Goal: Task Accomplishment & Management: Manage account settings

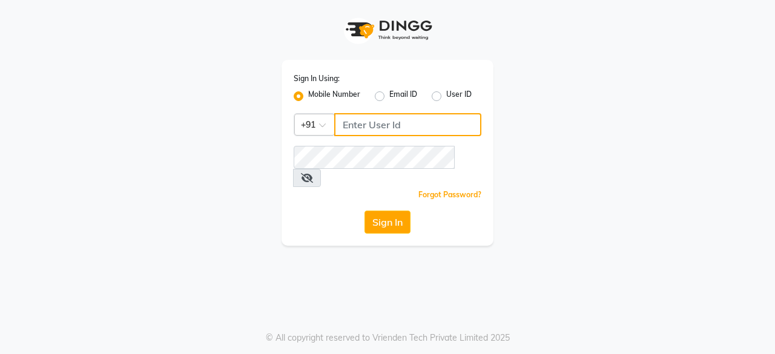
type input "7200585991"
click at [397, 130] on input "7200585991" at bounding box center [407, 124] width 147 height 23
click at [409, 120] on input "7200585991" at bounding box center [407, 124] width 147 height 23
drag, startPoint x: 409, startPoint y: 120, endPoint x: 233, endPoint y: 154, distance: 179.3
click at [233, 154] on div "Sign In Using: Mobile Number Email ID User ID Country Code × [PHONE_NUMBER] Rem…" at bounding box center [387, 123] width 690 height 246
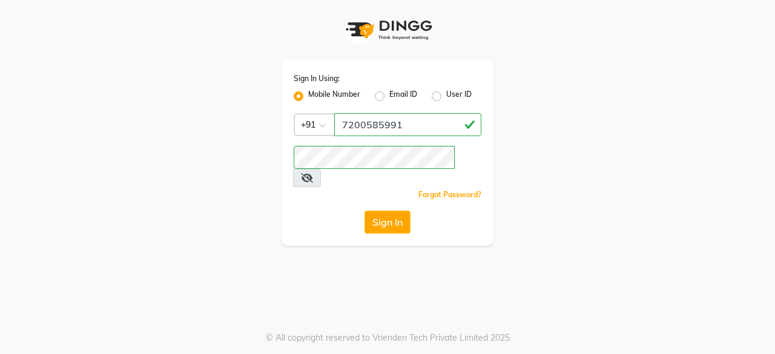
click at [590, 96] on div "Sign In Using: Mobile Number Email ID User ID Country Code × [PHONE_NUMBER] Rem…" at bounding box center [387, 123] width 690 height 246
drag, startPoint x: 408, startPoint y: 116, endPoint x: 284, endPoint y: 123, distance: 123.6
click at [284, 123] on div "Sign In Using: Mobile Number Email ID User ID Country Code × [PHONE_NUMBER] Rem…" at bounding box center [387, 153] width 212 height 186
click at [409, 129] on input "Username" at bounding box center [407, 124] width 147 height 23
drag, startPoint x: 409, startPoint y: 129, endPoint x: 559, endPoint y: 114, distance: 151.4
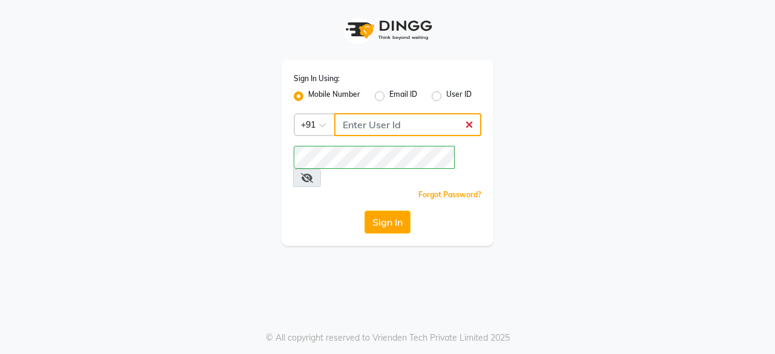
click at [559, 114] on div "Sign In Using: Mobile Number Email ID User ID Country Code × +91 Remember me Fo…" at bounding box center [387, 123] width 690 height 246
click at [361, 124] on input "Username" at bounding box center [407, 124] width 147 height 23
type input "8270887778"
click at [382, 211] on button "Sign In" at bounding box center [387, 222] width 46 height 23
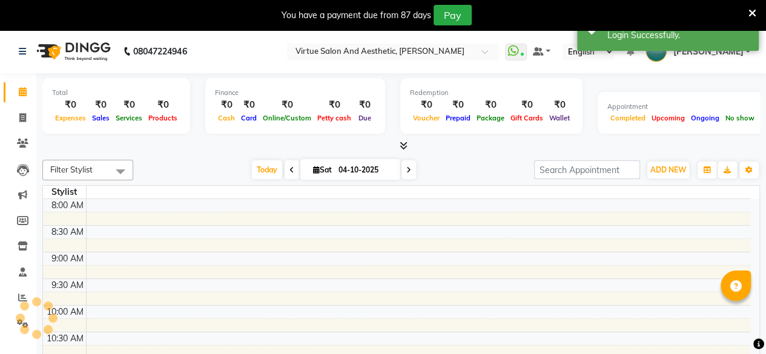
select select "en"
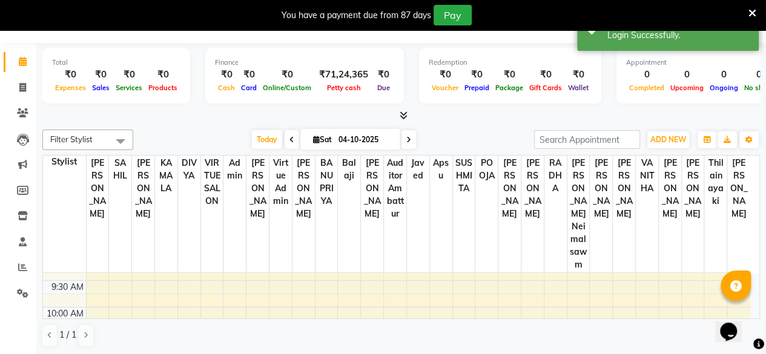
scroll to position [242, 0]
click at [18, 289] on icon at bounding box center [22, 293] width 11 height 9
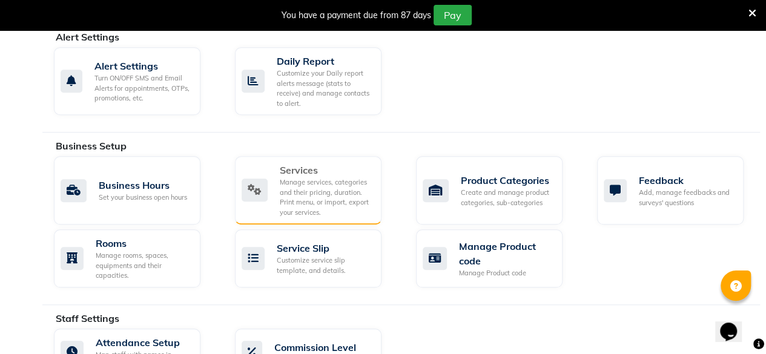
click at [285, 193] on div "Manage services, categories and their pricing, duration. Print menu, or import,…" at bounding box center [326, 197] width 92 height 40
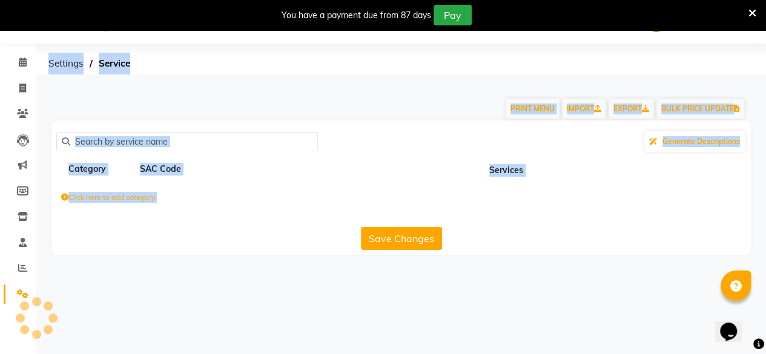
click at [285, 193] on div "Click here to add category." at bounding box center [400, 199] width 699 height 36
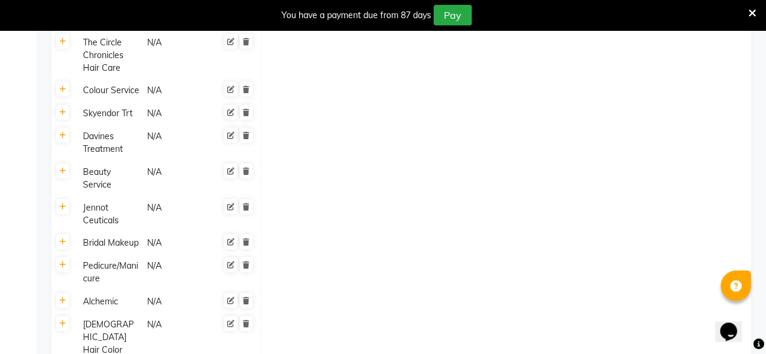
scroll to position [1604, 0]
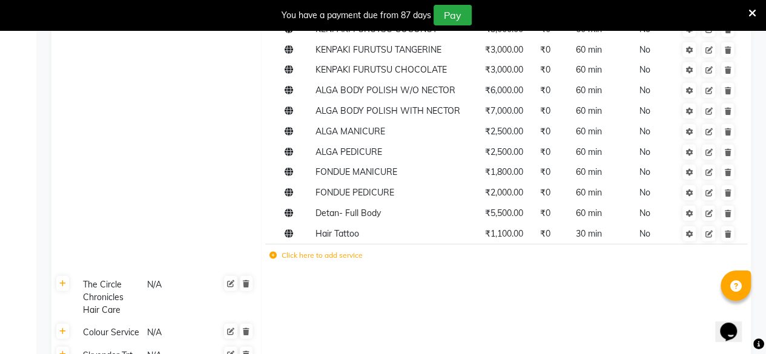
click at [275, 263] on td "Click here to add service" at bounding box center [412, 257] width 295 height 25
click at [274, 258] on icon at bounding box center [272, 255] width 7 height 7
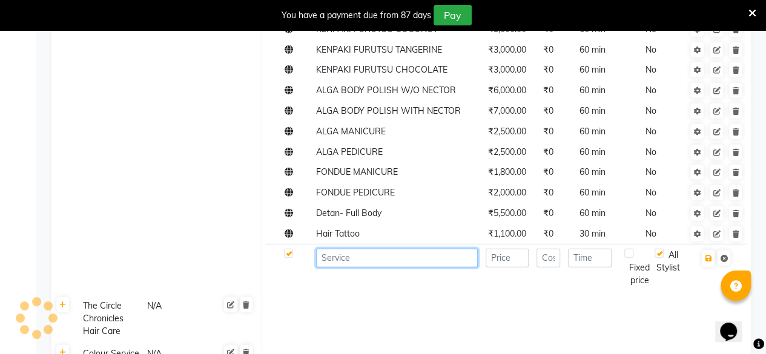
click at [339, 261] on input at bounding box center [397, 258] width 162 height 19
paste input "Virtue Hair Wash (Conditioning & Blast Dry)"
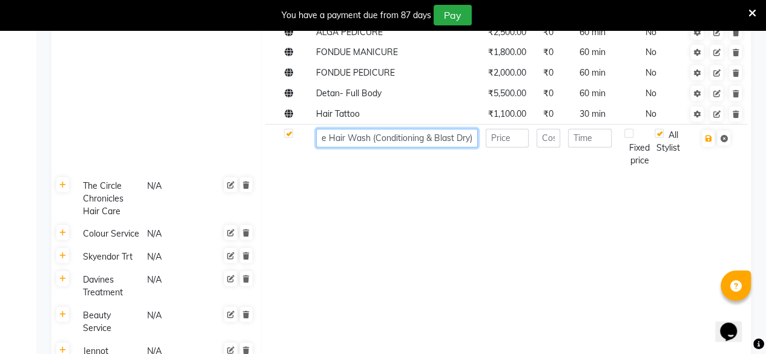
scroll to position [1725, 0]
type input "Virtue Hair Wash (Conditioning & Blast Dry)"
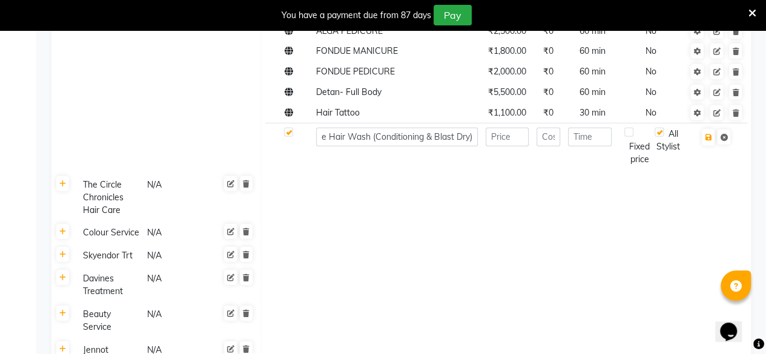
scroll to position [0, 0]
click at [494, 135] on input "number" at bounding box center [506, 137] width 43 height 19
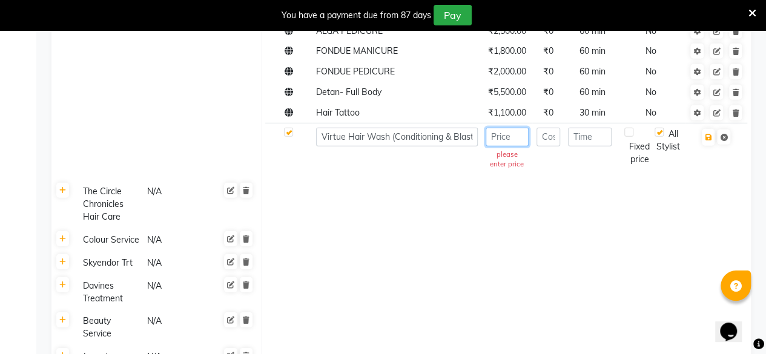
paste input "800"
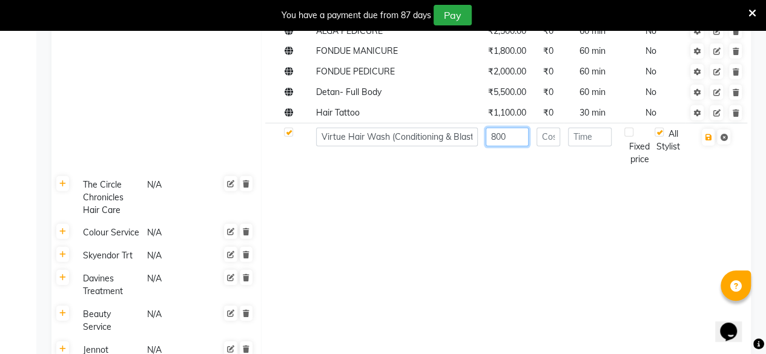
scroll to position [1604, 0]
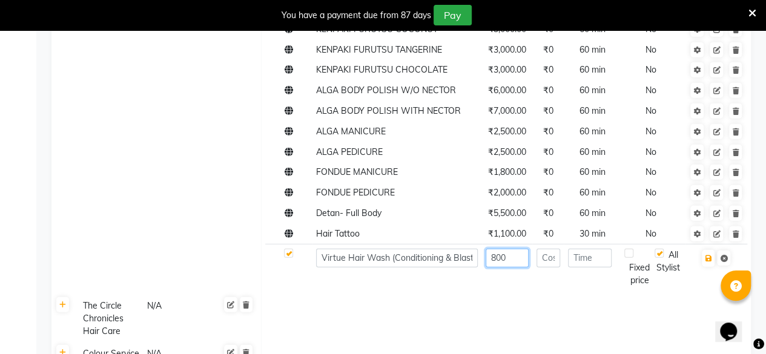
type input "800"
click at [595, 257] on input "number" at bounding box center [590, 258] width 44 height 19
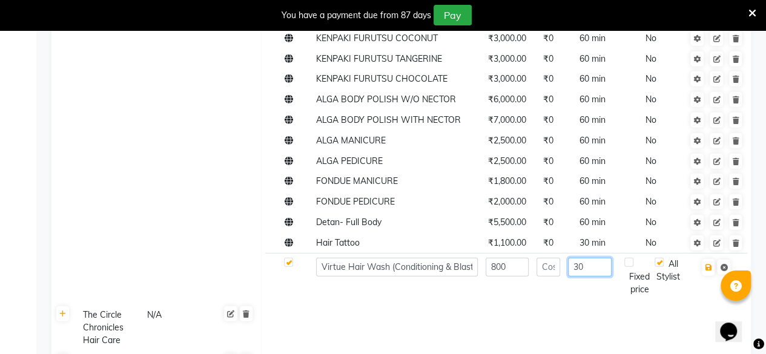
scroll to position [1695, 0]
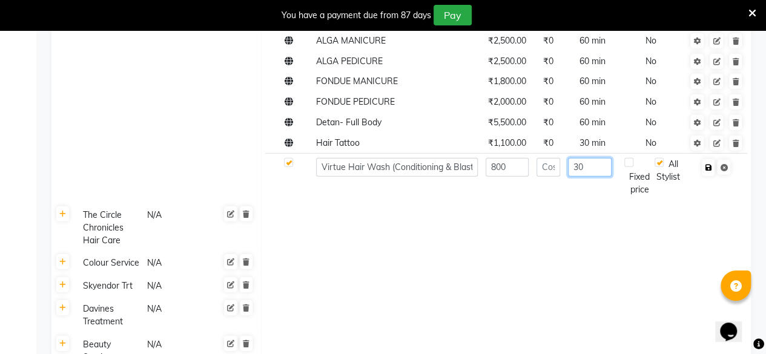
type input "30"
click at [708, 171] on button "button" at bounding box center [707, 167] width 13 height 17
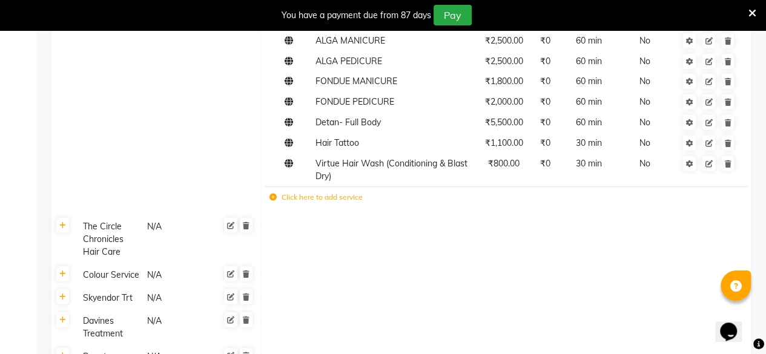
click at [275, 204] on td "Click here to add service" at bounding box center [412, 198] width 295 height 25
click at [282, 203] on td "Click here to add service" at bounding box center [412, 198] width 295 height 25
click at [274, 197] on icon at bounding box center [272, 197] width 7 height 7
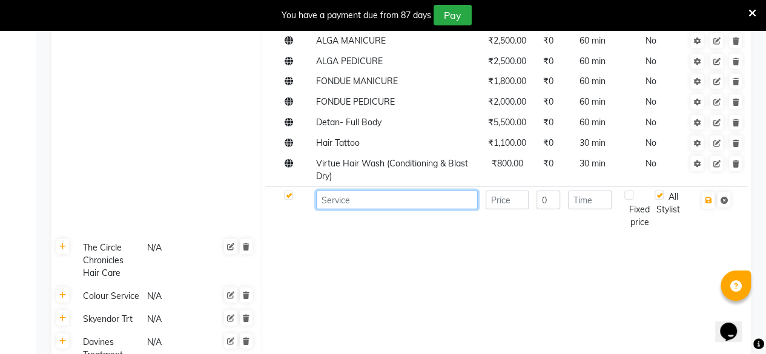
click at [336, 197] on input at bounding box center [397, 200] width 162 height 19
paste input "Virtue's Hair Express Shot & Shine"
type input "Virtue's Hair Express Shot & Shine"
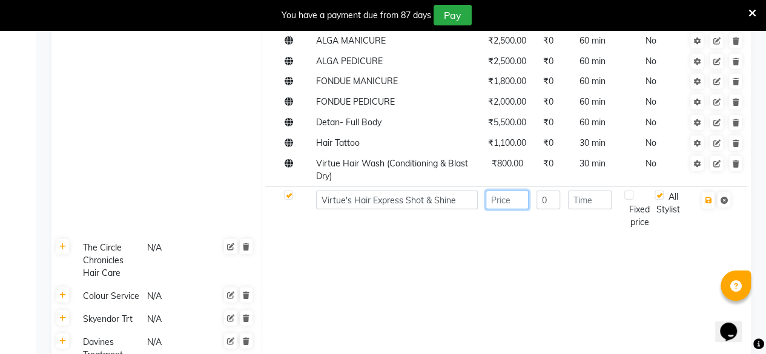
click at [504, 197] on input "number" at bounding box center [506, 200] width 43 height 19
paste input "1750"
type input "1750"
click at [577, 196] on input "number" at bounding box center [590, 200] width 44 height 19
type input "30"
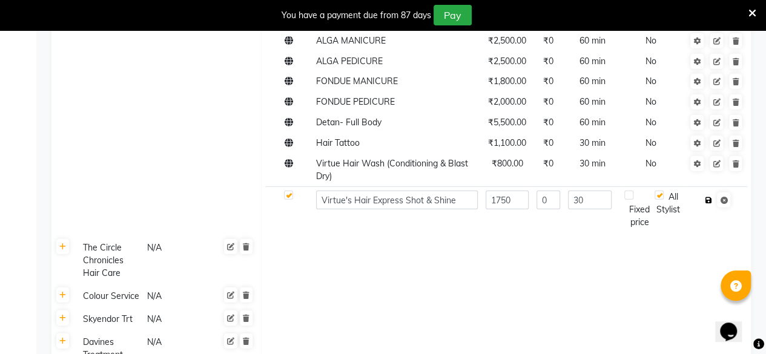
click at [709, 202] on icon "button" at bounding box center [707, 200] width 7 height 7
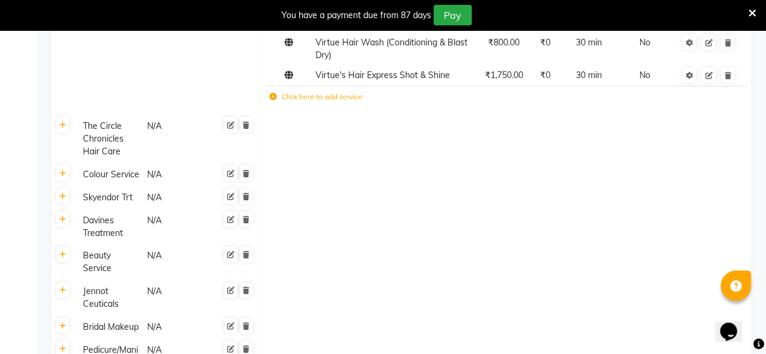
scroll to position [1755, 0]
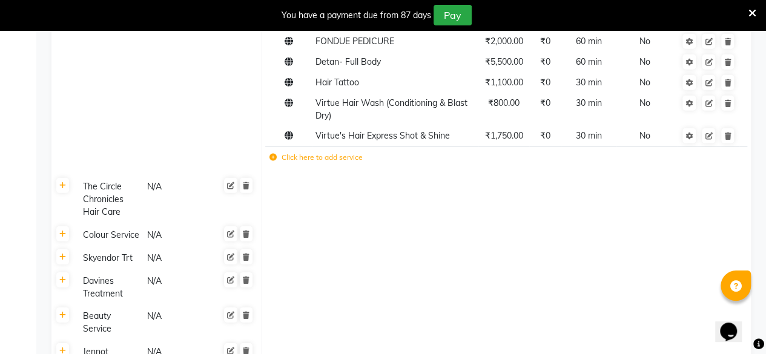
click at [275, 164] on td "Click here to add service" at bounding box center [412, 158] width 295 height 25
click at [273, 164] on td "Click here to add service" at bounding box center [412, 158] width 295 height 25
click at [275, 159] on icon at bounding box center [272, 157] width 7 height 7
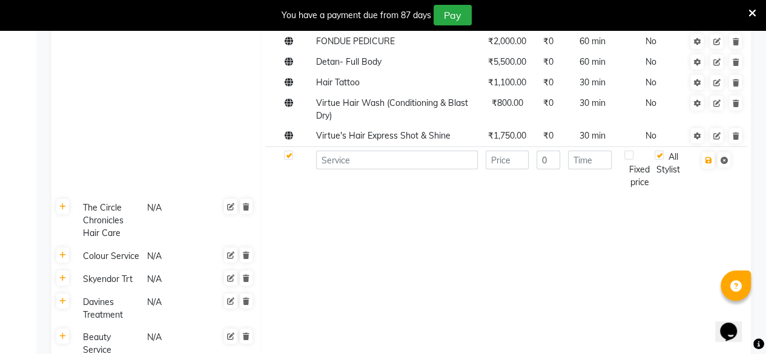
click at [275, 159] on td at bounding box center [288, 169] width 47 height 46
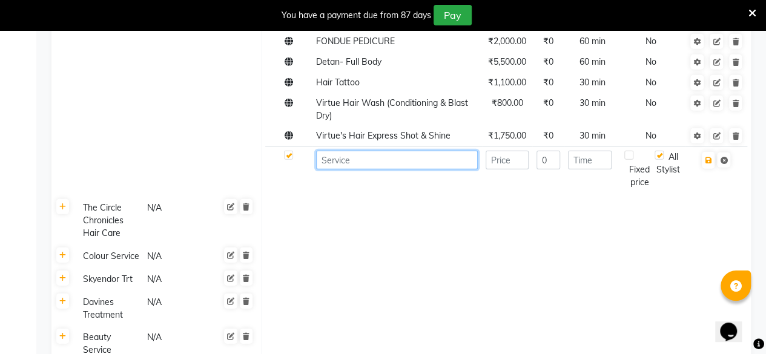
click at [351, 158] on input at bounding box center [397, 160] width 162 height 19
click at [330, 158] on input at bounding box center [397, 160] width 162 height 19
paste input "Virtue Signature Hair Therapy"
type input "Virtue Signature Hair Therapy"
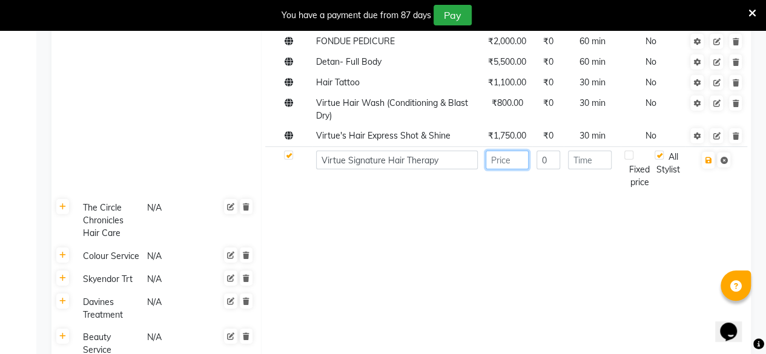
click at [508, 157] on input "number" at bounding box center [506, 160] width 43 height 19
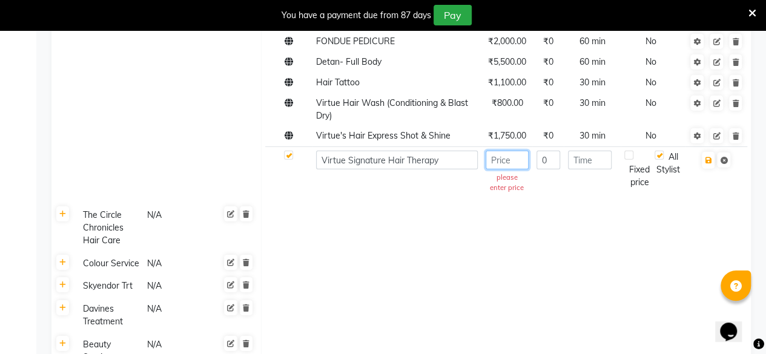
click at [516, 159] on input "number" at bounding box center [506, 160] width 43 height 19
paste input "2500"
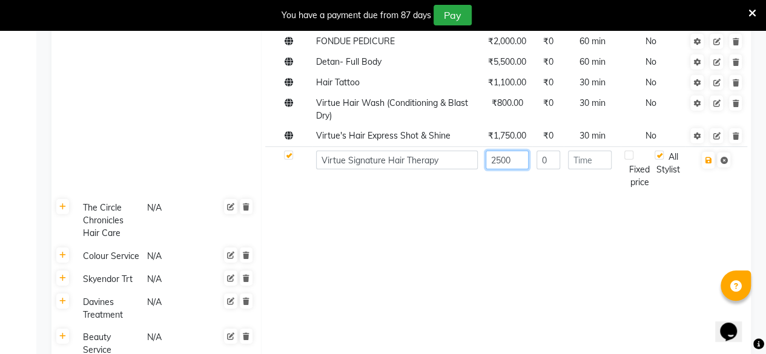
type input "2500"
click at [588, 164] on input "number" at bounding box center [590, 160] width 44 height 19
type input "30"
click at [708, 168] on button "button" at bounding box center [707, 160] width 13 height 17
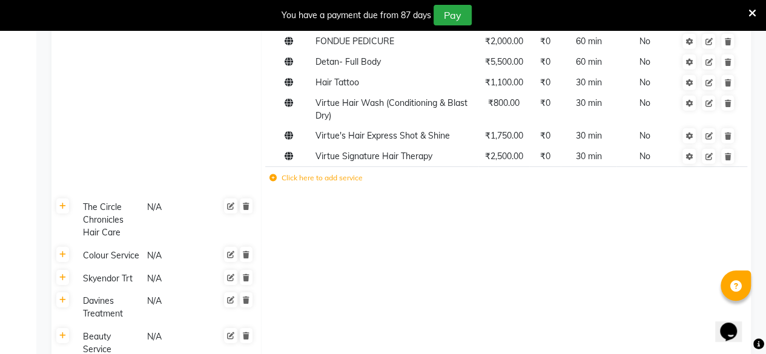
click at [275, 179] on icon at bounding box center [272, 177] width 7 height 7
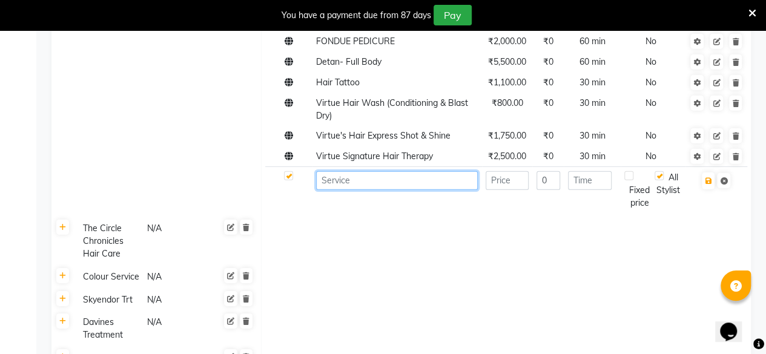
click at [387, 179] on input at bounding box center [397, 180] width 162 height 19
paste input "Straight Blow Dry-short"
type input "Straight Blow Dry-short"
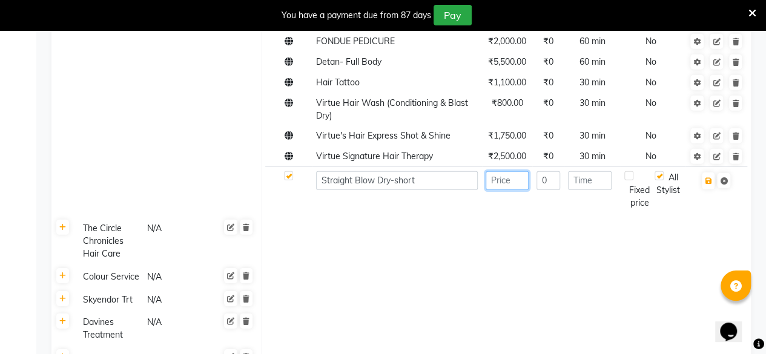
click at [503, 183] on input "number" at bounding box center [506, 180] width 43 height 19
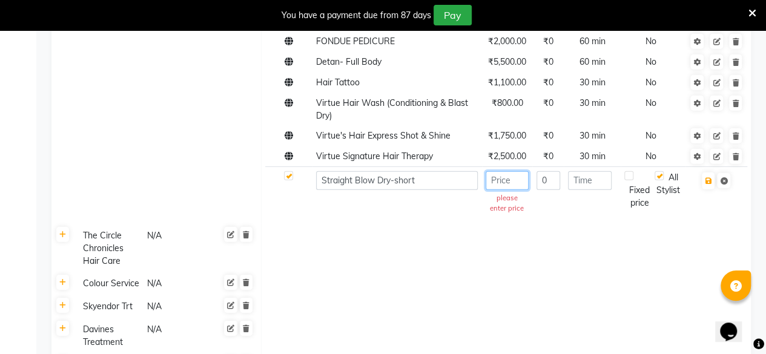
click at [510, 181] on input "number" at bounding box center [506, 180] width 43 height 19
paste input "600"
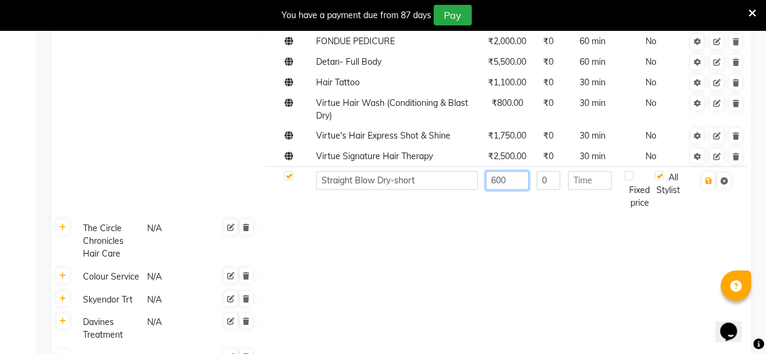
type input "600"
click at [600, 180] on input "number" at bounding box center [590, 180] width 44 height 19
type input "30"
click at [709, 181] on icon "button" at bounding box center [707, 180] width 7 height 7
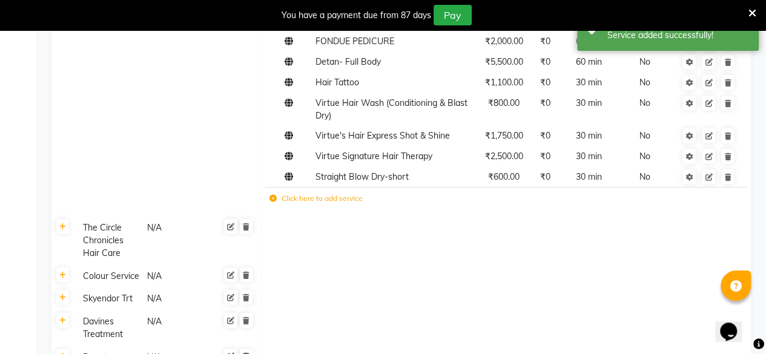
click at [271, 198] on icon at bounding box center [272, 198] width 7 height 7
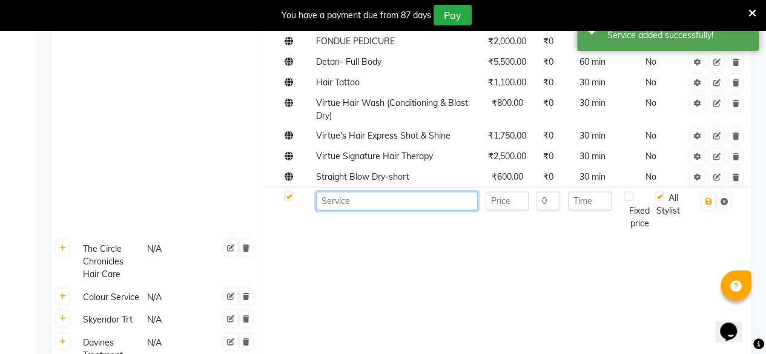
click at [334, 201] on input at bounding box center [397, 201] width 162 height 19
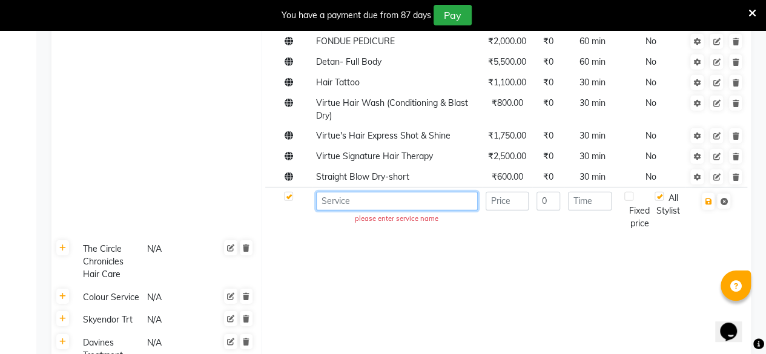
click at [335, 200] on input at bounding box center [397, 201] width 162 height 19
paste input "Straight Blow Dry-medium"
type input "Straight Blow Dry-medium"
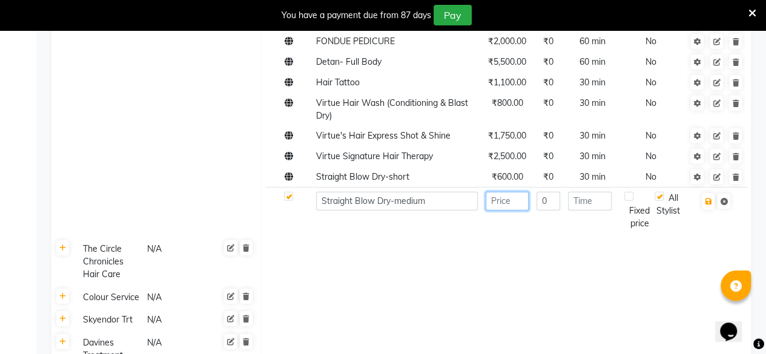
click at [508, 203] on input "number" at bounding box center [506, 201] width 43 height 19
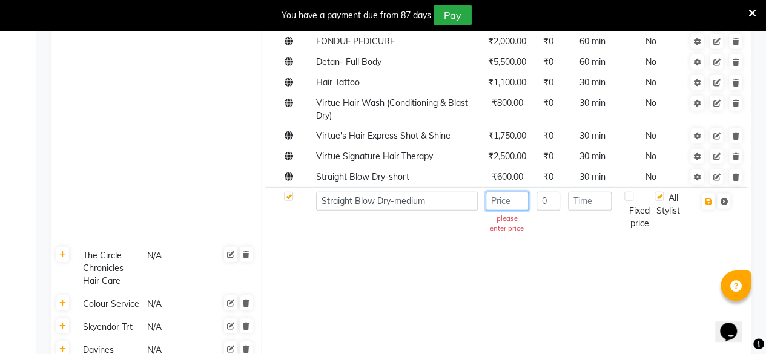
click at [496, 197] on input "number" at bounding box center [506, 201] width 43 height 19
paste input "800"
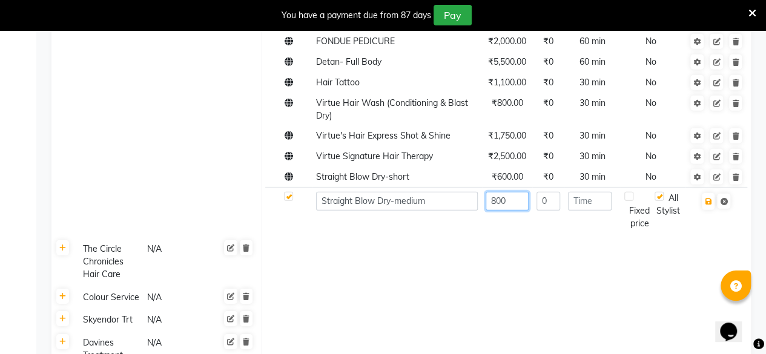
type input "800"
click at [591, 203] on input "number" at bounding box center [590, 201] width 44 height 19
type input "30"
click at [707, 203] on icon "button" at bounding box center [707, 201] width 7 height 7
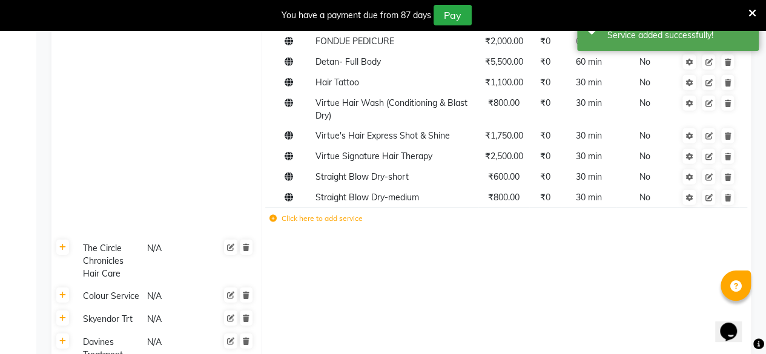
click at [271, 217] on icon at bounding box center [272, 218] width 7 height 7
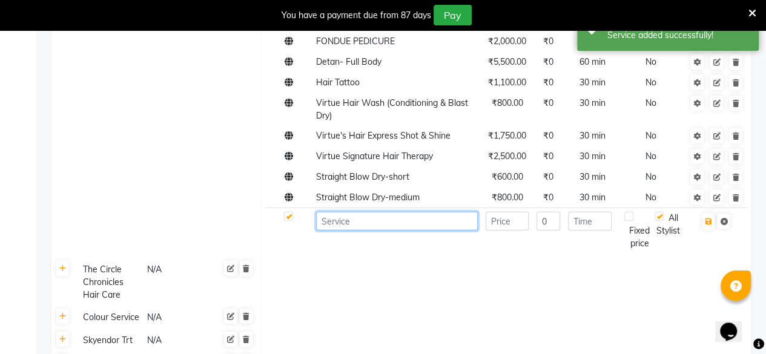
click at [338, 229] on input at bounding box center [397, 221] width 162 height 19
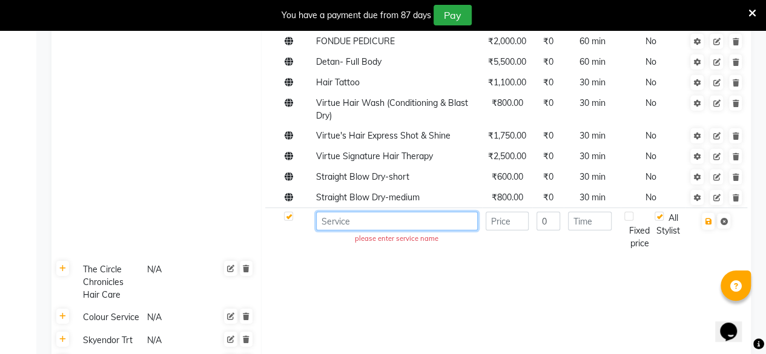
click at [376, 217] on input at bounding box center [397, 221] width 162 height 19
paste input "Straight Blow Dry-long"
type input "Straight Blow Dry-long"
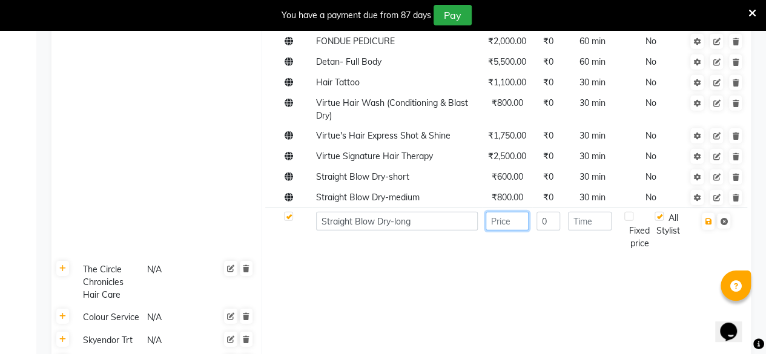
click at [516, 217] on input "number" at bounding box center [506, 221] width 43 height 19
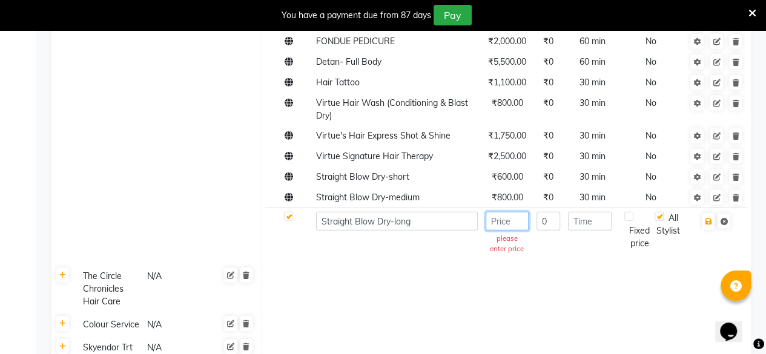
paste input "1000"
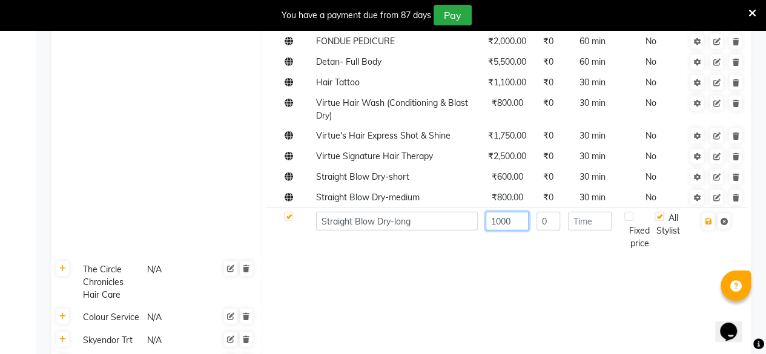
type input "1000"
click at [592, 218] on input "number" at bounding box center [590, 221] width 44 height 19
type input "30"
click at [706, 218] on icon "button" at bounding box center [707, 221] width 7 height 7
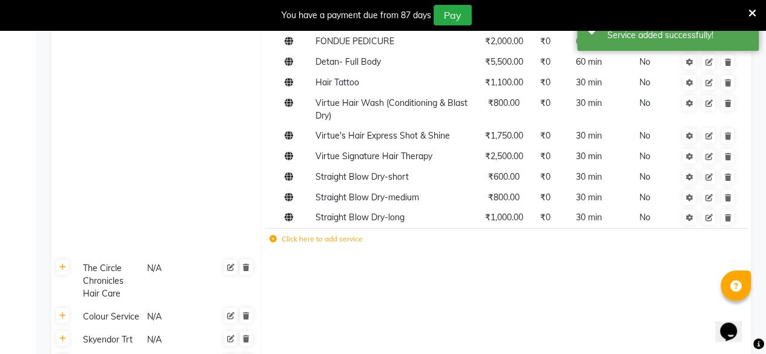
click at [276, 246] on td "Click here to add service" at bounding box center [412, 240] width 295 height 25
click at [276, 245] on td "Click here to add service" at bounding box center [412, 240] width 295 height 25
click at [273, 237] on icon at bounding box center [272, 238] width 7 height 7
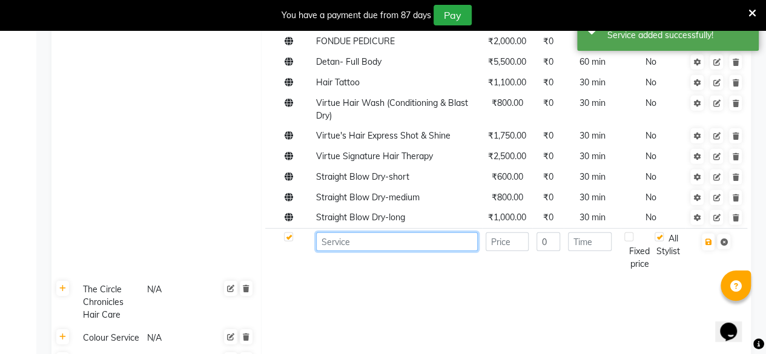
click at [355, 243] on input at bounding box center [397, 241] width 162 height 19
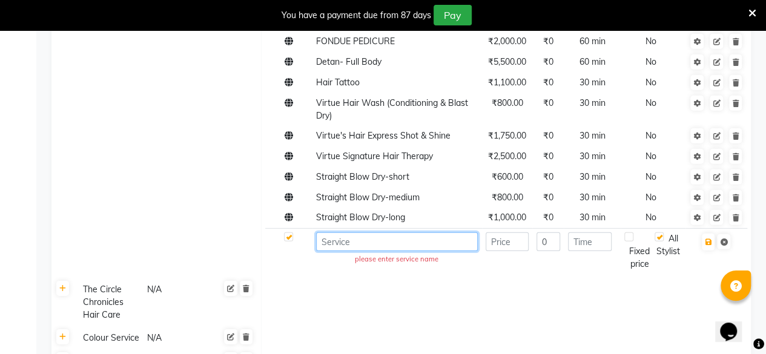
paste input "Volume Blow Dry-short"
type input "Volume Blow Dry-short"
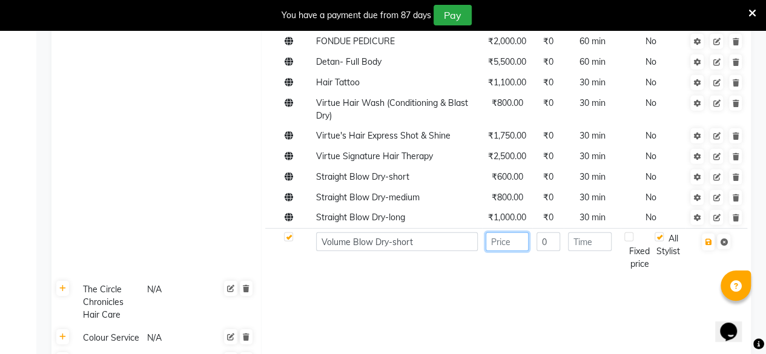
click at [515, 244] on input "number" at bounding box center [506, 241] width 43 height 19
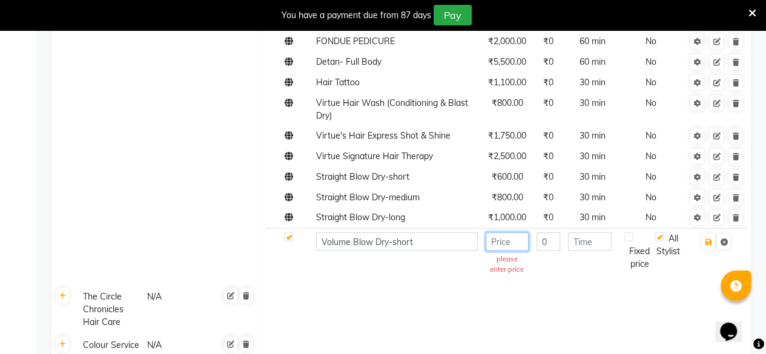
paste input "600"
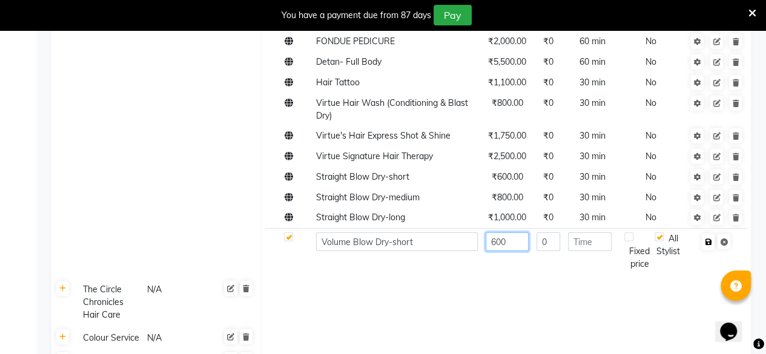
type input "600"
click at [711, 245] on icon "button" at bounding box center [707, 241] width 7 height 7
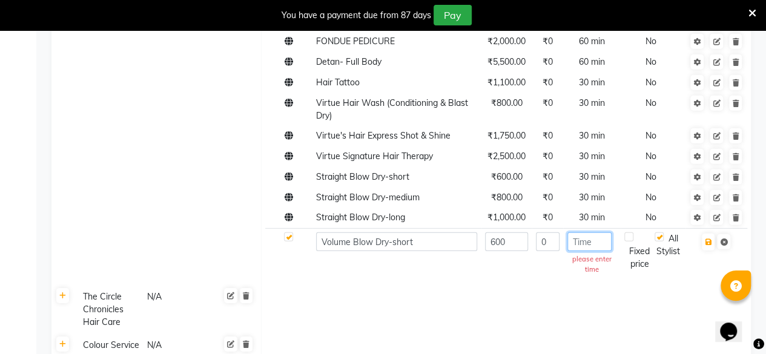
click at [600, 250] on input "number" at bounding box center [589, 241] width 45 height 19
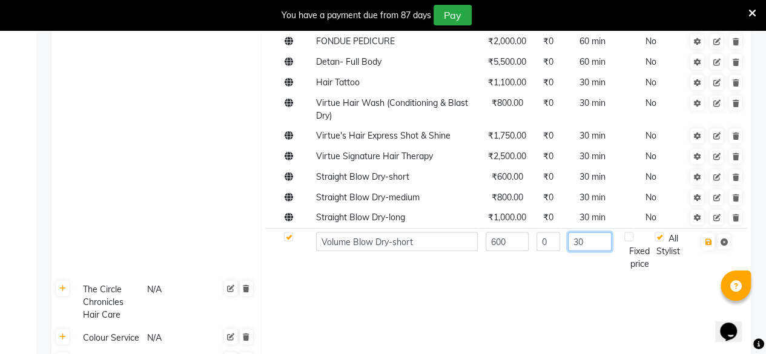
type input "30"
click at [711, 238] on button "button" at bounding box center [707, 242] width 13 height 17
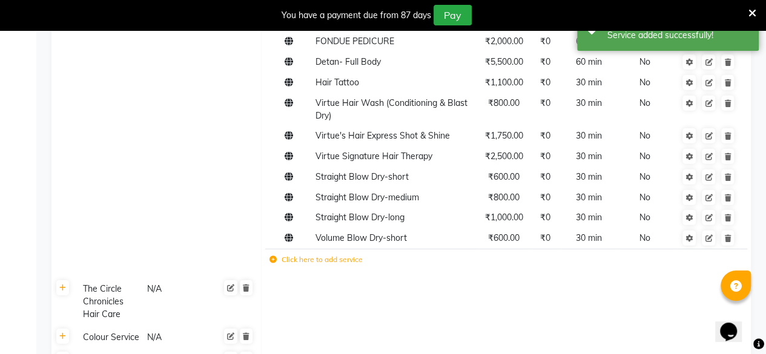
click at [274, 261] on icon at bounding box center [272, 259] width 7 height 7
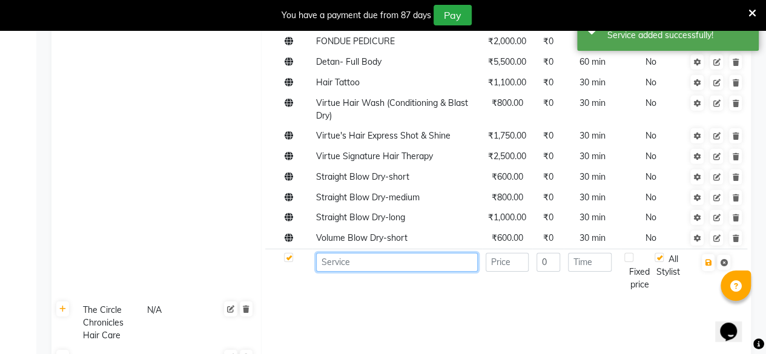
click at [350, 264] on input at bounding box center [397, 262] width 162 height 19
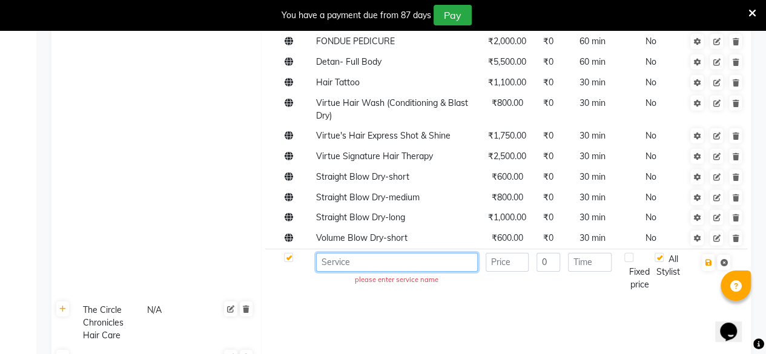
paste input "Volume Blow Dry-medium"
type input "Volume Blow Dry-medium"
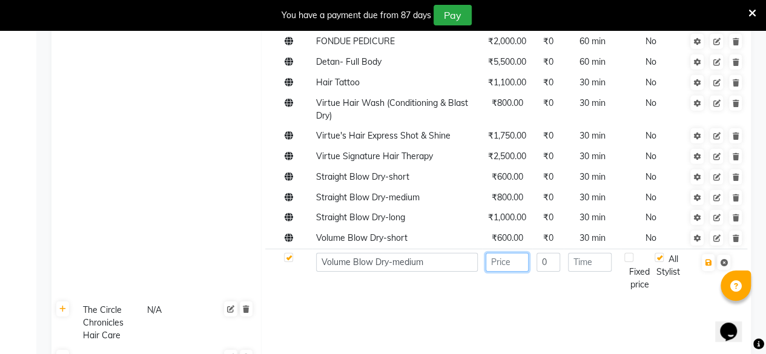
click at [518, 260] on input "number" at bounding box center [506, 262] width 43 height 19
paste input "1000"
type input "1000"
click at [591, 265] on input "number" at bounding box center [590, 262] width 44 height 19
type input "30"
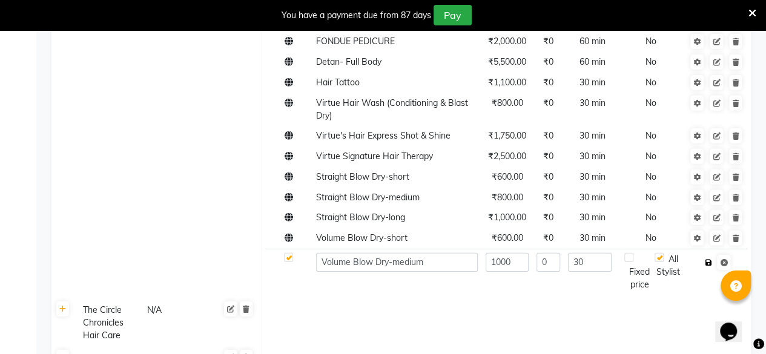
click at [710, 263] on icon "button" at bounding box center [707, 262] width 7 height 7
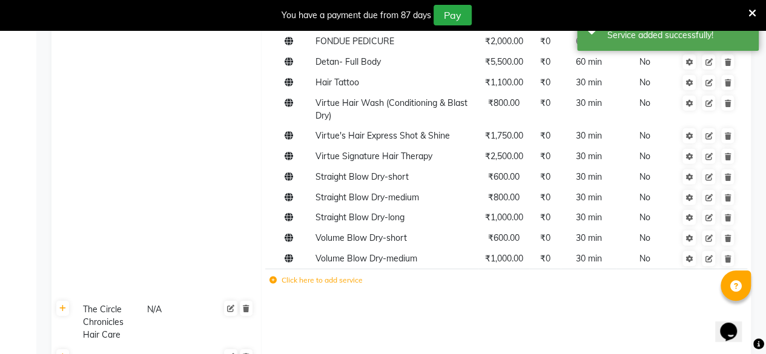
click at [275, 278] on icon at bounding box center [272, 280] width 7 height 7
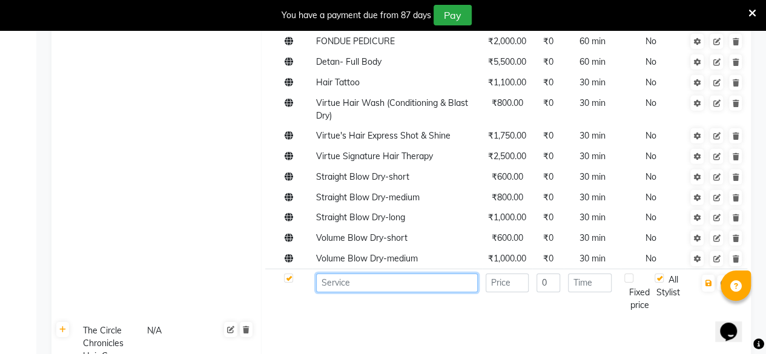
click at [349, 277] on input at bounding box center [397, 283] width 162 height 19
paste input "Volume Blow Dry-long"
type input "Volume Blow Dry-long"
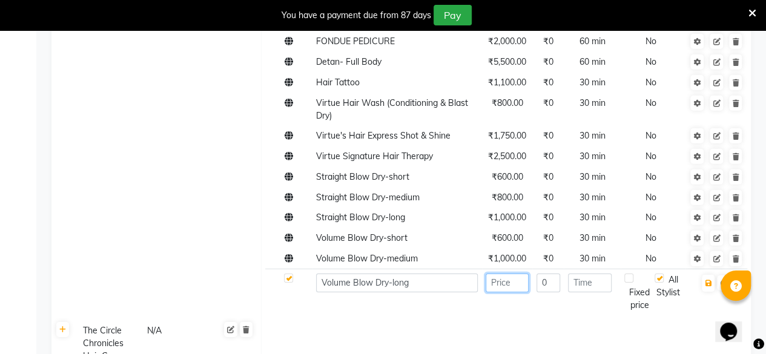
click at [510, 280] on input "number" at bounding box center [506, 283] width 43 height 19
click at [511, 280] on input "number" at bounding box center [506, 283] width 43 height 19
paste input "1200"
type input "1200"
click at [596, 280] on input "number" at bounding box center [590, 283] width 44 height 19
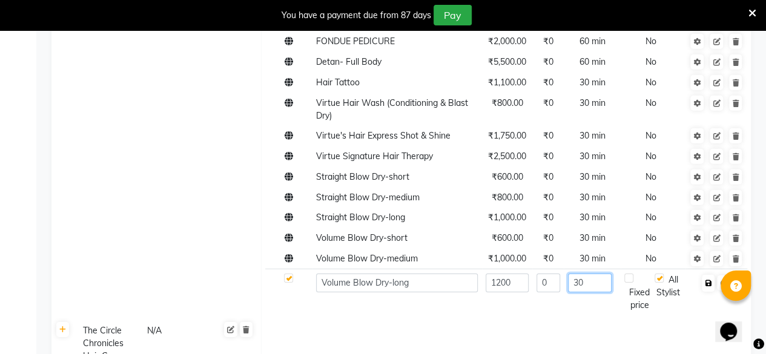
type input "30"
click at [713, 284] on button "button" at bounding box center [707, 283] width 13 height 17
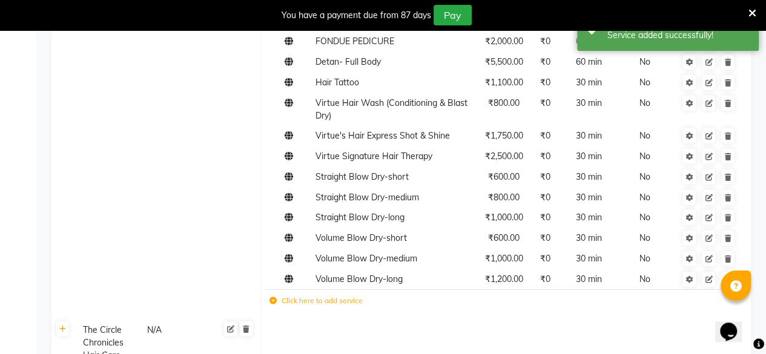
click at [271, 297] on icon at bounding box center [272, 300] width 7 height 7
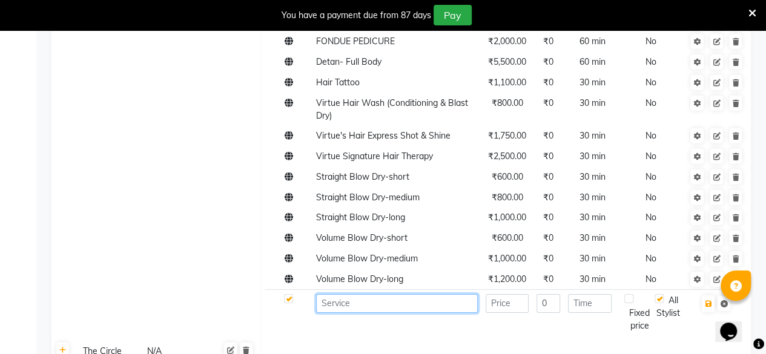
click at [364, 304] on input at bounding box center [397, 303] width 162 height 19
paste input "Ironing- short (extra lengh - Extra 500)"
type input "Ironing- short (extra lengh - Extra 500)"
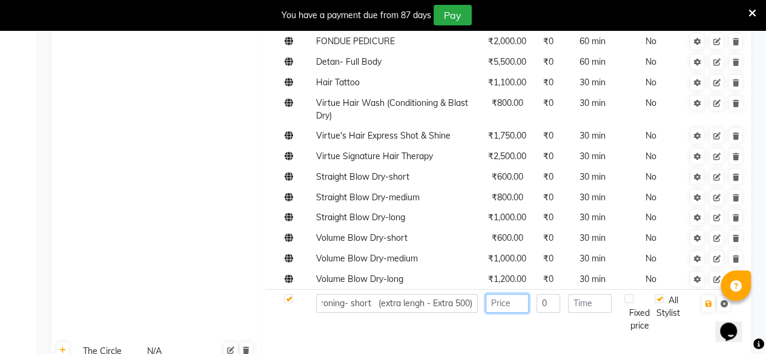
scroll to position [0, 0]
click at [520, 306] on input "number" at bounding box center [506, 303] width 43 height 19
paste input "1000"
type input "1000"
click at [594, 306] on input "number" at bounding box center [590, 303] width 44 height 19
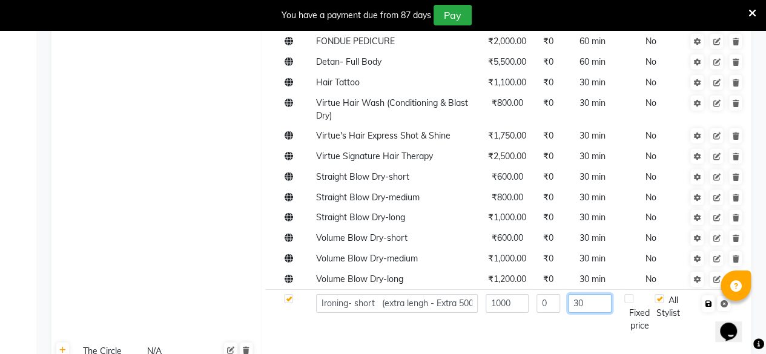
type input "30"
click at [707, 303] on icon "button" at bounding box center [707, 303] width 7 height 7
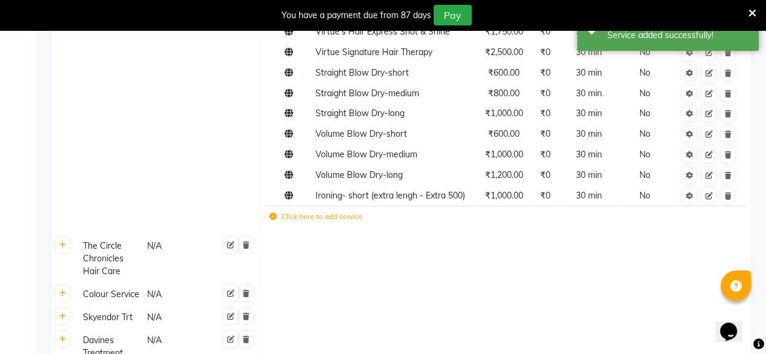
scroll to position [1912, 0]
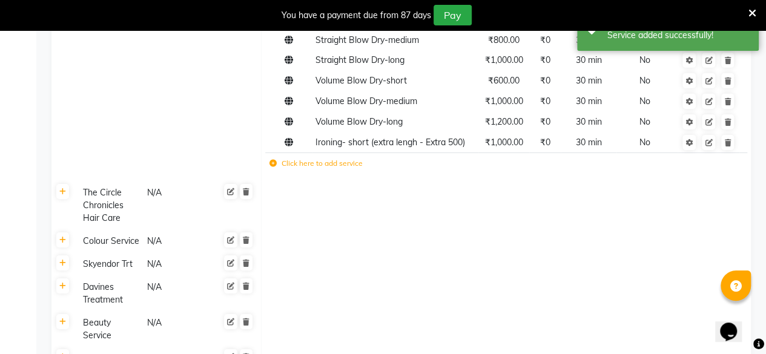
click at [275, 168] on label "Click here to add service" at bounding box center [315, 163] width 93 height 11
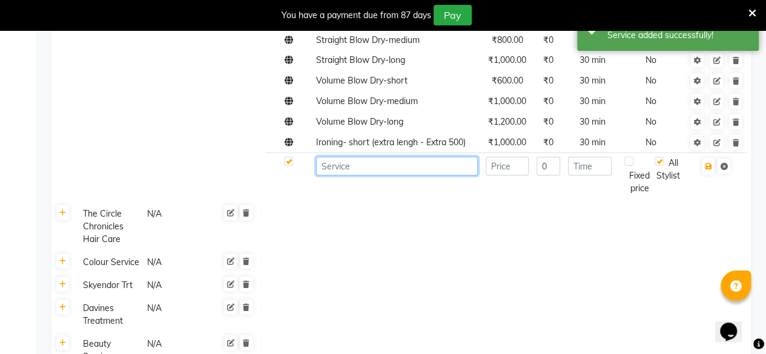
click at [321, 165] on input at bounding box center [397, 166] width 162 height 19
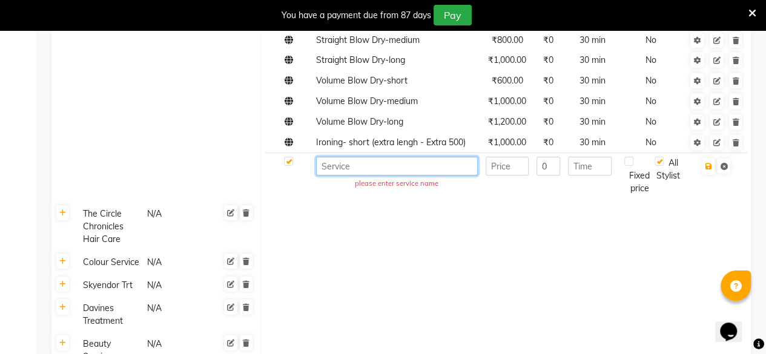
click at [321, 165] on input at bounding box center [397, 166] width 162 height 19
paste input "Ironing- medium (extra lengh - Extra 500)"
type input "Ironing- medium (extra lengh - Extra 500)"
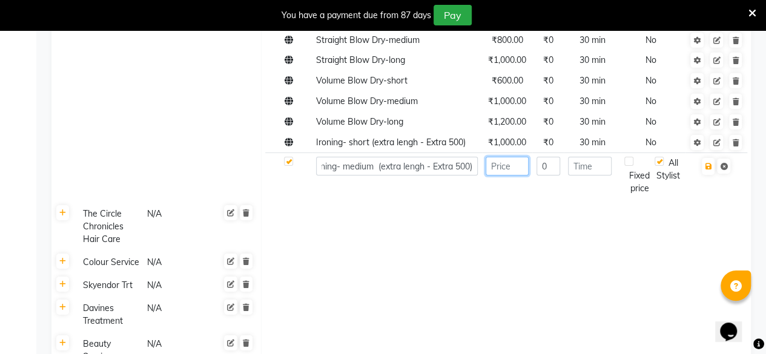
scroll to position [0, 0]
click at [520, 168] on input "number" at bounding box center [506, 166] width 43 height 19
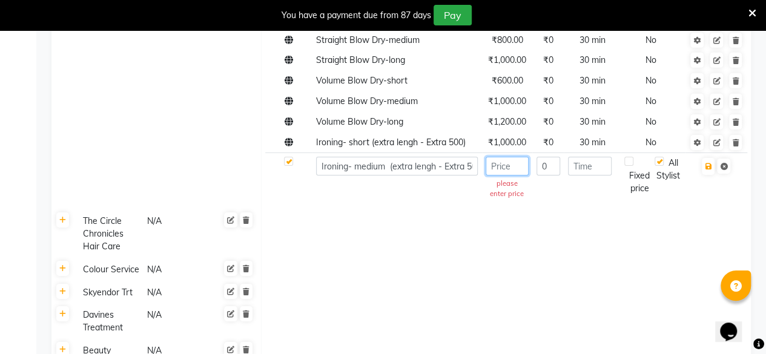
paste input "1200"
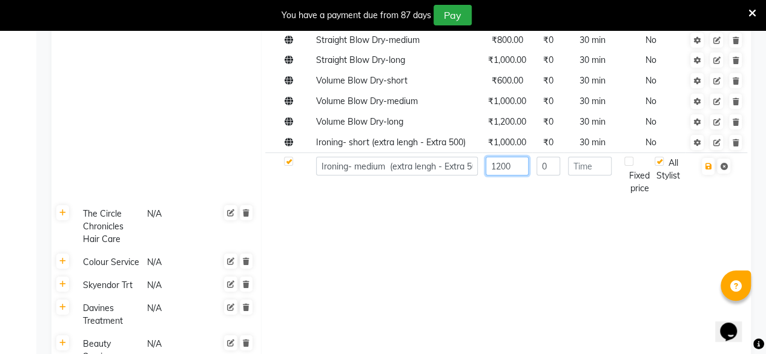
type input "1200"
click at [598, 168] on input "number" at bounding box center [590, 166] width 44 height 19
type input "30"
click at [710, 167] on icon "button" at bounding box center [707, 166] width 7 height 7
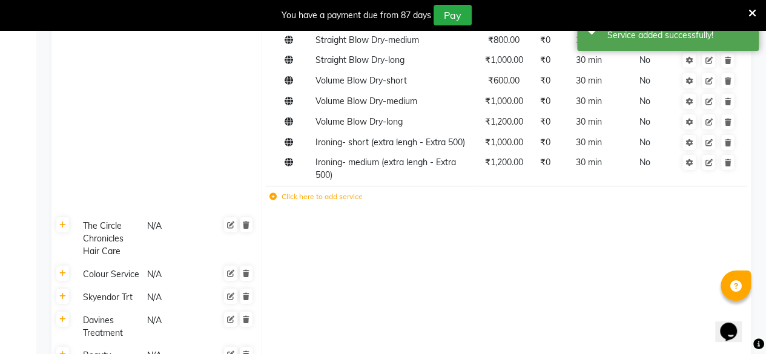
click at [272, 192] on label "Click here to add service" at bounding box center [315, 196] width 93 height 11
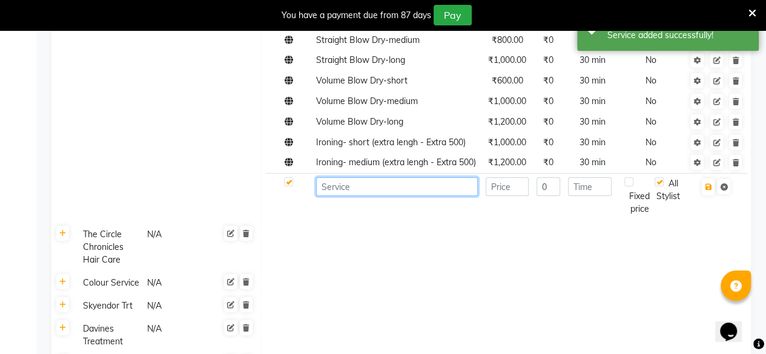
click at [338, 196] on input at bounding box center [397, 186] width 162 height 19
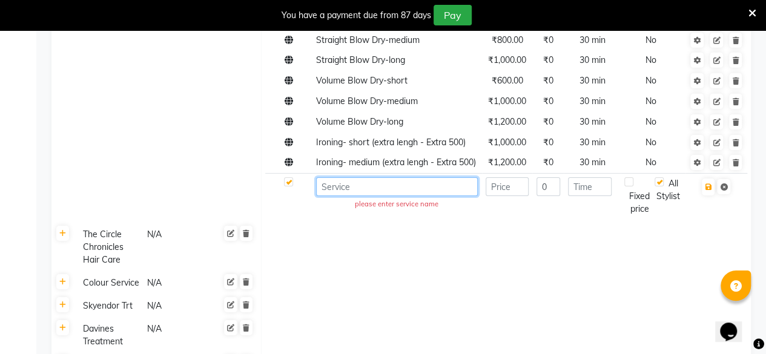
paste input "Ironing- long (extra lengh - Extra 500)"
type input "Ironing- long (extra lengh - Extra 500)"
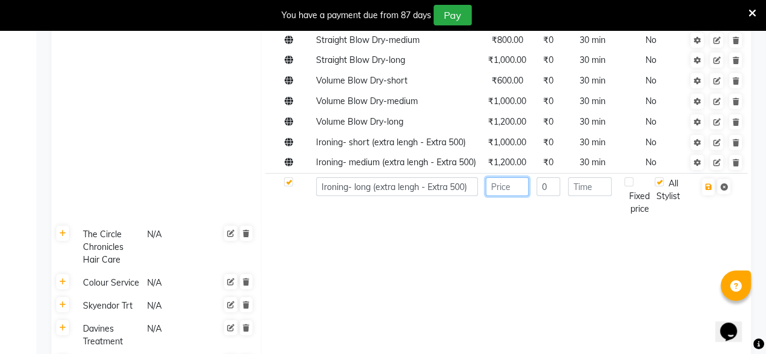
click at [501, 195] on input "number" at bounding box center [506, 186] width 43 height 19
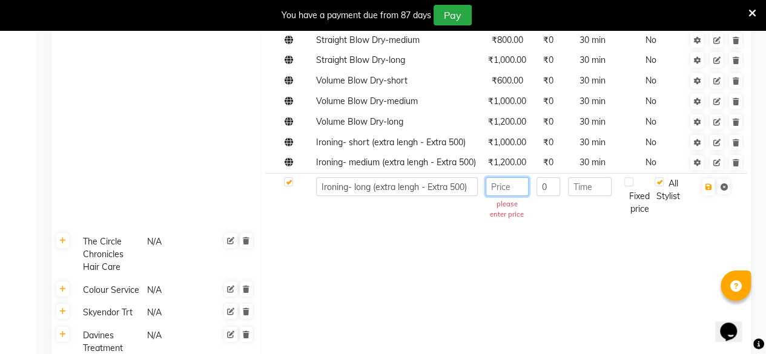
click at [501, 195] on input "number" at bounding box center [506, 186] width 43 height 19
paste input "1700"
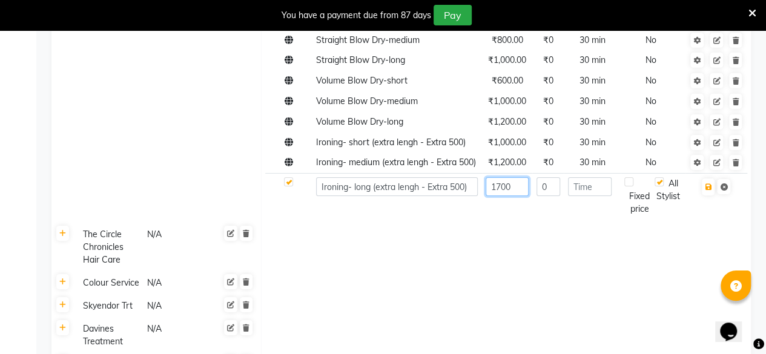
type input "1700"
click at [588, 196] on input "number" at bounding box center [590, 186] width 44 height 19
type input "30"
click at [711, 191] on icon "button" at bounding box center [707, 186] width 7 height 7
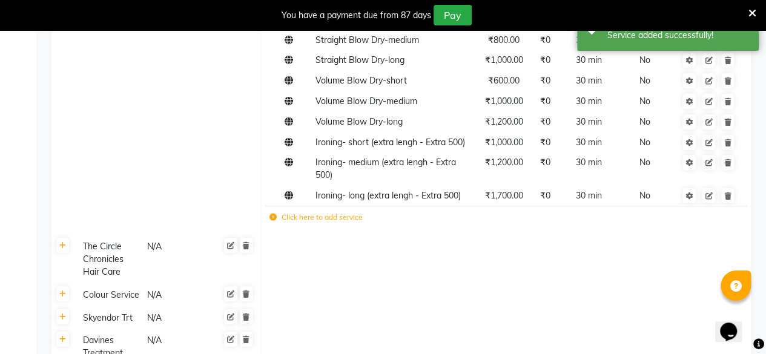
click at [272, 215] on icon at bounding box center [272, 217] width 7 height 7
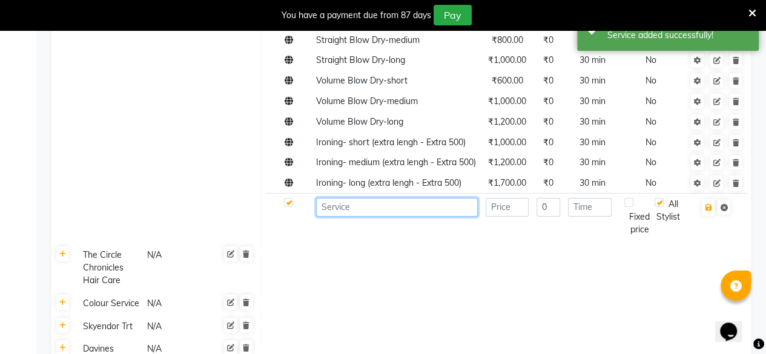
click at [347, 217] on input at bounding box center [397, 207] width 162 height 19
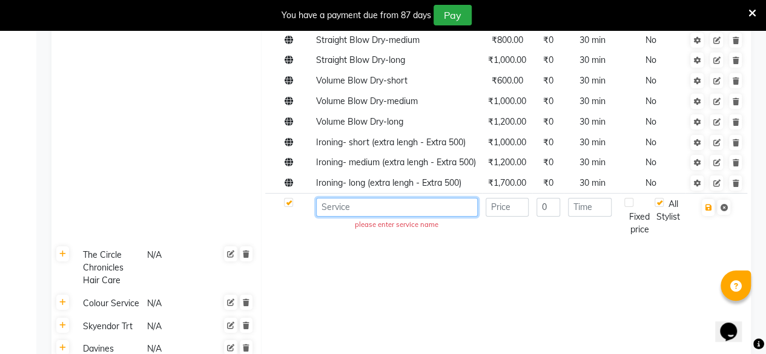
click at [347, 217] on input at bounding box center [397, 207] width 162 height 19
paste input "Express Retouch - T line Only"
type input "Express Retouch - T line Only"
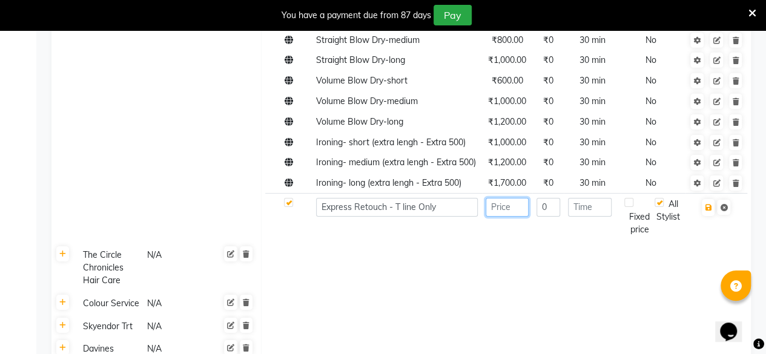
click at [502, 217] on input "number" at bounding box center [506, 207] width 43 height 19
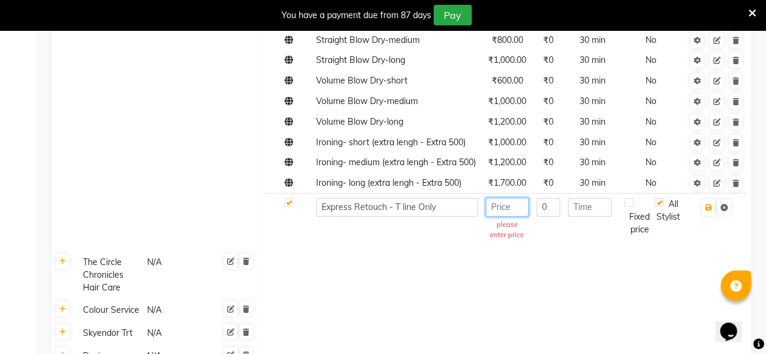
paste input "1000"
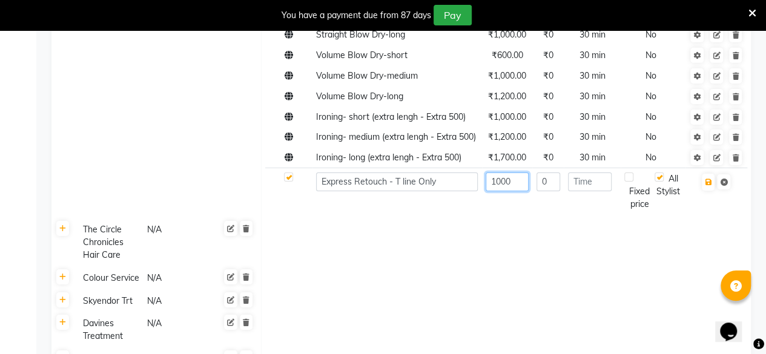
scroll to position [1951, 0]
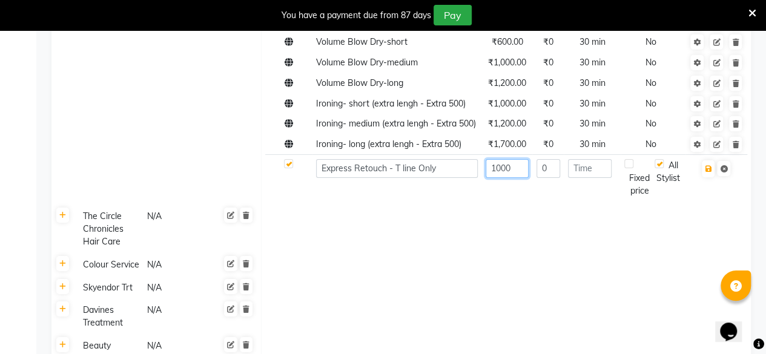
type input "1000"
click at [584, 178] on input "number" at bounding box center [590, 168] width 44 height 19
type input "30"
click at [707, 172] on icon "button" at bounding box center [707, 168] width 7 height 7
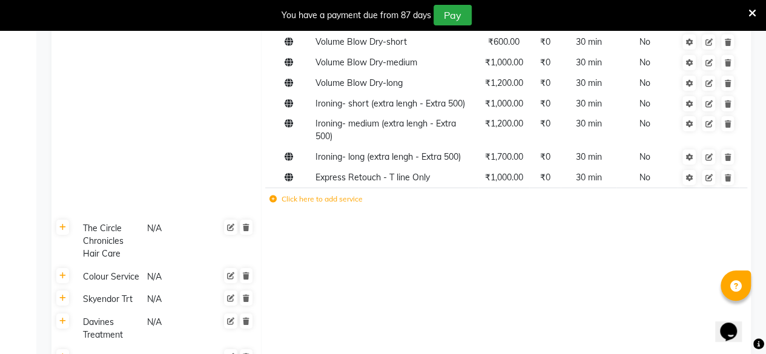
click at [275, 198] on icon at bounding box center [272, 198] width 7 height 7
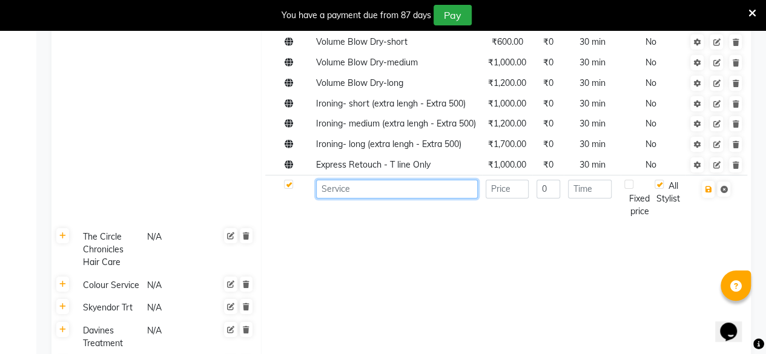
click at [366, 199] on input at bounding box center [397, 189] width 162 height 19
paste input "Hair Painting - [PERSON_NAME] (onwards)"
type input "Hair Painting - [PERSON_NAME] (onwards)"
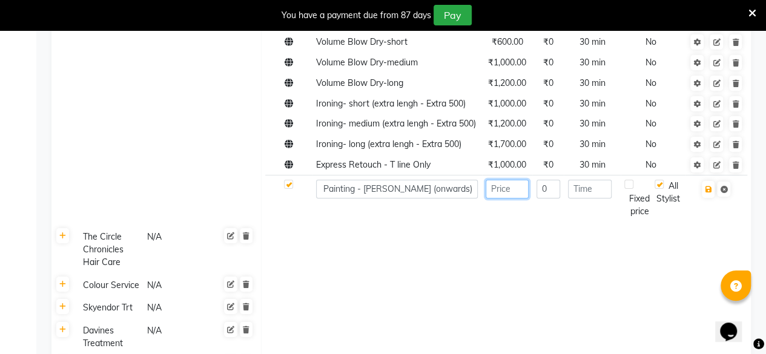
scroll to position [0, 0]
click at [504, 199] on input "number" at bounding box center [506, 189] width 43 height 19
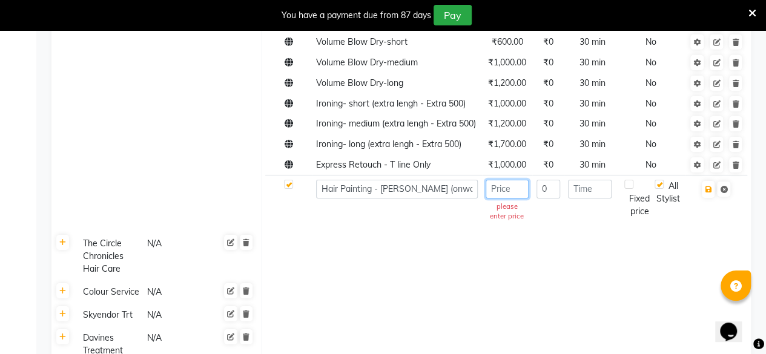
click at [504, 199] on input "number" at bounding box center [506, 189] width 43 height 19
paste input "6499"
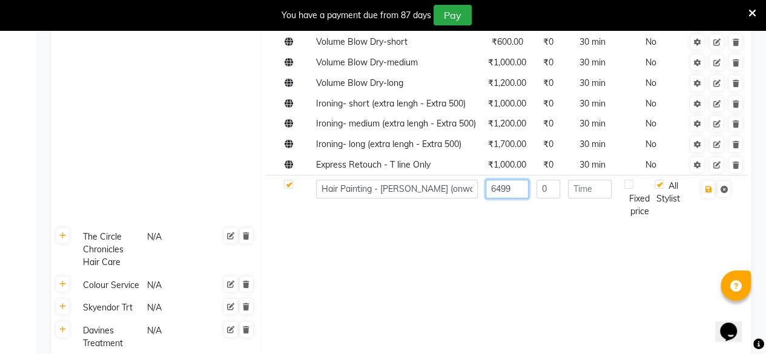
type input "6499"
click at [588, 199] on input "number" at bounding box center [590, 189] width 44 height 19
type input "30"
click at [707, 193] on icon "button" at bounding box center [707, 189] width 7 height 7
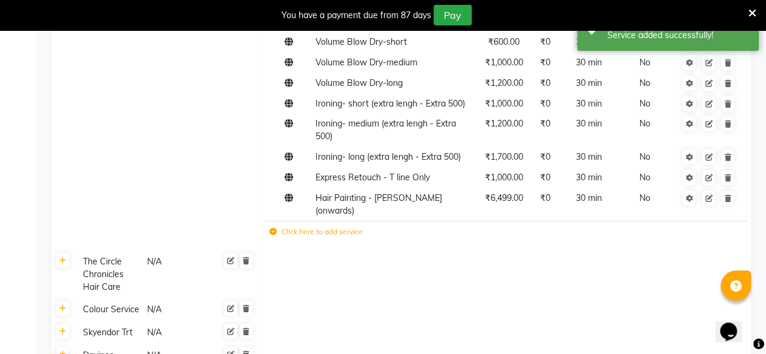
click at [271, 232] on icon at bounding box center [272, 231] width 7 height 7
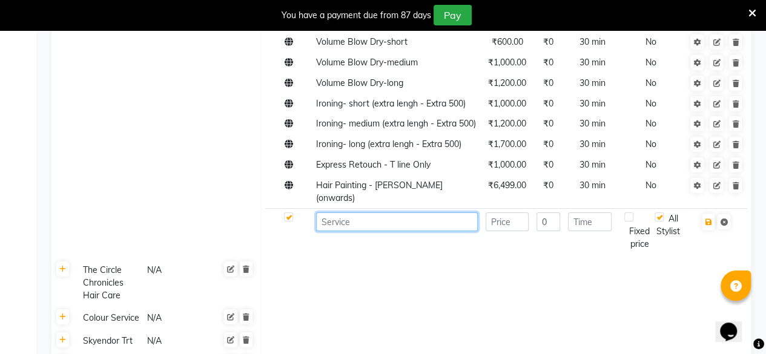
click at [350, 231] on input at bounding box center [397, 221] width 162 height 19
paste input "Hair Painting - [PERSON_NAME] (onwards)"
type input "Hair Painting - [PERSON_NAME] (onwards)"
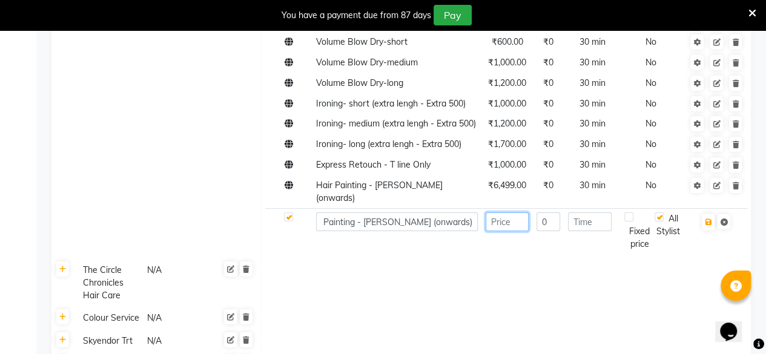
scroll to position [0, 0]
click at [502, 231] on input "number" at bounding box center [506, 221] width 43 height 19
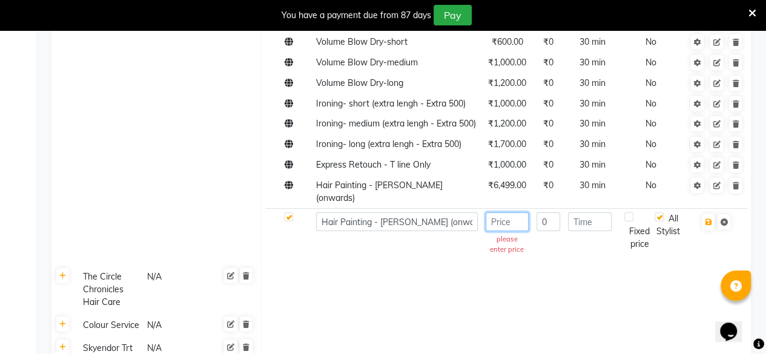
click at [502, 231] on input "number" at bounding box center [506, 221] width 43 height 19
paste input "6999"
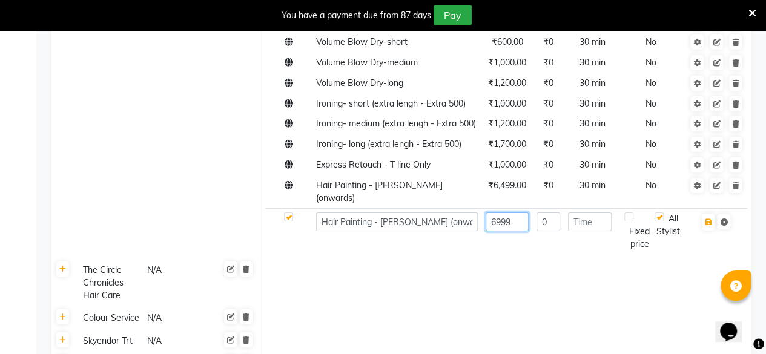
type input "6999"
click at [599, 231] on input "number" at bounding box center [590, 221] width 44 height 19
type input "30"
click at [709, 226] on icon "button" at bounding box center [707, 221] width 7 height 7
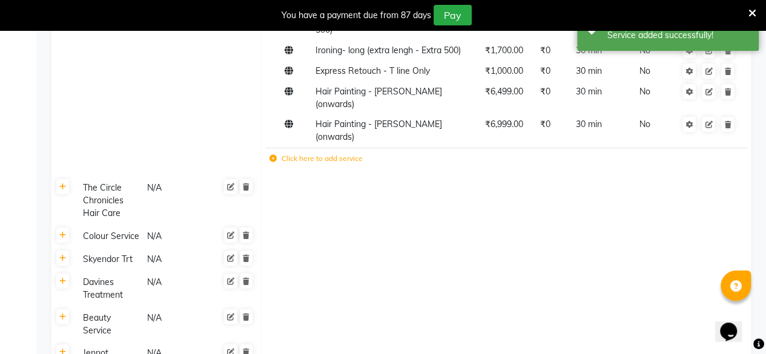
scroll to position [2057, 0]
click at [275, 165] on td "Click here to add service" at bounding box center [412, 160] width 295 height 25
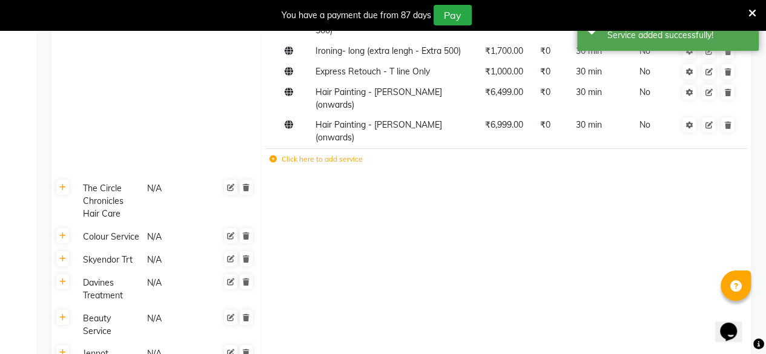
click at [275, 165] on td "Click here to add service" at bounding box center [412, 160] width 295 height 25
drag, startPoint x: 275, startPoint y: 165, endPoint x: 270, endPoint y: 160, distance: 6.8
click at [270, 160] on td "Click here to add service" at bounding box center [412, 160] width 295 height 25
click at [270, 160] on icon at bounding box center [272, 159] width 7 height 7
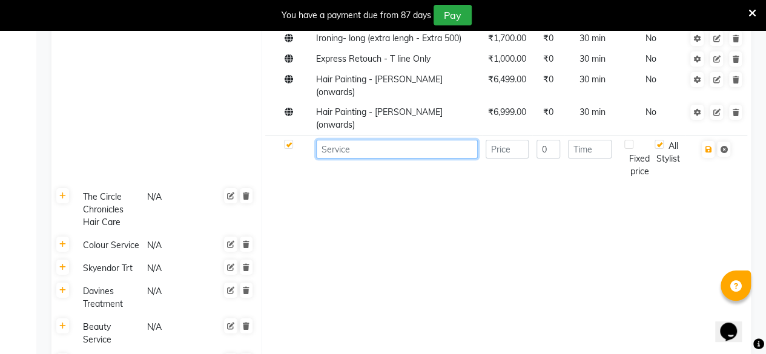
click at [345, 159] on input at bounding box center [397, 149] width 162 height 19
paste input "Colour Melting - Ombre schwarzkopf (onwards)"
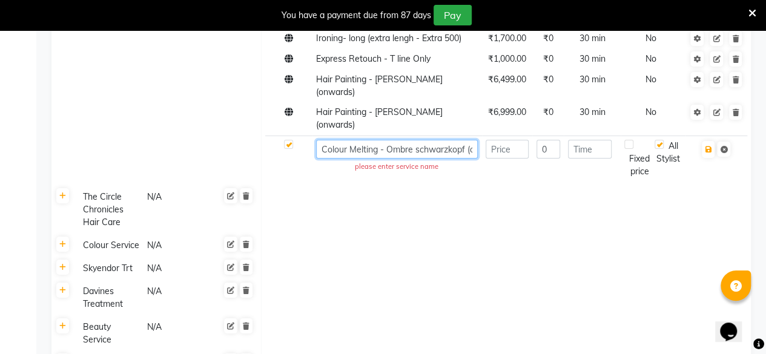
scroll to position [0, 34]
type input "Colour Melting - Ombre schwarzkopf (onwards)"
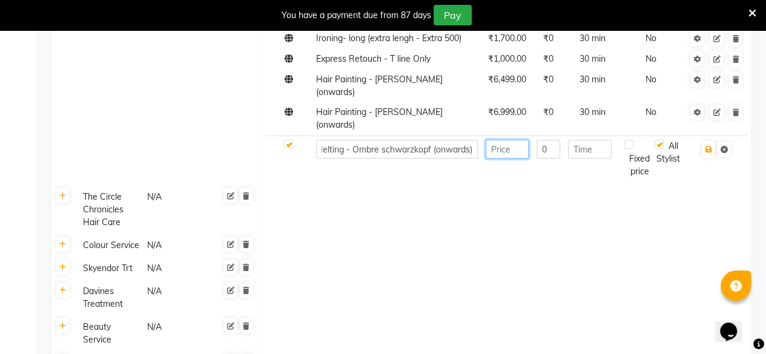
scroll to position [0, 0]
click at [517, 159] on input "number" at bounding box center [506, 149] width 43 height 19
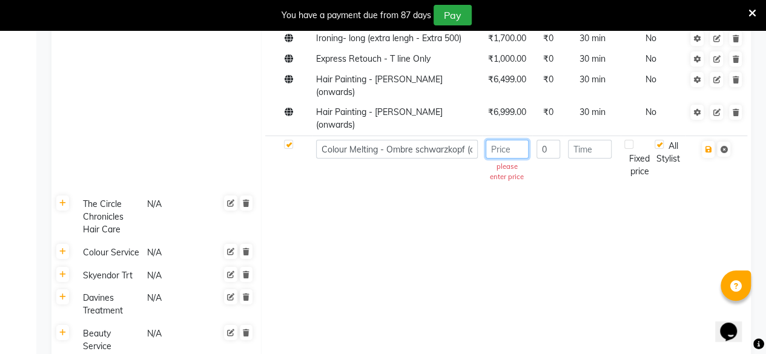
click at [511, 159] on input "number" at bounding box center [506, 149] width 43 height 19
paste input "5999"
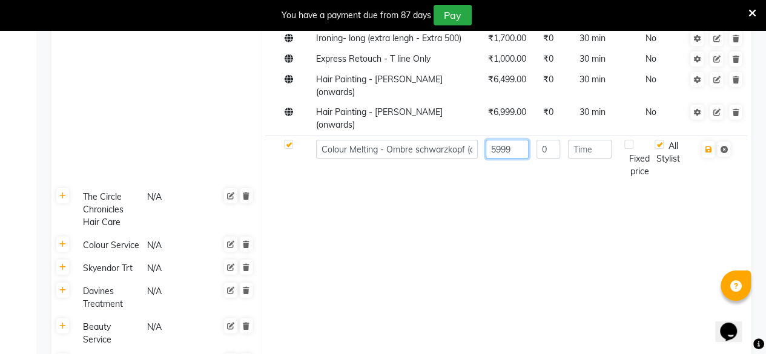
type input "5999"
click at [597, 159] on input "number" at bounding box center [590, 149] width 44 height 19
type input "30"
click at [708, 153] on icon "button" at bounding box center [707, 149] width 7 height 7
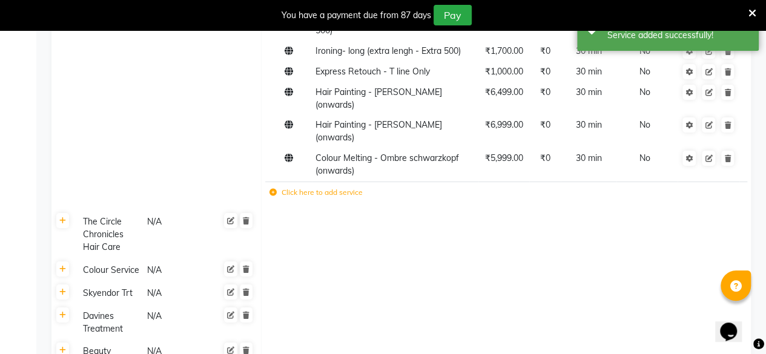
click at [272, 190] on icon at bounding box center [272, 192] width 7 height 7
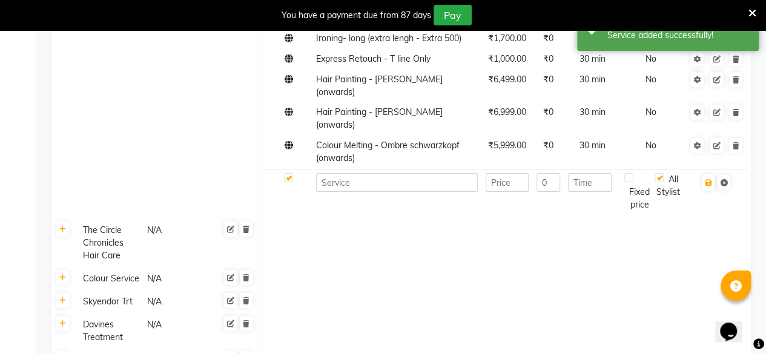
click at [272, 190] on td at bounding box center [288, 192] width 47 height 46
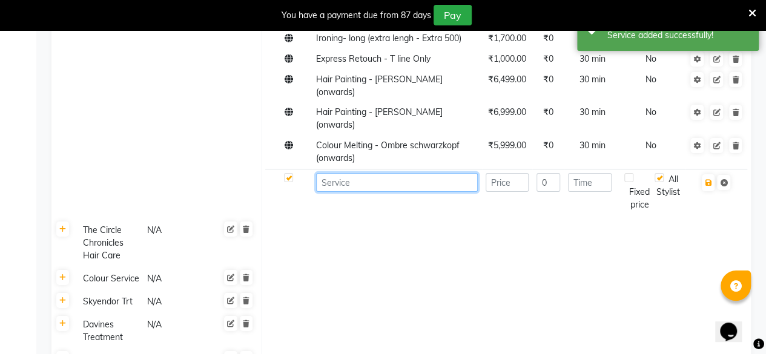
click at [335, 192] on input at bounding box center [397, 182] width 162 height 19
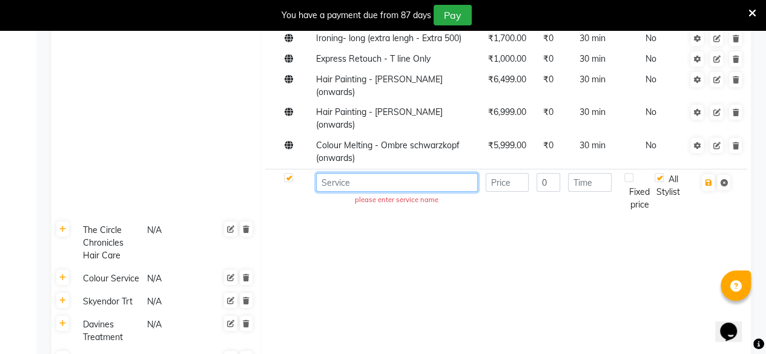
click at [335, 192] on input at bounding box center [397, 182] width 162 height 19
paste input "Colour Melting - Ombre Davines (onwards)"
type input "Colour Melting - Ombre Davines (onwards)"
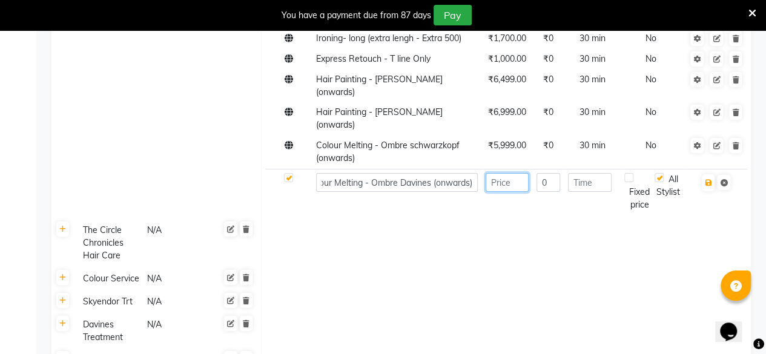
scroll to position [0, 0]
click at [511, 192] on input "number" at bounding box center [506, 182] width 43 height 19
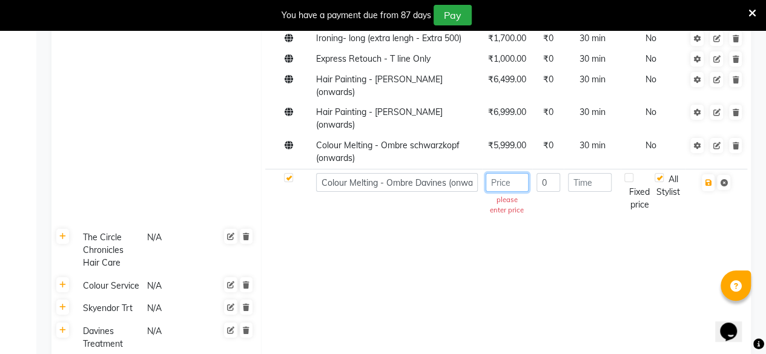
paste input "6499"
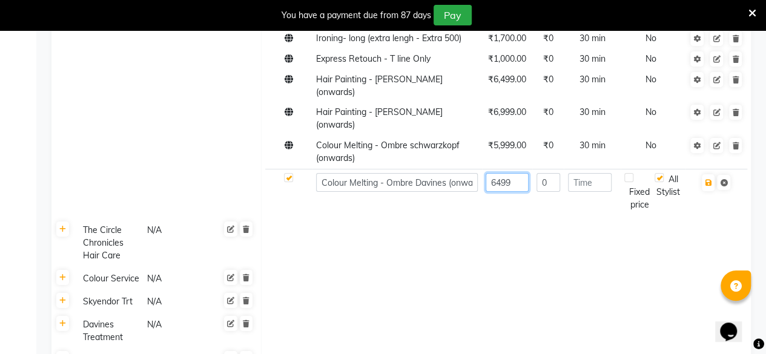
type input "6499"
click at [583, 192] on input "number" at bounding box center [590, 182] width 44 height 19
type input "30"
click at [712, 191] on button "button" at bounding box center [707, 182] width 13 height 17
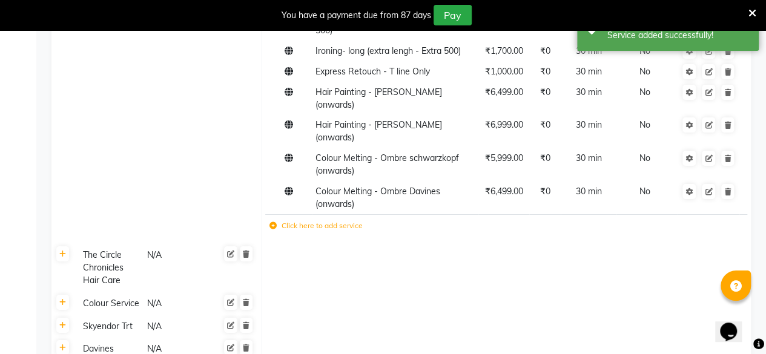
click at [275, 224] on icon at bounding box center [272, 225] width 7 height 7
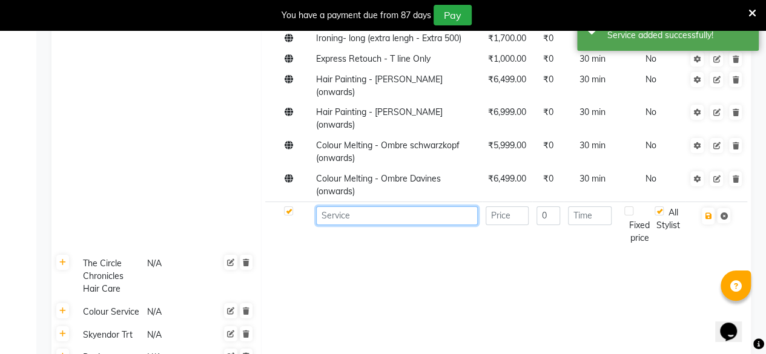
click at [330, 223] on input at bounding box center [397, 215] width 162 height 19
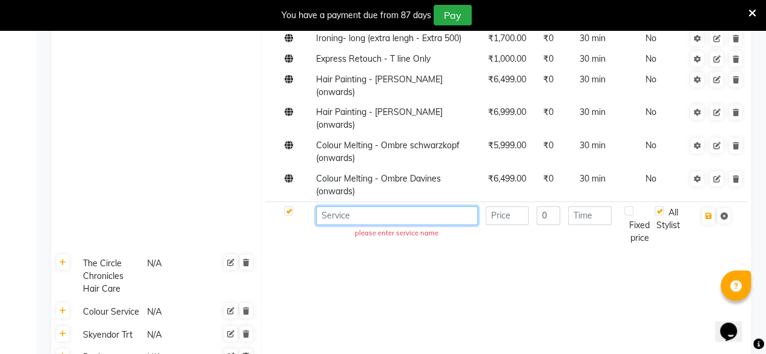
paste input "Virtue Eternal Colour schwarzkopf (onwards)"
type input "Virtue Eternal Colour schwarzkopf (onwards)"
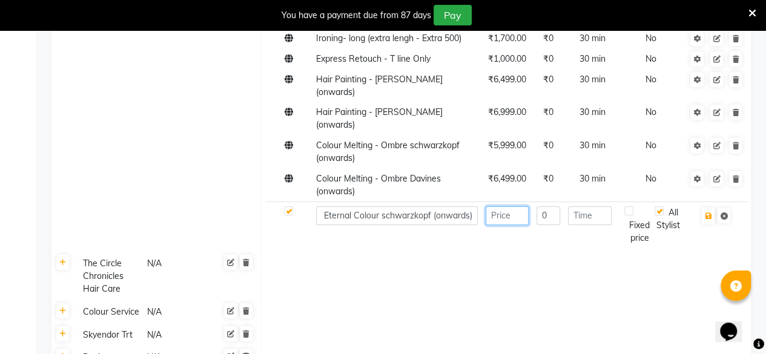
scroll to position [0, 0]
click at [506, 225] on input "number" at bounding box center [506, 215] width 43 height 19
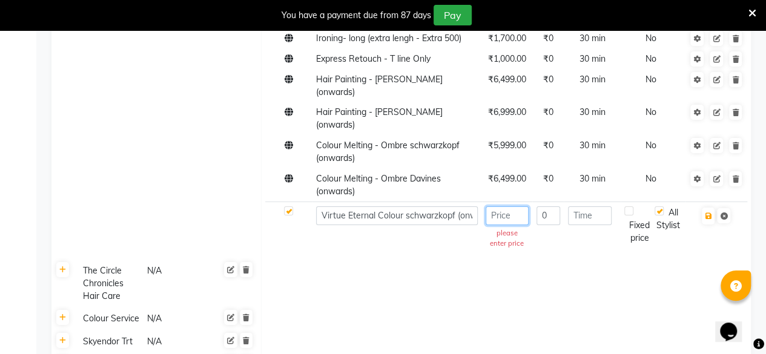
paste input "9200"
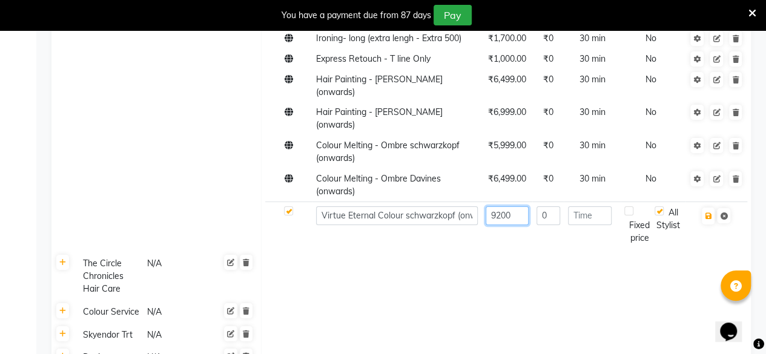
type input "9200"
click at [586, 225] on input "number" at bounding box center [590, 215] width 44 height 19
type input "30"
click at [710, 220] on icon "button" at bounding box center [707, 215] width 7 height 7
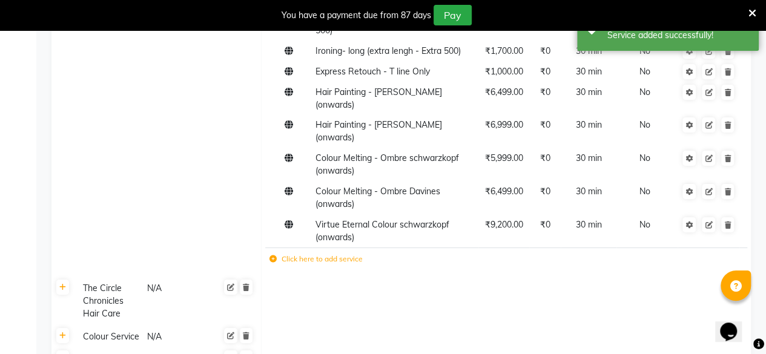
click at [275, 255] on icon at bounding box center [272, 258] width 7 height 7
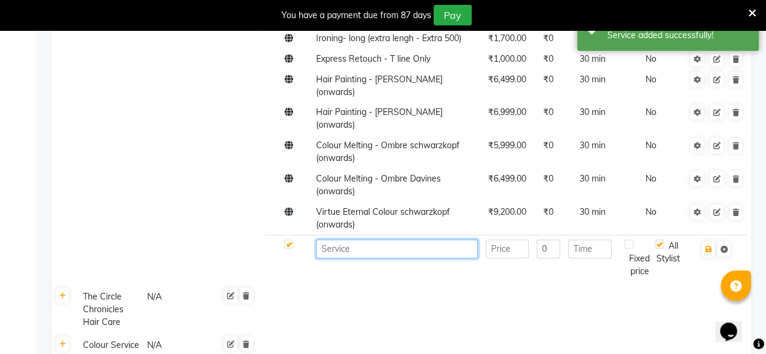
click at [341, 258] on input at bounding box center [397, 249] width 162 height 19
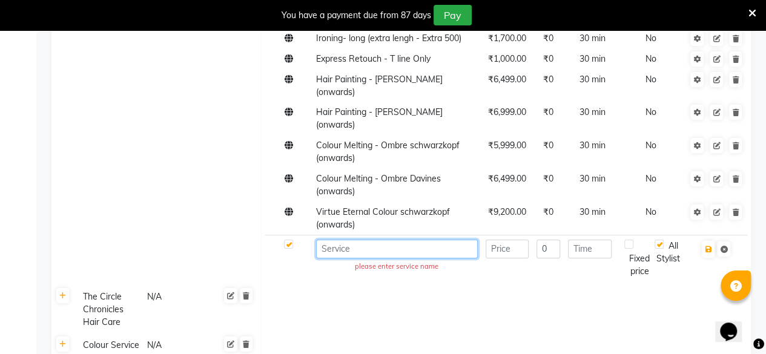
click at [341, 258] on input at bounding box center [397, 249] width 162 height 19
paste input "Virtue Eternal Colour davines (onwards)"
type input "Virtue Eternal Colour davines (onwards)"
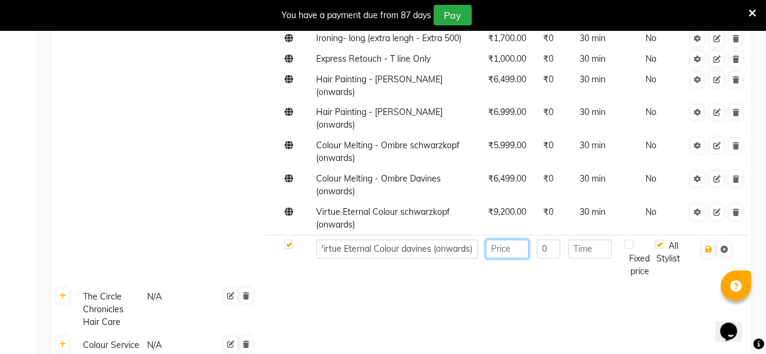
scroll to position [0, 0]
click at [505, 258] on input "number" at bounding box center [506, 249] width 43 height 19
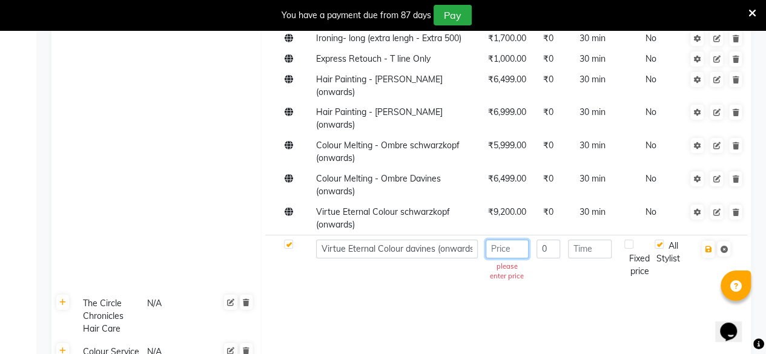
click at [505, 258] on input "number" at bounding box center [506, 249] width 43 height 19
paste input "11500"
click at [505, 258] on input "11500" at bounding box center [506, 249] width 43 height 19
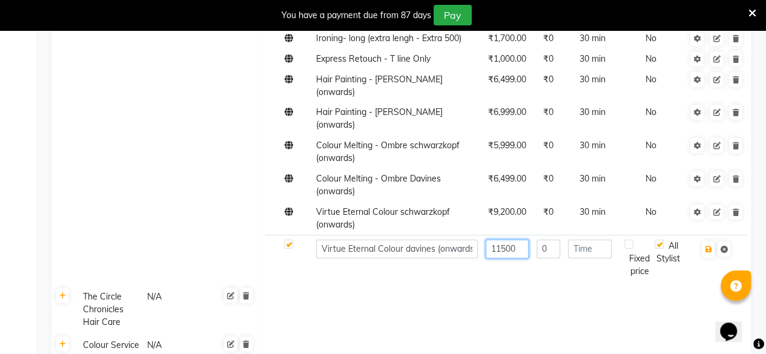
type input "11500"
click at [588, 257] on input "number" at bounding box center [590, 249] width 44 height 19
type input "30"
click at [713, 258] on button "button" at bounding box center [707, 249] width 13 height 17
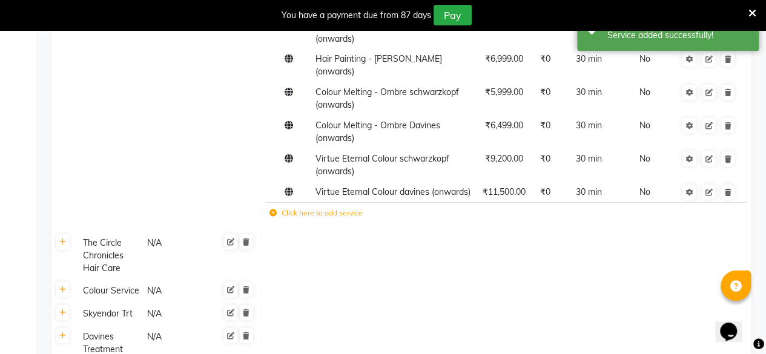
scroll to position [2141, 0]
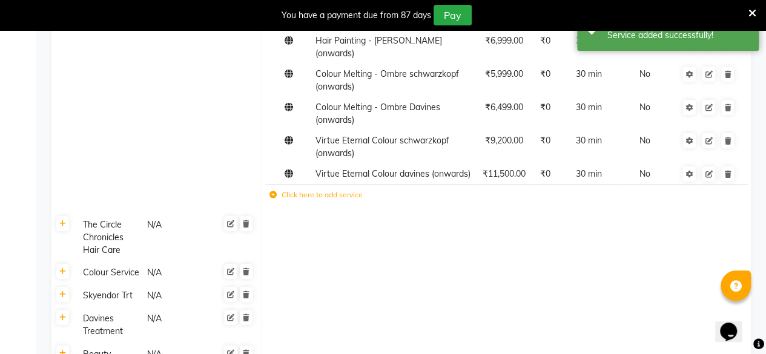
click at [272, 200] on label "Click here to add service" at bounding box center [315, 194] width 93 height 11
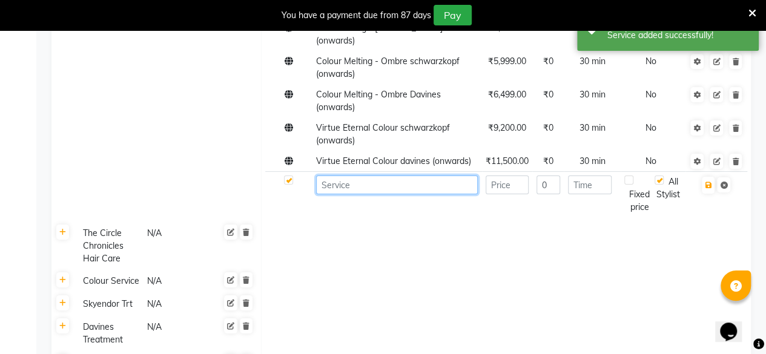
click at [349, 194] on input at bounding box center [397, 185] width 162 height 19
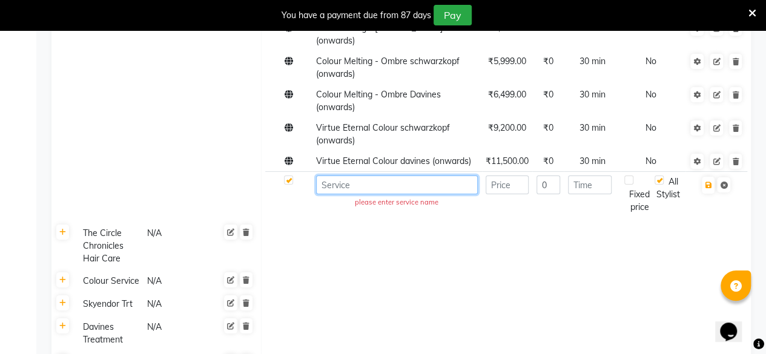
paste input "Tone Me"
type input "Tone Me"
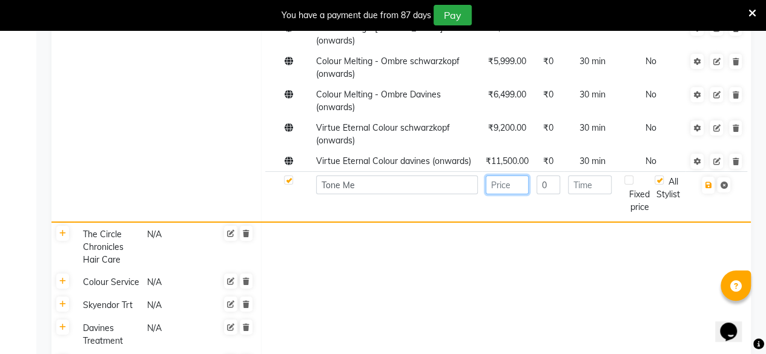
click at [515, 194] on input "number" at bounding box center [506, 185] width 43 height 19
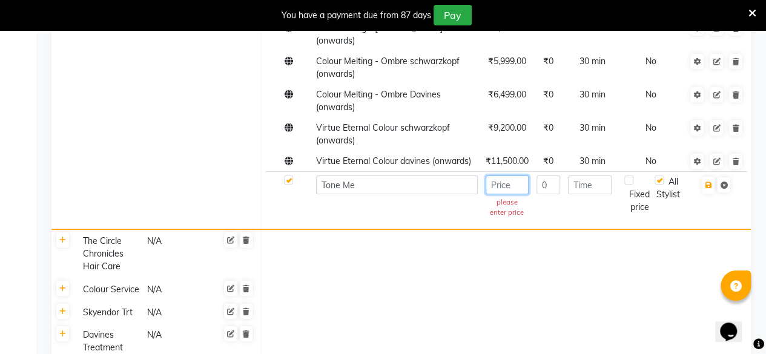
click at [515, 194] on input "number" at bounding box center [506, 185] width 43 height 19
paste input "3500"
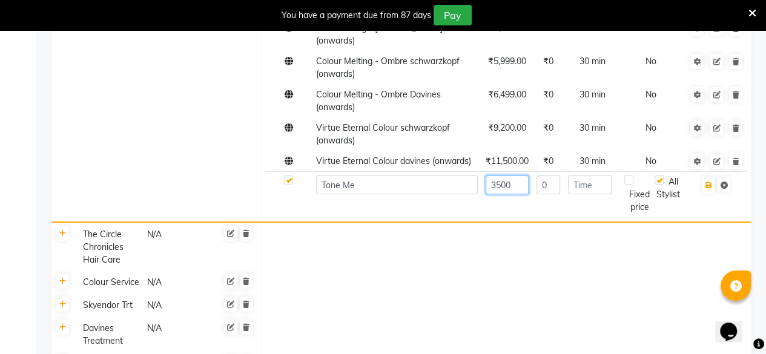
type input "3500"
click at [597, 194] on input "number" at bounding box center [590, 185] width 44 height 19
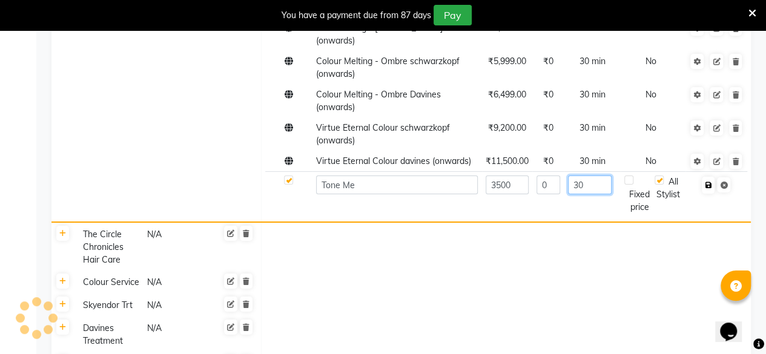
type input "30"
click at [709, 194] on button "button" at bounding box center [707, 185] width 13 height 17
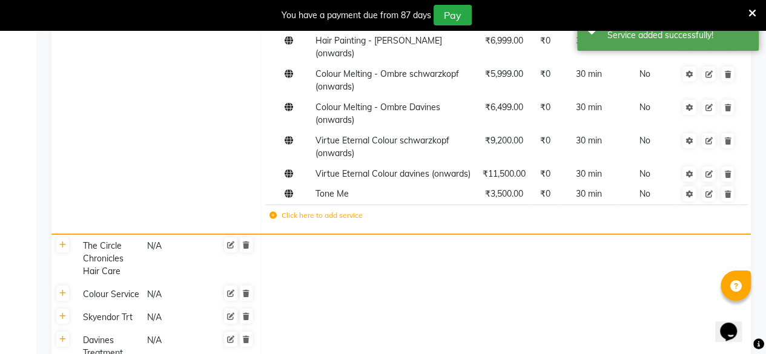
click at [272, 214] on icon at bounding box center [272, 215] width 7 height 7
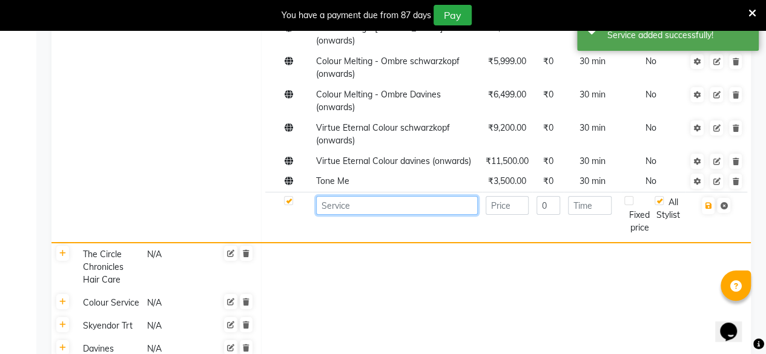
click at [344, 215] on input at bounding box center [397, 205] width 162 height 19
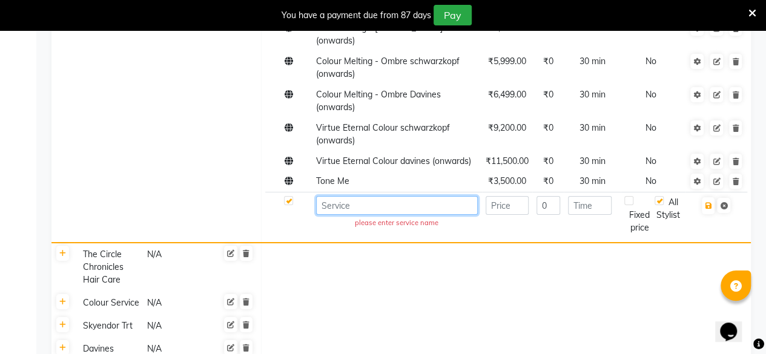
click at [344, 215] on input at bounding box center [397, 205] width 162 height 19
paste input "Refresh Me"
click at [344, 215] on input "Refresh Me" at bounding box center [397, 205] width 162 height 19
type input "Refresh Me"
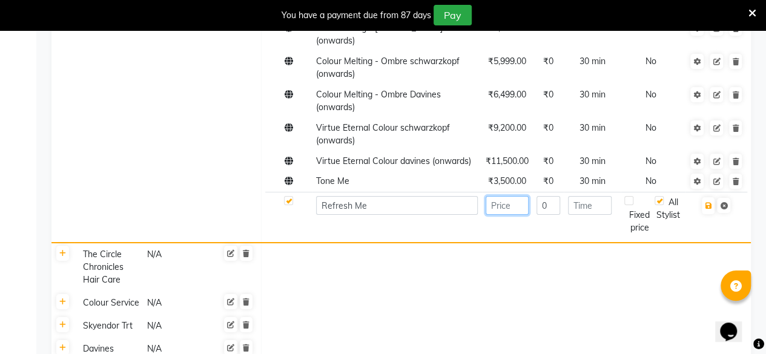
click at [519, 215] on input "number" at bounding box center [506, 205] width 43 height 19
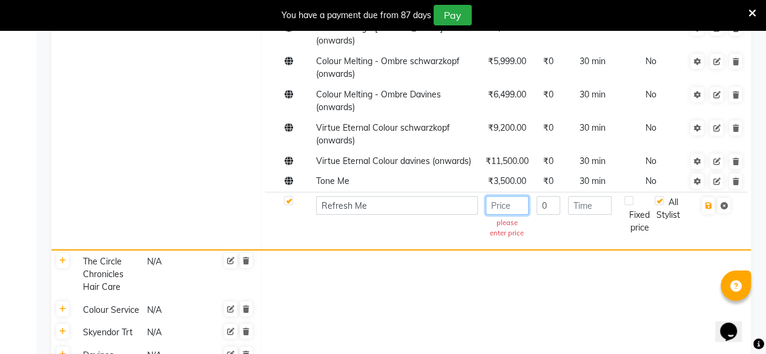
click at [519, 215] on input "number" at bounding box center [506, 205] width 43 height 19
paste input "2350"
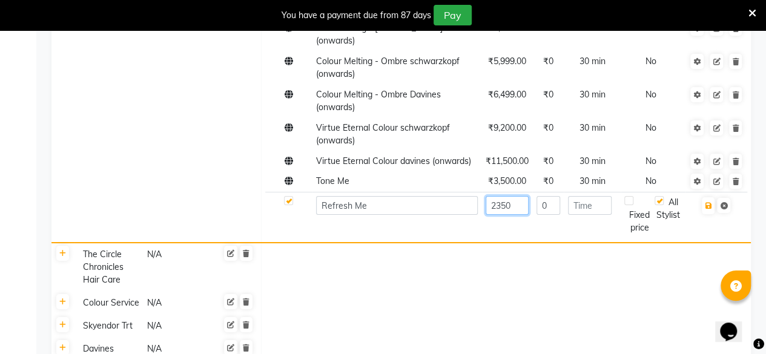
type input "2350"
click at [592, 215] on input "number" at bounding box center [590, 205] width 44 height 19
type input "30"
click at [702, 214] on button "button" at bounding box center [707, 205] width 13 height 17
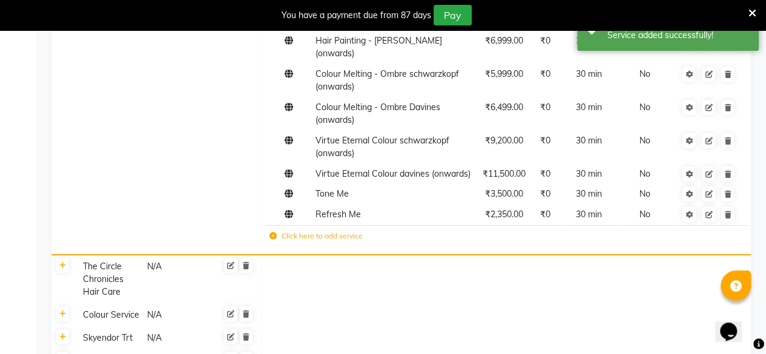
click at [273, 242] on td "Click here to add service" at bounding box center [412, 237] width 295 height 25
click at [274, 238] on icon at bounding box center [272, 235] width 7 height 7
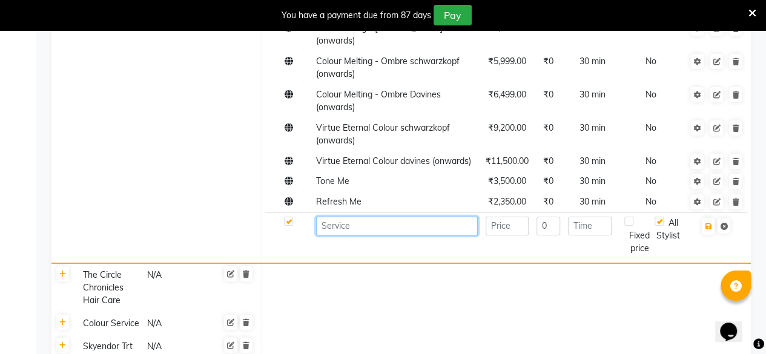
click at [350, 235] on input at bounding box center [397, 226] width 162 height 19
paste input "Box Colour /Henna Removal 2350"
type input "Box Colour /Henna Removal 2350"
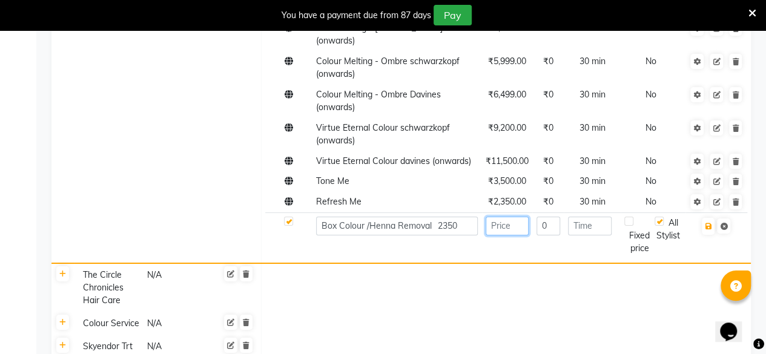
click at [508, 235] on input "number" at bounding box center [506, 226] width 43 height 19
type input "2350"
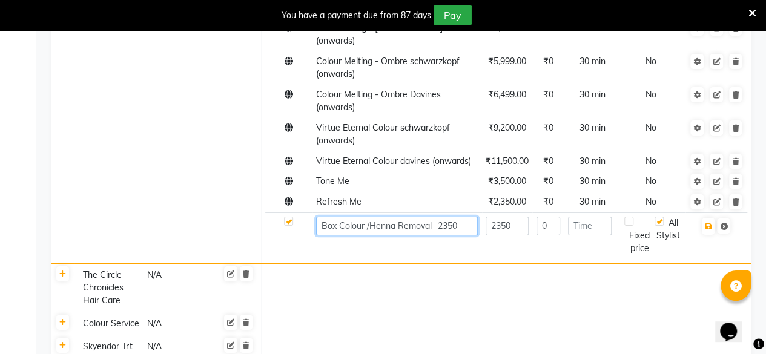
click at [466, 232] on input "Box Colour /Henna Removal 2350" at bounding box center [397, 226] width 162 height 19
type input "Box Colour /Henna Removal"
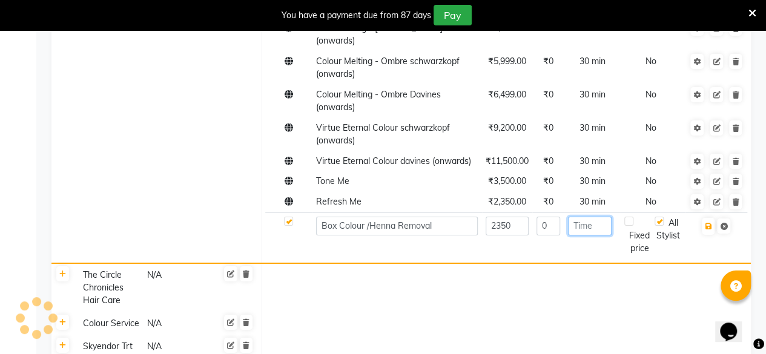
click at [596, 232] on input "number" at bounding box center [590, 226] width 44 height 19
type input "30"
click at [708, 230] on icon "button" at bounding box center [707, 226] width 7 height 7
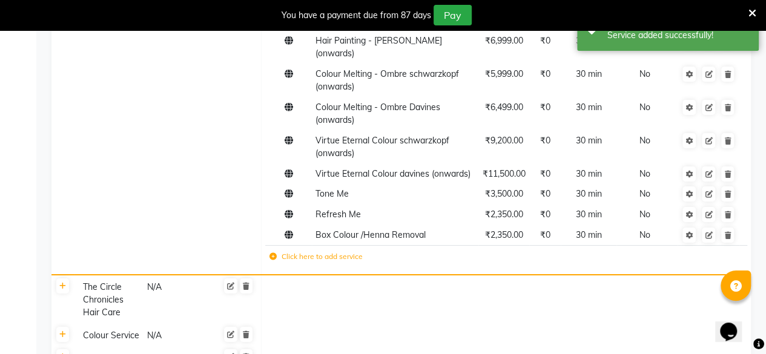
click at [274, 263] on td "Click here to add service" at bounding box center [412, 258] width 295 height 25
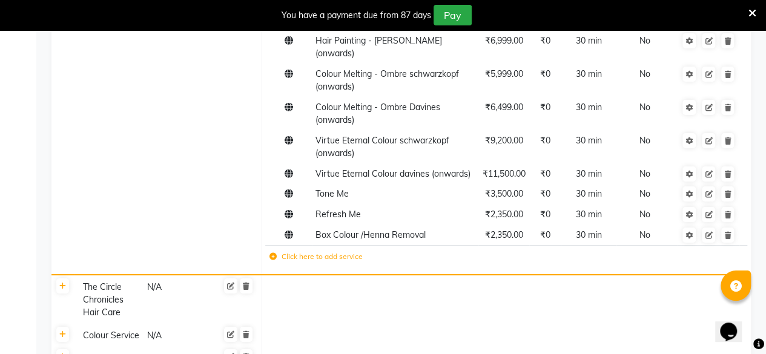
click at [275, 261] on label "Click here to add service" at bounding box center [315, 256] width 93 height 11
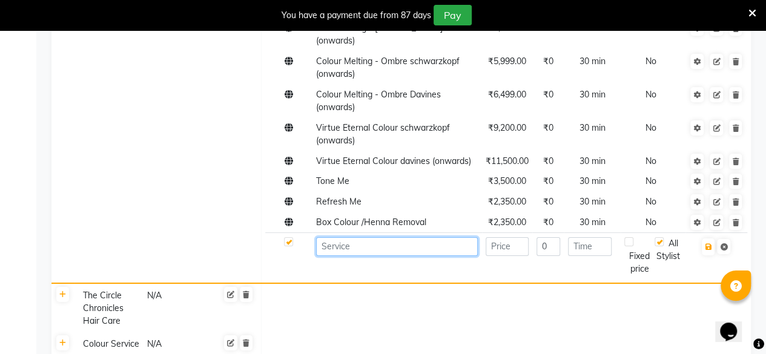
click at [327, 256] on input at bounding box center [397, 246] width 162 height 19
paste input "Just My Roots (Along with A La Carte Colour)"
type input "Just My Roots (Along with A La Carte Colour)"
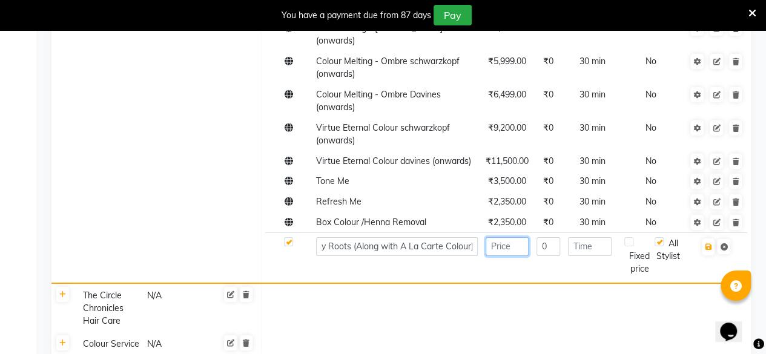
scroll to position [0, 0]
click at [498, 252] on input "number" at bounding box center [506, 246] width 43 height 19
type input "1950"
click at [581, 256] on input "number" at bounding box center [590, 246] width 44 height 19
type input "30"
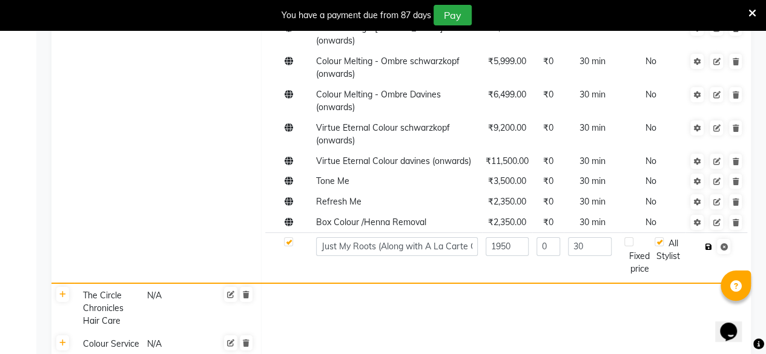
click at [710, 251] on icon "button" at bounding box center [707, 246] width 7 height 7
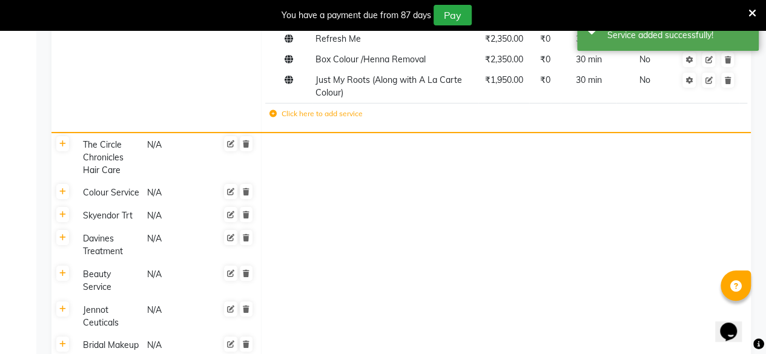
scroll to position [2323, 0]
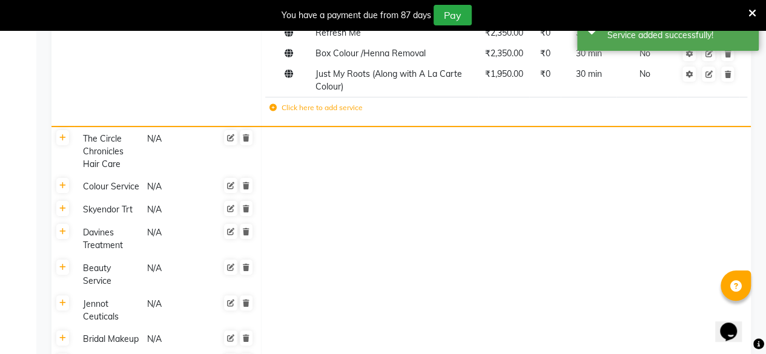
click at [274, 106] on icon at bounding box center [272, 107] width 7 height 7
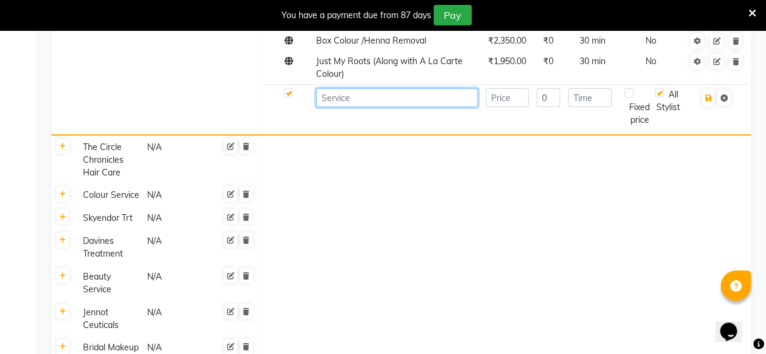
click at [380, 107] on input at bounding box center [397, 97] width 162 height 19
paste input "Change Of Polish"
type input "Change Of Polish"
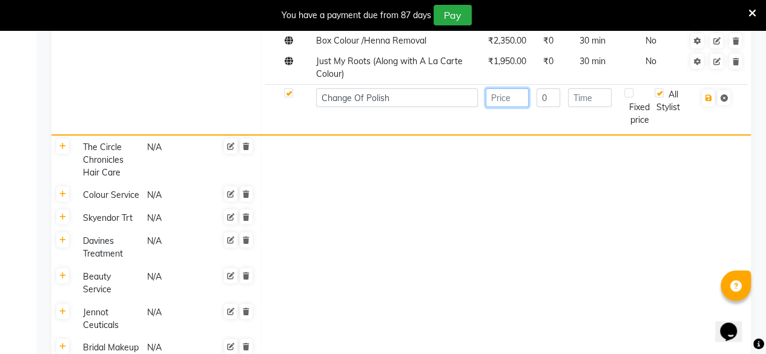
click at [508, 107] on input "number" at bounding box center [506, 97] width 43 height 19
type input "250"
click at [583, 107] on input "number" at bounding box center [590, 97] width 44 height 19
type input "30"
click at [709, 102] on icon "button" at bounding box center [707, 97] width 7 height 7
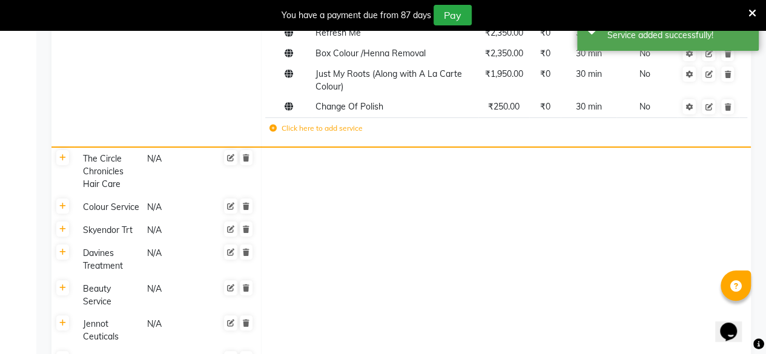
click at [274, 130] on icon at bounding box center [272, 128] width 7 height 7
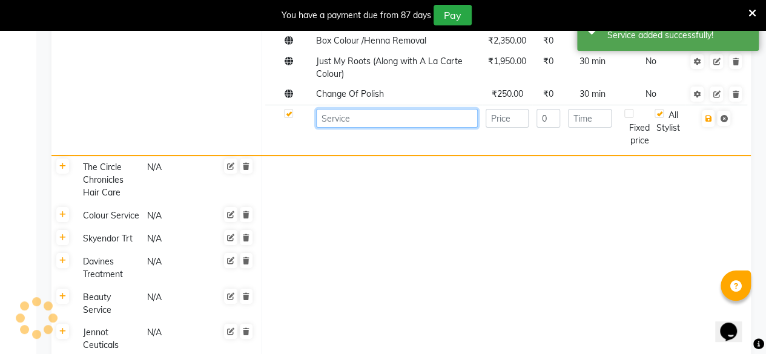
click at [381, 127] on input at bounding box center [397, 118] width 162 height 19
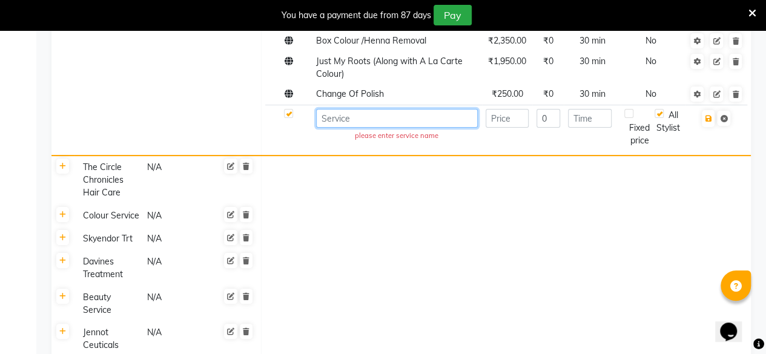
paste input "Powder Dip Polish"
type input "Powder Dip Polish"
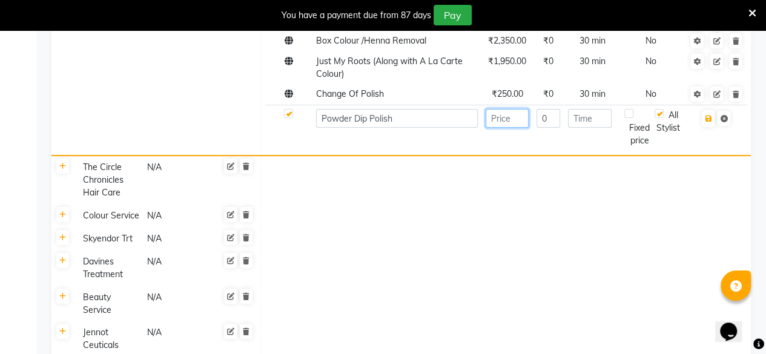
click at [505, 128] on input "number" at bounding box center [506, 118] width 43 height 19
type input "1700"
click at [597, 128] on input "number" at bounding box center [590, 118] width 44 height 19
type input "30"
click at [708, 122] on icon "button" at bounding box center [707, 118] width 7 height 7
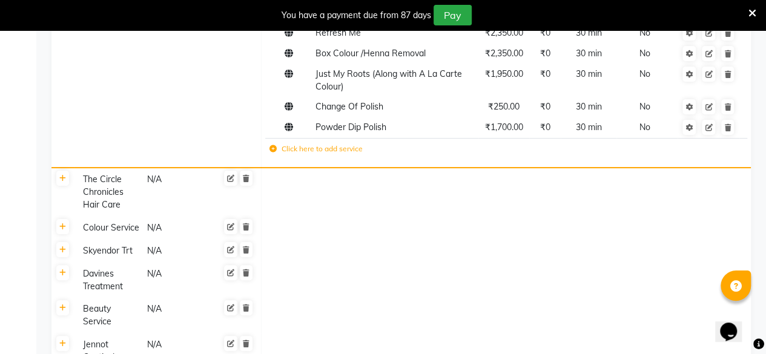
click at [272, 148] on icon at bounding box center [272, 148] width 7 height 7
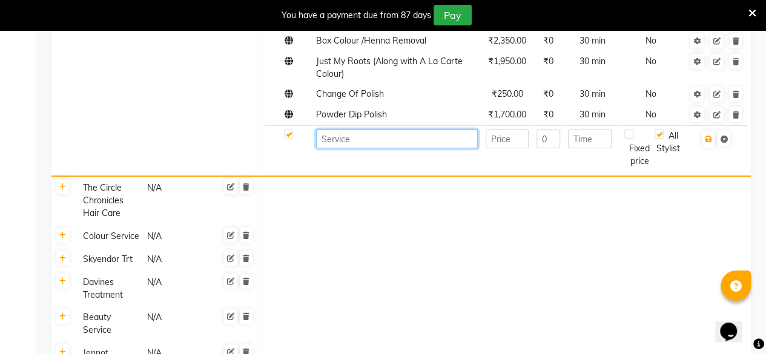
click at [362, 148] on input at bounding box center [397, 139] width 162 height 19
paste input "Powder Dip With Nail Tips"
type input "Powder Dip With Nail Tips"
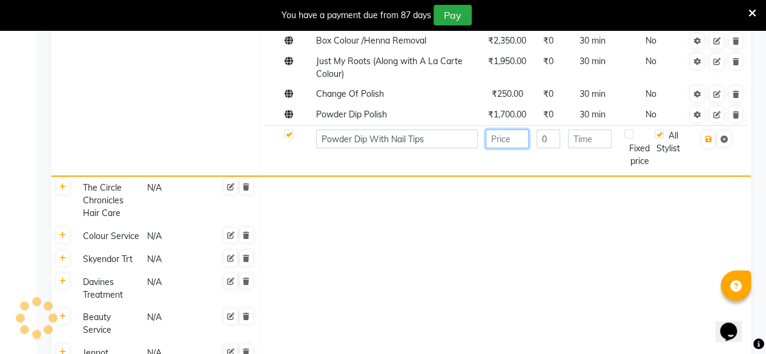
click at [499, 147] on input "number" at bounding box center [506, 139] width 43 height 19
type input "2300"
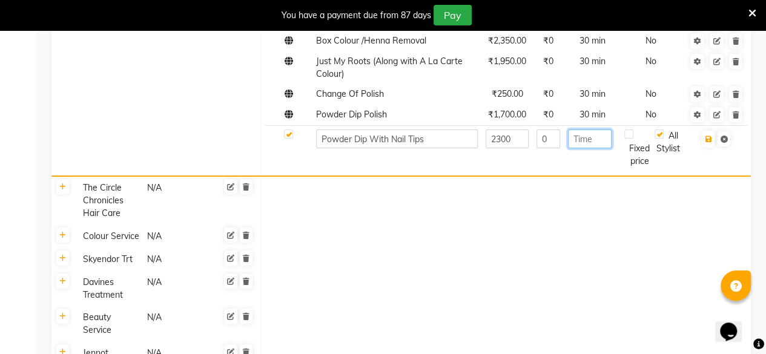
click at [579, 148] on input "number" at bounding box center [590, 139] width 44 height 19
type input "30"
click at [708, 143] on icon "button" at bounding box center [707, 139] width 7 height 7
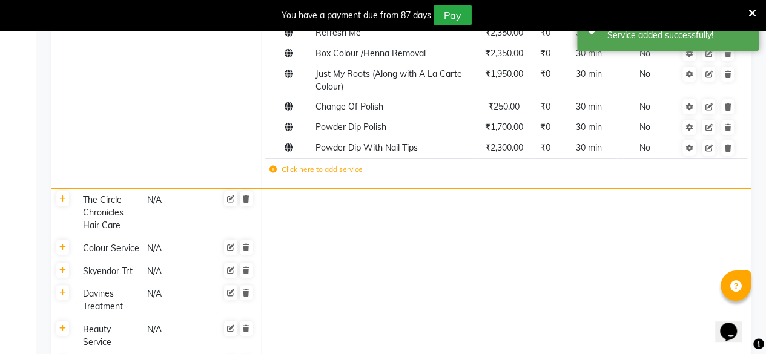
click at [274, 175] on td "Click here to add service" at bounding box center [412, 171] width 295 height 25
click at [277, 176] on td "Click here to add service" at bounding box center [412, 171] width 295 height 25
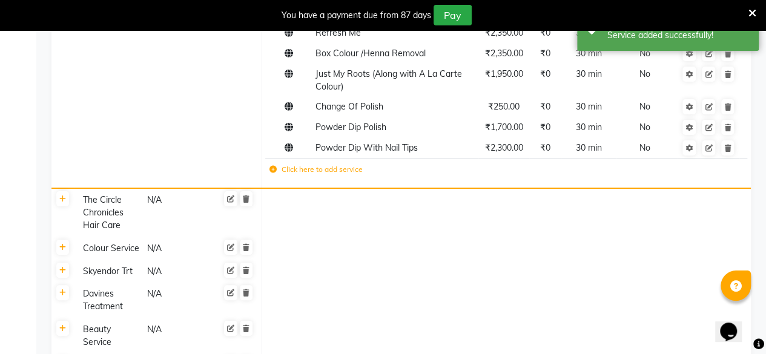
click at [271, 171] on icon at bounding box center [272, 169] width 7 height 7
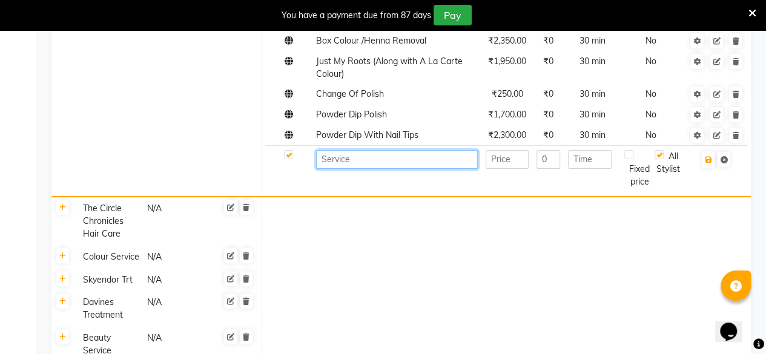
click at [356, 169] on input at bounding box center [397, 159] width 162 height 19
paste input "Acrylic Extensions"
type input "Acrylic Extensions"
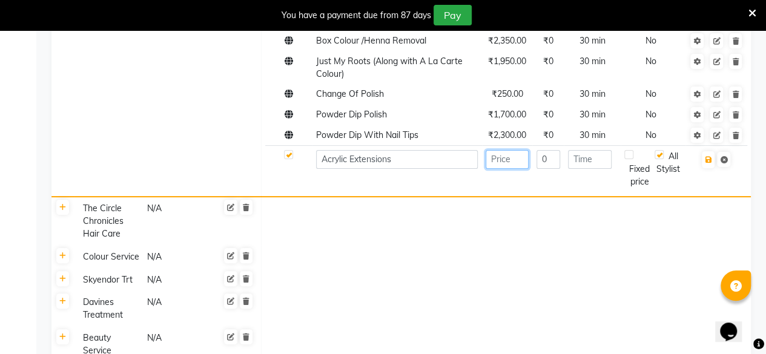
click at [514, 169] on input "number" at bounding box center [506, 159] width 43 height 19
type input "3999"
click at [594, 167] on input "number" at bounding box center [590, 159] width 44 height 19
type input "30"
click at [703, 168] on button "button" at bounding box center [707, 159] width 13 height 17
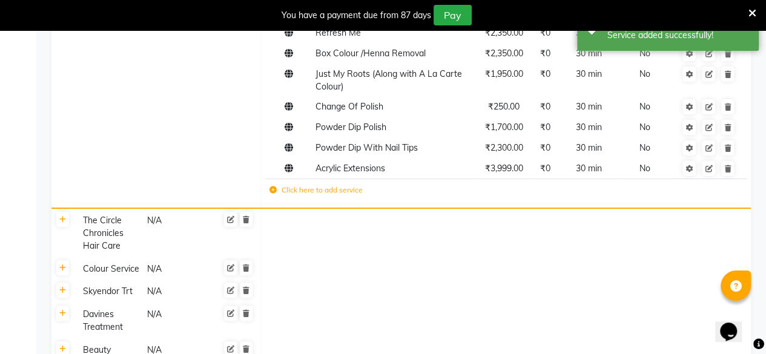
click at [271, 189] on icon at bounding box center [272, 189] width 7 height 7
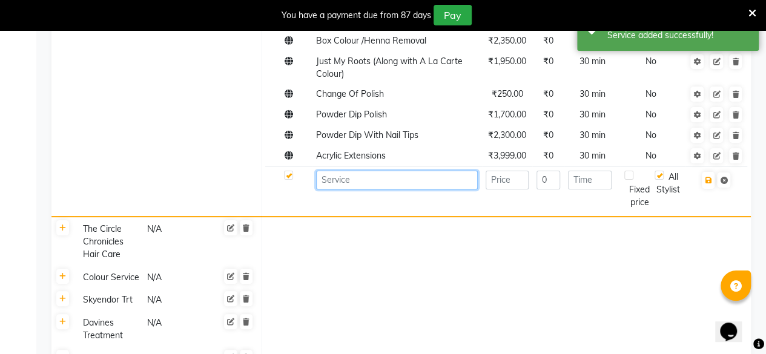
click at [347, 189] on input at bounding box center [397, 180] width 162 height 19
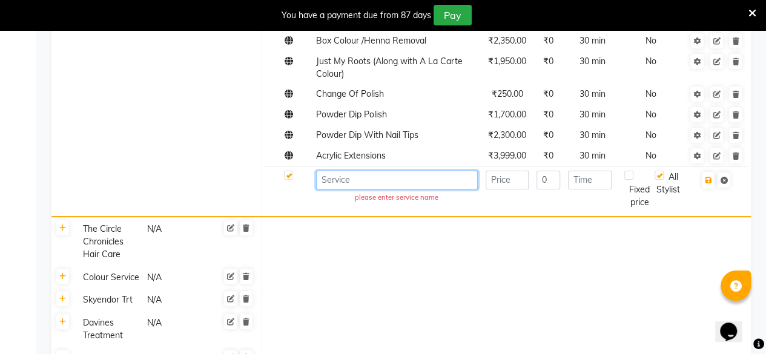
paste input "Soft Gel Extensions + Add on Colours"
type input "Soft Gel Extensions + Add on Colours"
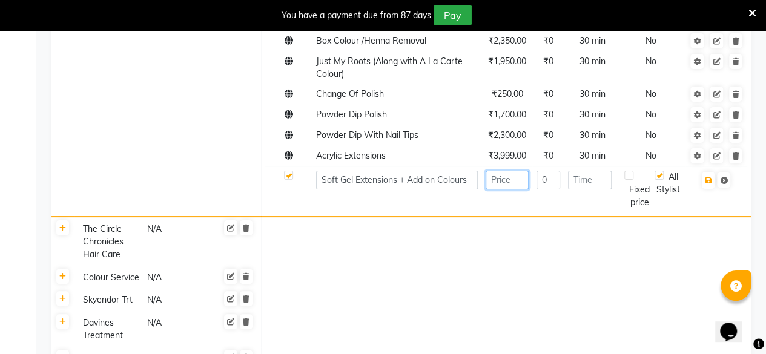
click at [522, 189] on input "number" at bounding box center [506, 180] width 43 height 19
type input "2999"
click at [582, 189] on input "number" at bounding box center [590, 180] width 44 height 19
type input "30"
click at [706, 189] on button "button" at bounding box center [707, 180] width 13 height 17
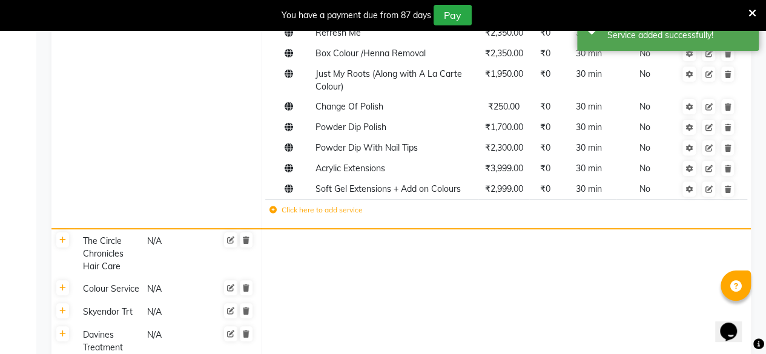
click at [275, 218] on td "Click here to add service" at bounding box center [412, 211] width 295 height 25
click at [272, 214] on icon at bounding box center [272, 209] width 7 height 7
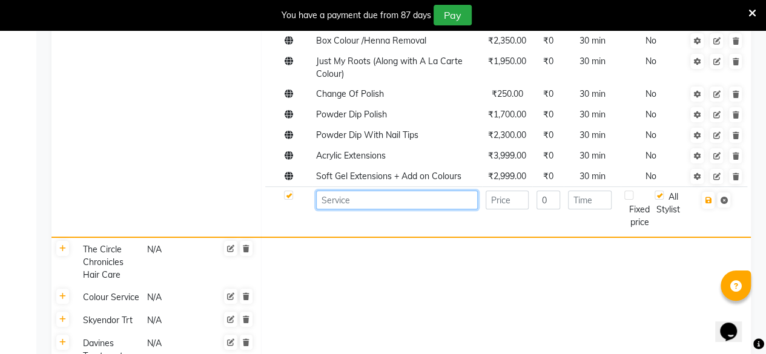
click at [327, 209] on input at bounding box center [397, 200] width 162 height 19
paste input "Tip Repair"
type input "Tip Repair"
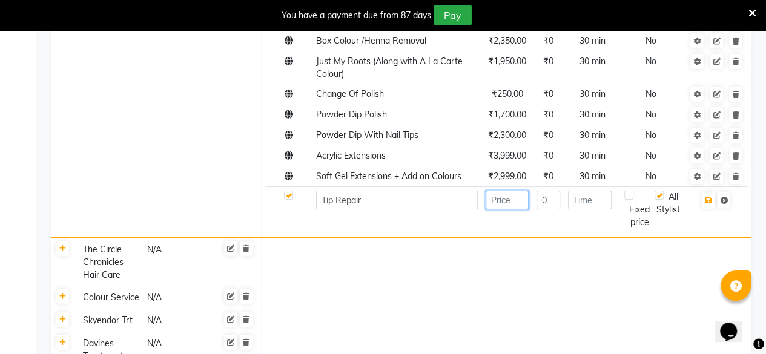
click at [499, 209] on input "number" at bounding box center [506, 200] width 43 height 19
type input "300"
click at [591, 209] on input "number" at bounding box center [590, 200] width 44 height 19
type input "30"
click at [711, 209] on button "button" at bounding box center [707, 200] width 13 height 17
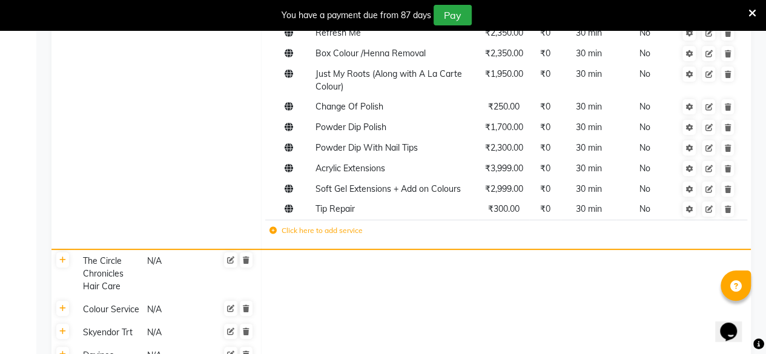
click at [271, 229] on icon at bounding box center [272, 230] width 7 height 7
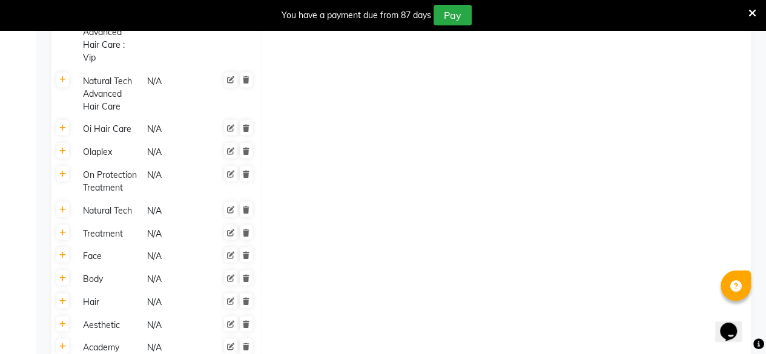
scroll to position [3501, 0]
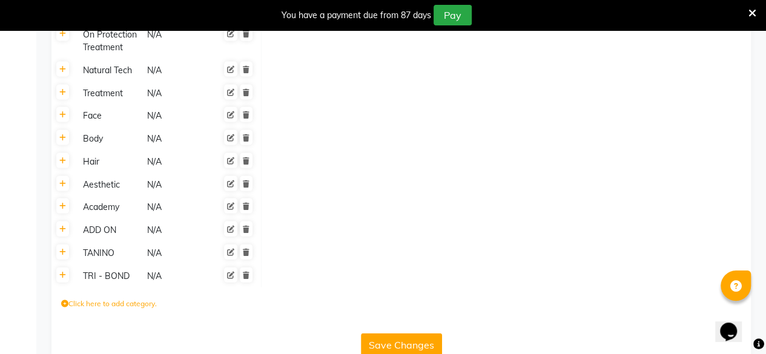
click at [379, 333] on button "Save Changes" at bounding box center [401, 344] width 81 height 23
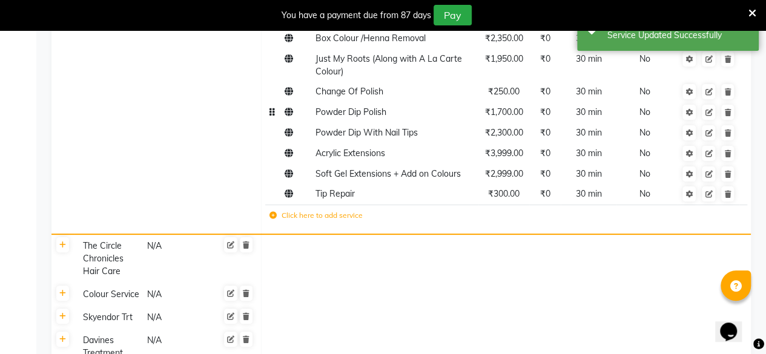
scroll to position [2391, 0]
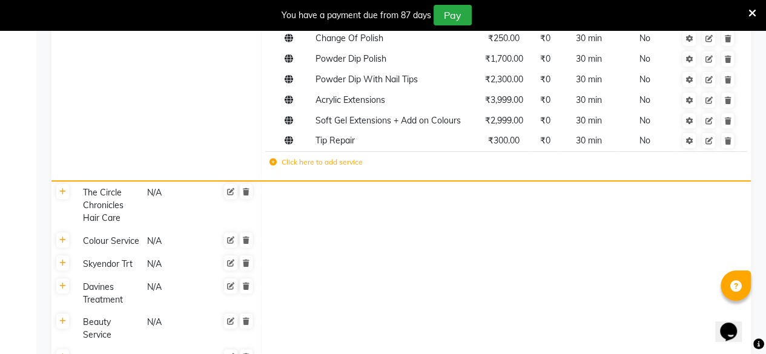
click at [274, 161] on icon at bounding box center [272, 162] width 7 height 7
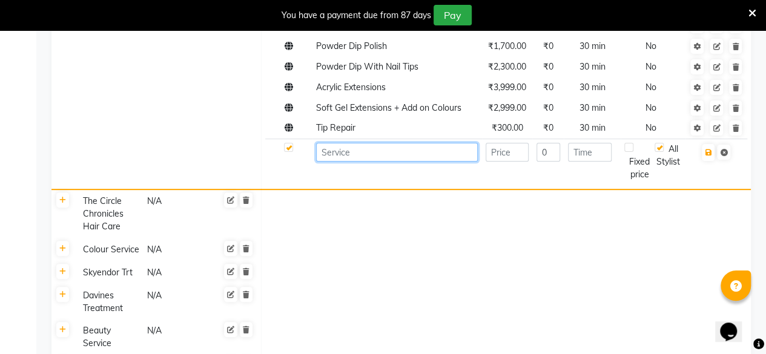
click at [333, 162] on input at bounding box center [397, 152] width 162 height 19
paste input "Gel Extensions Removal"
type input "Gel Extensions Removal"
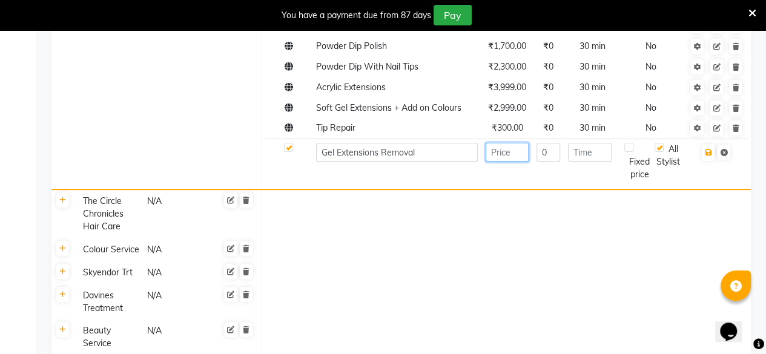
click at [496, 162] on input "number" at bounding box center [506, 152] width 43 height 19
type input "800"
click at [593, 162] on input "number" at bounding box center [590, 152] width 44 height 19
type input "30"
click at [713, 161] on button "button" at bounding box center [707, 152] width 13 height 17
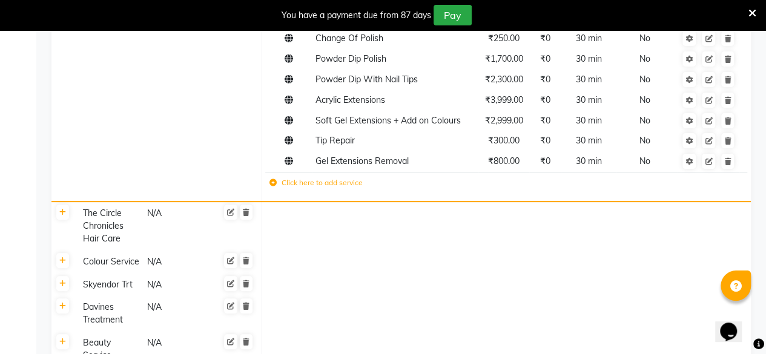
click at [271, 181] on icon at bounding box center [272, 182] width 7 height 7
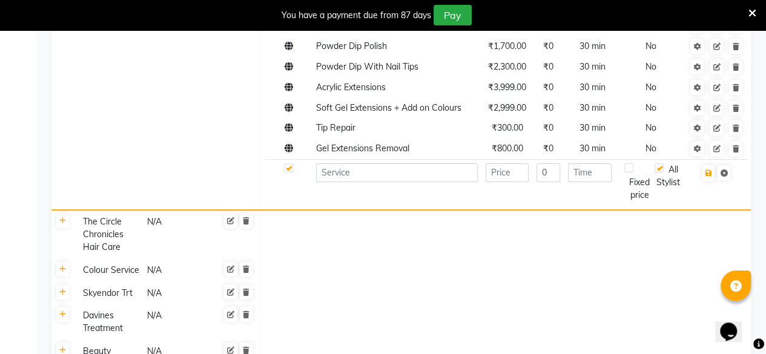
click at [271, 181] on td at bounding box center [288, 182] width 47 height 46
click at [340, 182] on input at bounding box center [397, 172] width 162 height 19
paste input "Gel Polish Application"
type input "Gel Polish Application"
click at [519, 182] on input "number" at bounding box center [506, 172] width 43 height 19
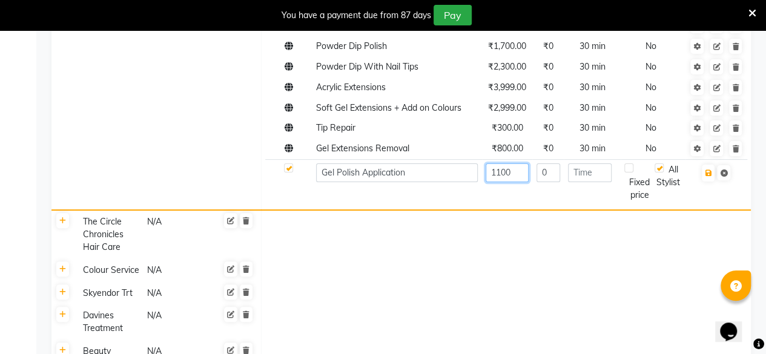
type input "1100"
click at [598, 182] on input "number" at bounding box center [590, 172] width 44 height 19
type input "30"
click at [709, 177] on icon "button" at bounding box center [707, 172] width 7 height 7
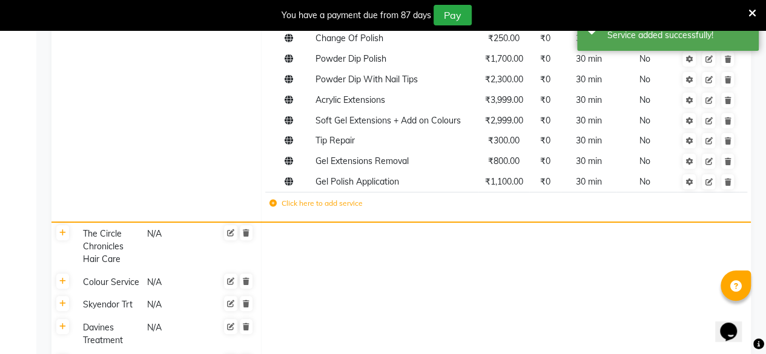
click at [274, 209] on td "Click here to add service" at bounding box center [412, 204] width 295 height 25
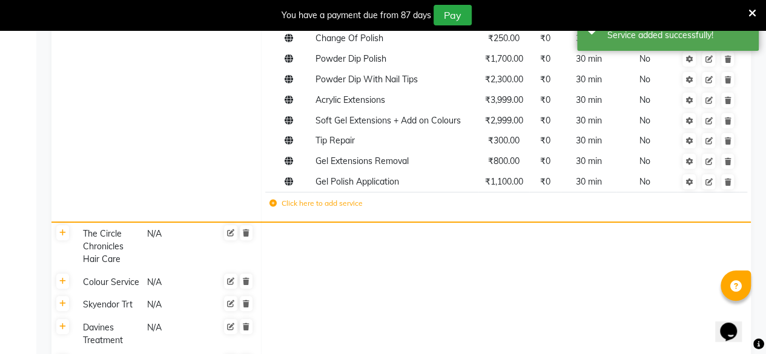
click at [273, 206] on icon at bounding box center [272, 203] width 7 height 7
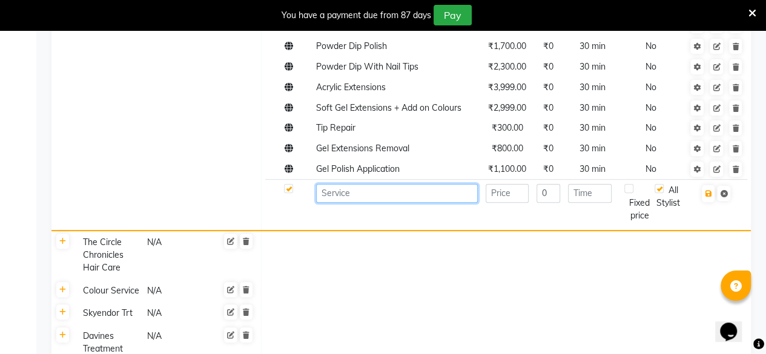
click at [326, 201] on input at bounding box center [397, 193] width 162 height 19
paste input "Chrome Polish (Hands / feets)"
type input "Chrome Polish (Hands / feets)"
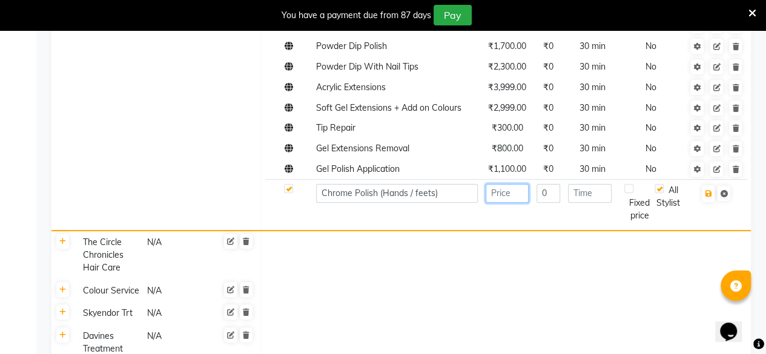
click at [498, 203] on input "number" at bounding box center [506, 193] width 43 height 19
type input "140"
click at [606, 203] on input "number" at bounding box center [590, 193] width 44 height 19
type input "30"
click at [712, 202] on button "button" at bounding box center [707, 193] width 13 height 17
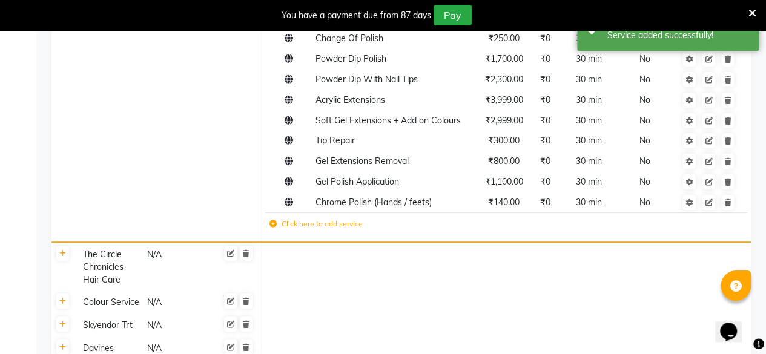
click at [278, 226] on label "Click here to add service" at bounding box center [315, 223] width 93 height 11
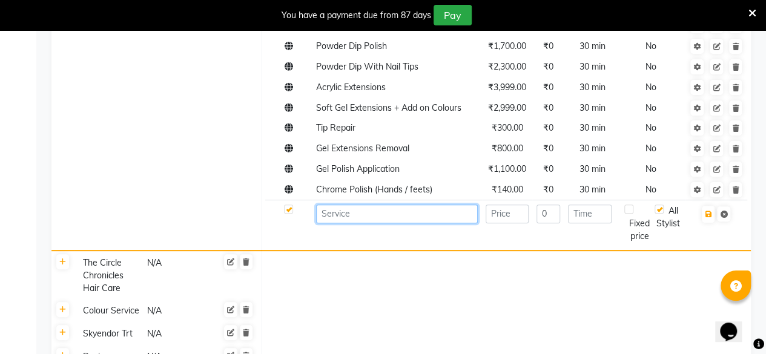
click at [373, 223] on input at bounding box center [397, 214] width 162 height 19
paste input "Cat Eye (Hands/feets)"
type input "Cat Eye (Hands/feets)"
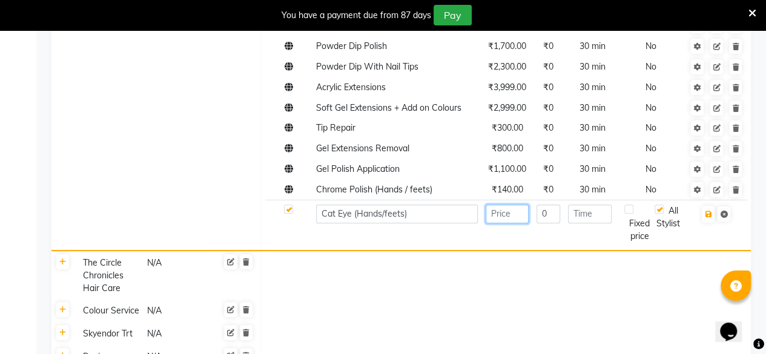
click at [502, 220] on input "number" at bounding box center [506, 214] width 43 height 19
type input "150"
click at [589, 223] on input "number" at bounding box center [590, 214] width 44 height 19
type input "30"
click at [706, 218] on icon "button" at bounding box center [707, 214] width 7 height 7
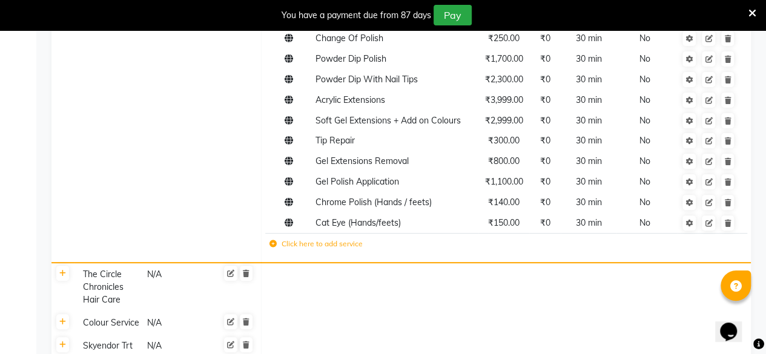
click at [275, 243] on icon at bounding box center [272, 243] width 7 height 7
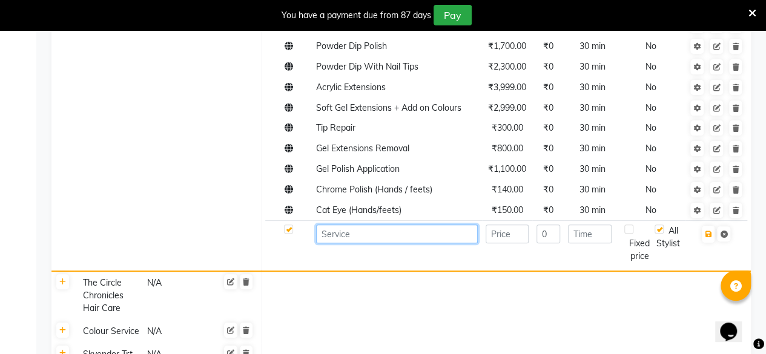
click at [347, 243] on input at bounding box center [397, 234] width 162 height 19
paste input "Bridal Nail Art (Hands/feets)"
type input "Bridal Nail Art (Hands/feets)"
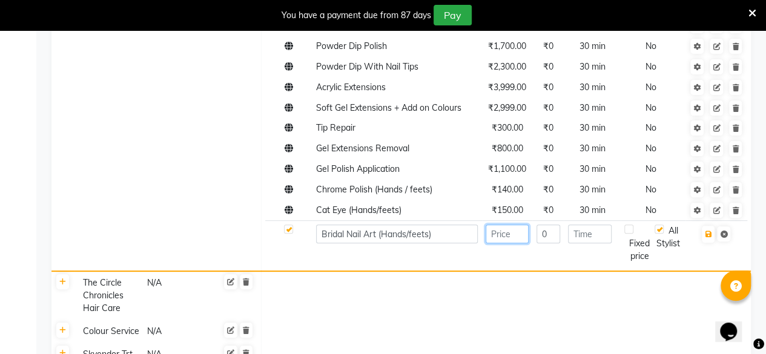
click at [514, 243] on input "number" at bounding box center [506, 234] width 43 height 19
type input "150"
click at [583, 243] on input "number" at bounding box center [590, 234] width 44 height 19
type input "30"
click at [713, 243] on button "button" at bounding box center [707, 234] width 13 height 17
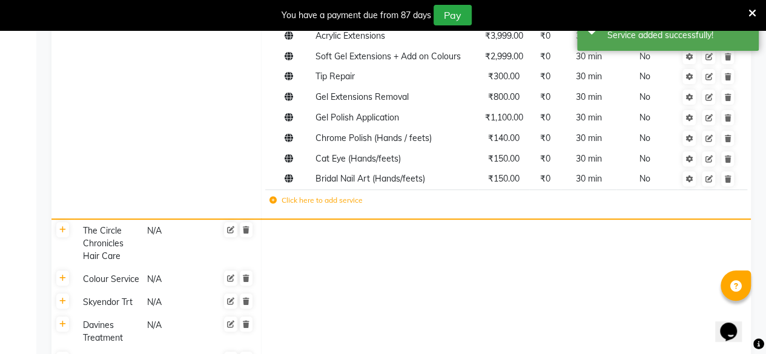
scroll to position [2524, 0]
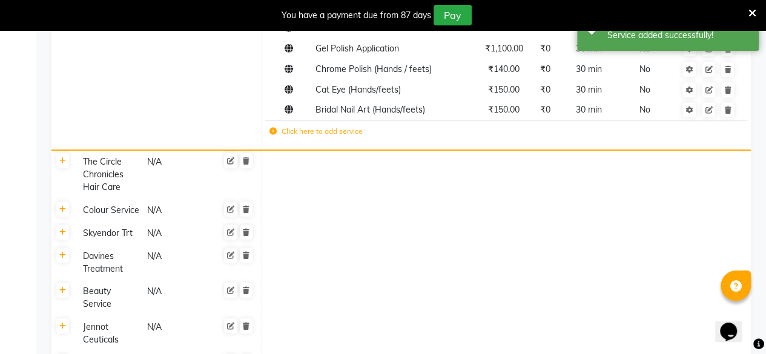
click at [272, 131] on icon at bounding box center [272, 131] width 7 height 7
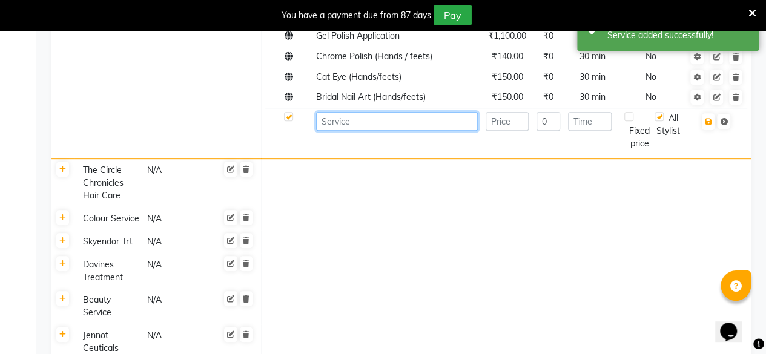
click at [343, 131] on input at bounding box center [397, 121] width 162 height 19
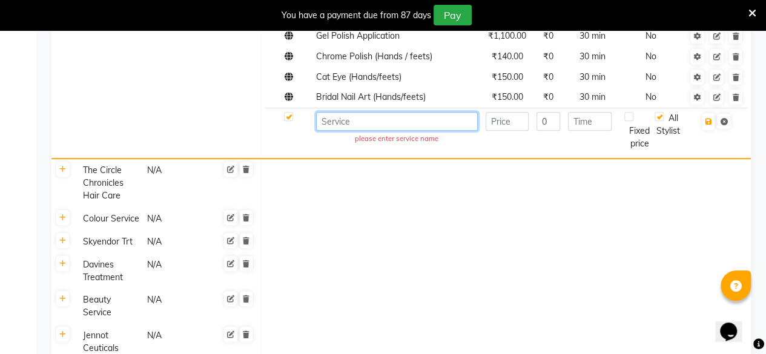
click at [343, 131] on input at bounding box center [397, 121] width 162 height 19
paste input "Ombre"
type input "Ombre"
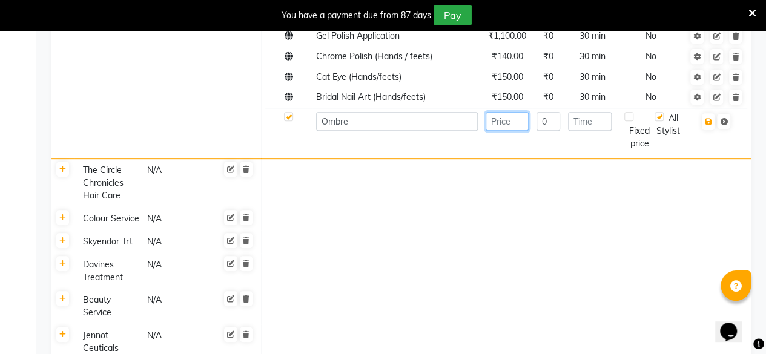
click at [508, 127] on input "number" at bounding box center [506, 121] width 43 height 19
type input "140"
click at [588, 131] on input "number" at bounding box center [590, 121] width 44 height 19
type input "30"
click at [709, 130] on button "button" at bounding box center [707, 121] width 13 height 17
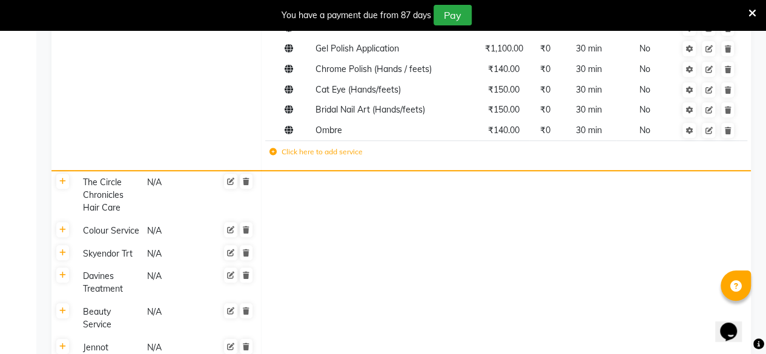
click at [271, 154] on icon at bounding box center [272, 151] width 7 height 7
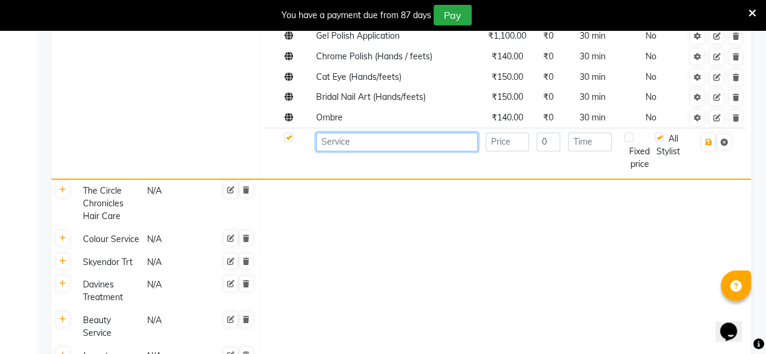
click at [332, 151] on input at bounding box center [397, 142] width 162 height 19
paste input "Virtue Signature 3D Nail Art"
type input "Virtue Signature 3D Nail Art"
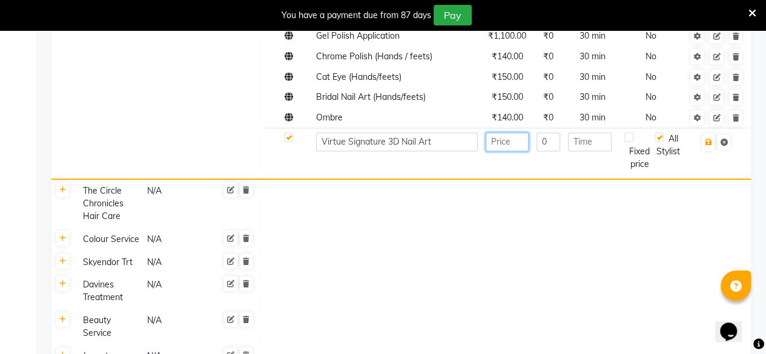
click at [512, 151] on input "number" at bounding box center [506, 142] width 43 height 19
type input "200"
click at [585, 146] on input "number" at bounding box center [590, 142] width 44 height 19
type input "30"
click at [710, 151] on button "button" at bounding box center [707, 142] width 13 height 17
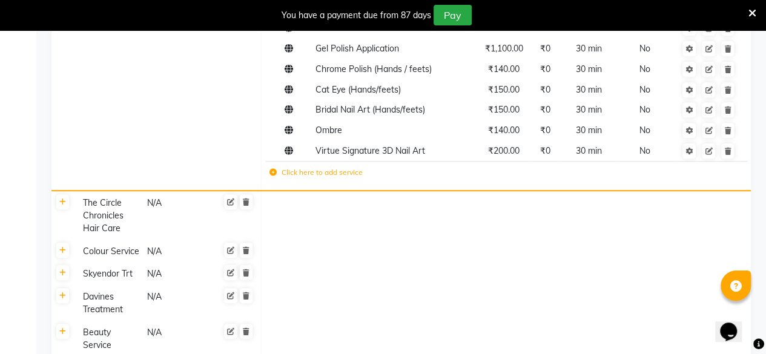
click at [269, 172] on icon at bounding box center [272, 172] width 7 height 7
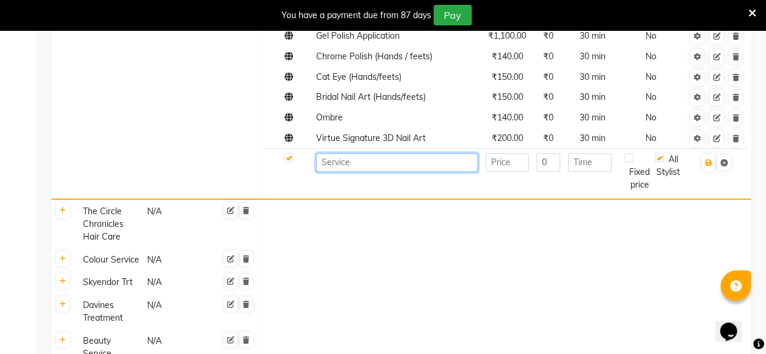
click at [354, 172] on input at bounding box center [397, 162] width 162 height 19
paste input "Per Stone"
type input "Per Stone"
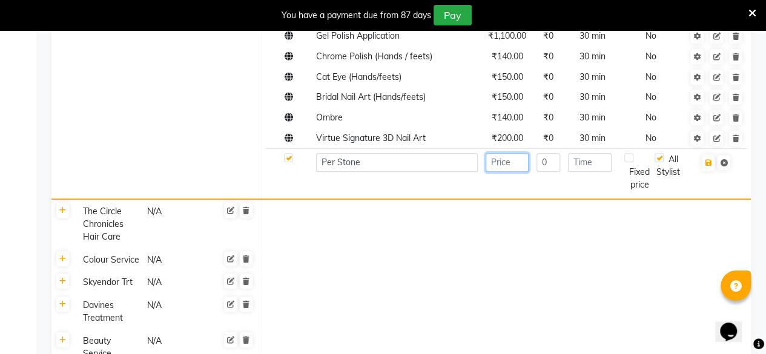
click at [501, 172] on input "number" at bounding box center [506, 162] width 43 height 19
type input "10"
click at [575, 172] on input "number" at bounding box center [590, 162] width 44 height 19
type input "30"
click at [709, 166] on icon "button" at bounding box center [707, 162] width 7 height 7
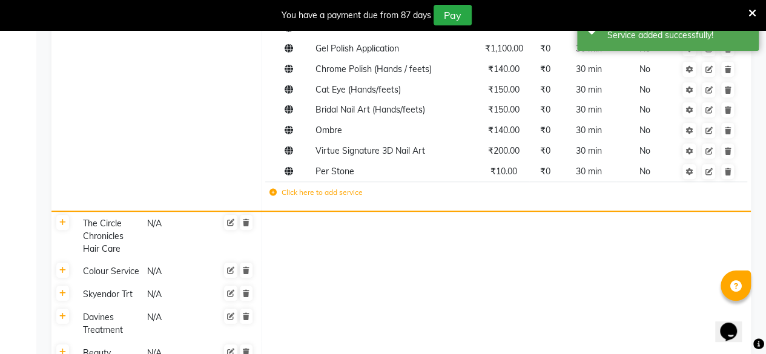
click at [272, 189] on icon at bounding box center [272, 192] width 7 height 7
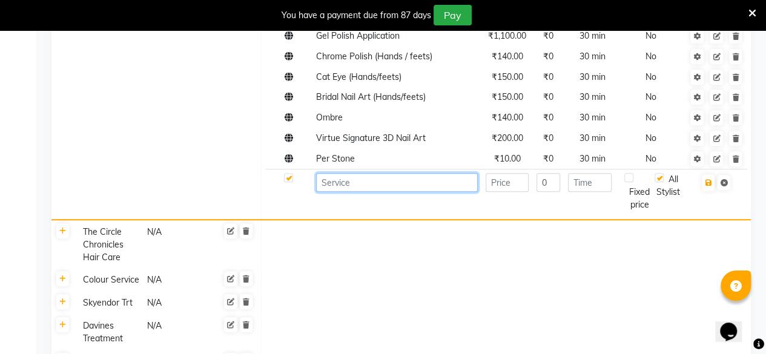
click at [347, 191] on input at bounding box center [397, 182] width 162 height 19
paste input "Virtue's Floral 3D Nail Art (Depends on Size)"
type input "Virtue's Floral 3D Nail Art (Depends on Size)"
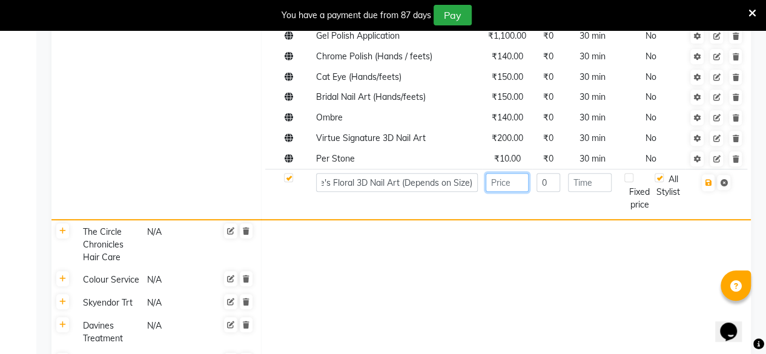
scroll to position [0, 0]
click at [504, 192] on input "number" at bounding box center [506, 182] width 43 height 19
type input "50"
click at [579, 192] on input "number" at bounding box center [590, 182] width 44 height 19
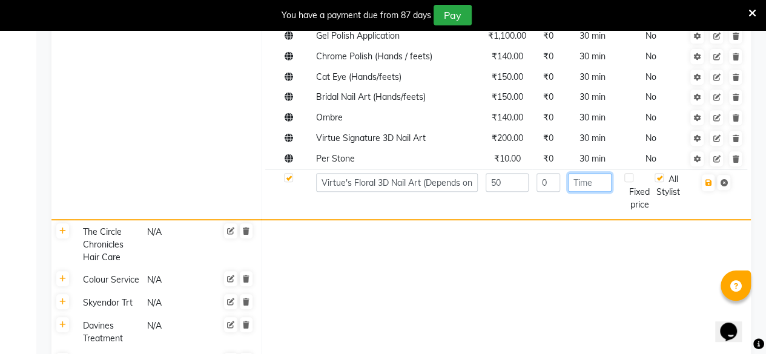
click at [579, 192] on input "number" at bounding box center [590, 182] width 44 height 19
type input "30"
click at [701, 191] on button "button" at bounding box center [707, 182] width 13 height 17
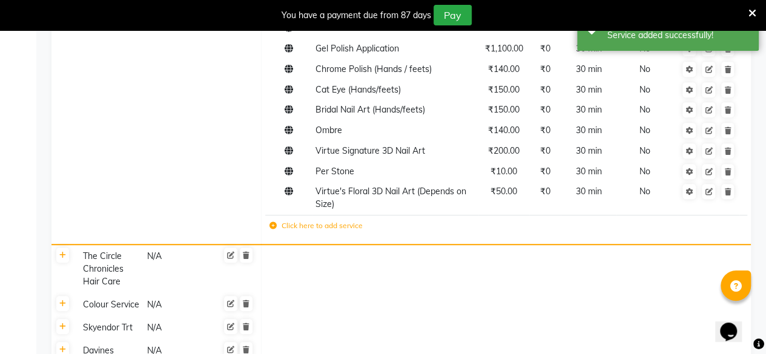
click at [277, 233] on td "Click here to add service" at bounding box center [412, 227] width 295 height 25
click at [270, 228] on icon at bounding box center [272, 225] width 7 height 7
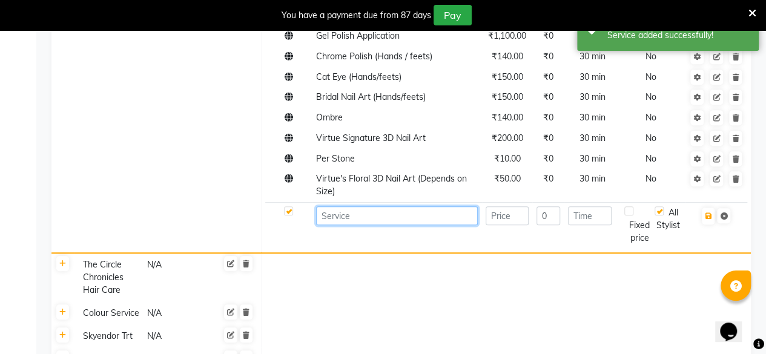
click at [370, 225] on input at bounding box center [397, 215] width 162 height 19
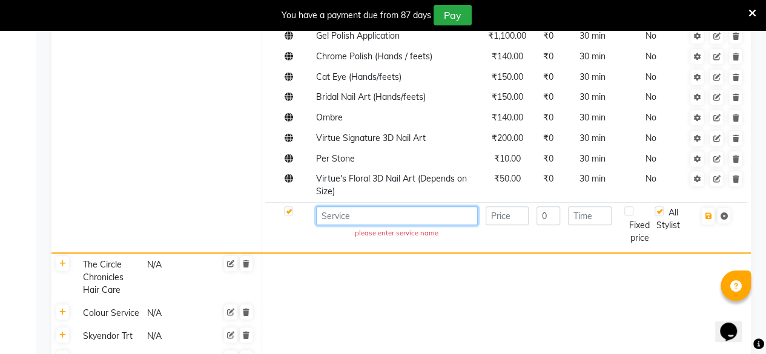
paste input "Bride Airbrush"
type input "Bride Airbrush"
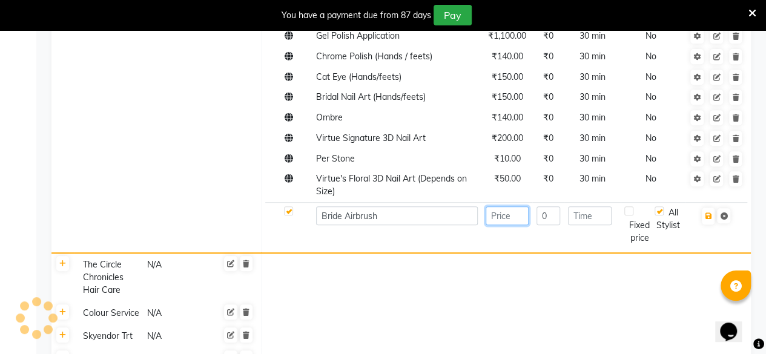
click at [502, 225] on input "number" at bounding box center [506, 215] width 43 height 19
type input "18900"
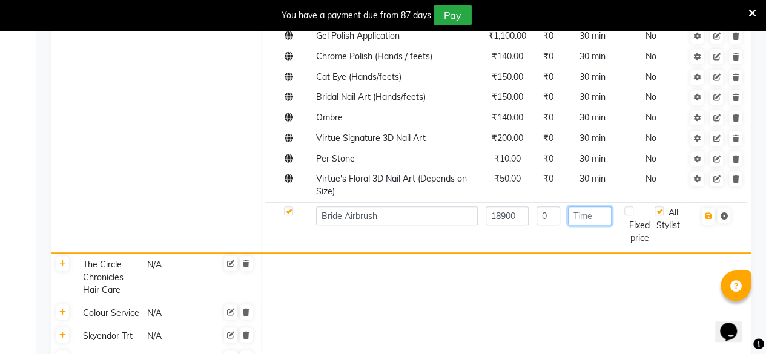
click at [573, 225] on input "number" at bounding box center [590, 215] width 44 height 19
type input "30"
click at [704, 220] on icon "button" at bounding box center [707, 215] width 7 height 7
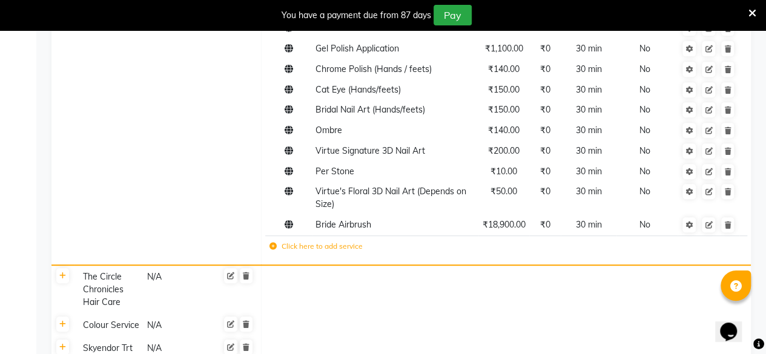
click at [273, 245] on icon at bounding box center [272, 246] width 7 height 7
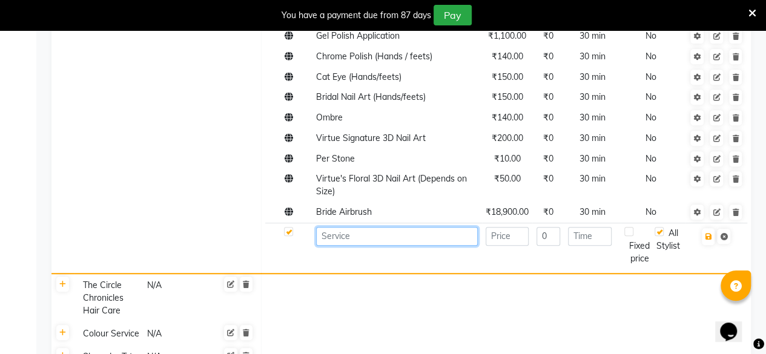
click at [333, 246] on input at bounding box center [397, 236] width 162 height 19
paste input "Normal Saree"
type input "Normal Saree"
click at [504, 246] on input "number" at bounding box center [506, 236] width 43 height 19
type input "370"
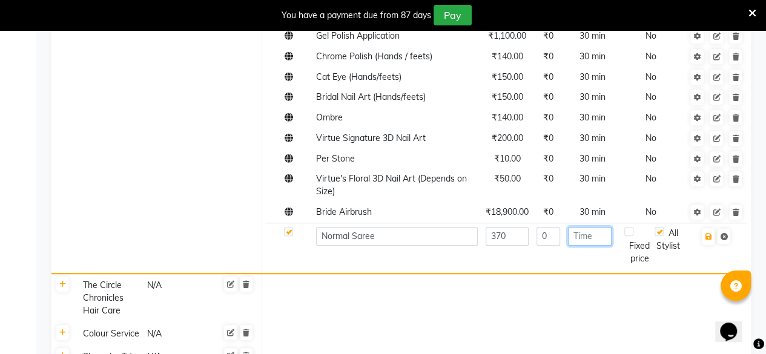
click at [586, 246] on input "number" at bounding box center [590, 236] width 44 height 19
type input "30"
click at [711, 240] on icon "button" at bounding box center [707, 236] width 7 height 7
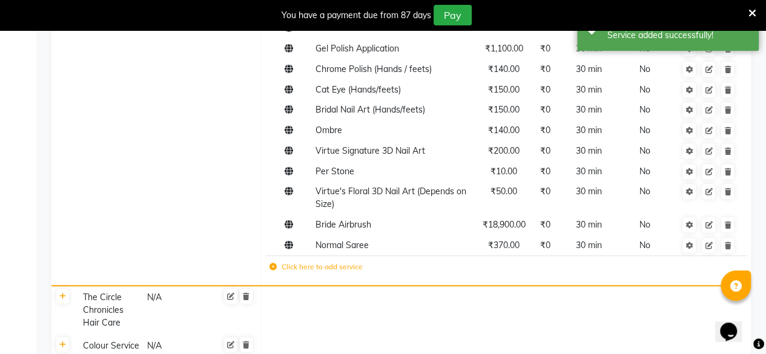
click at [272, 268] on icon at bounding box center [272, 266] width 7 height 7
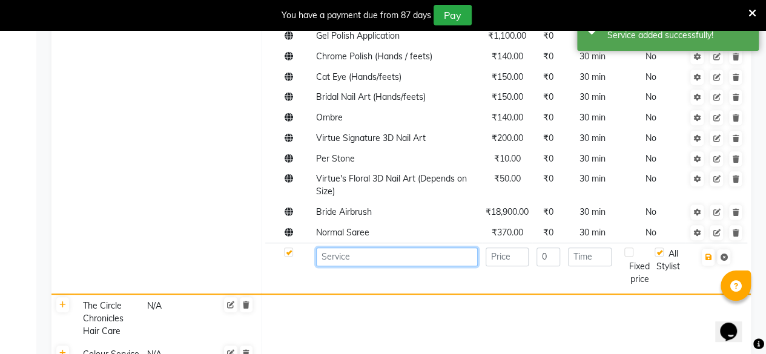
click at [378, 266] on input at bounding box center [397, 257] width 162 height 19
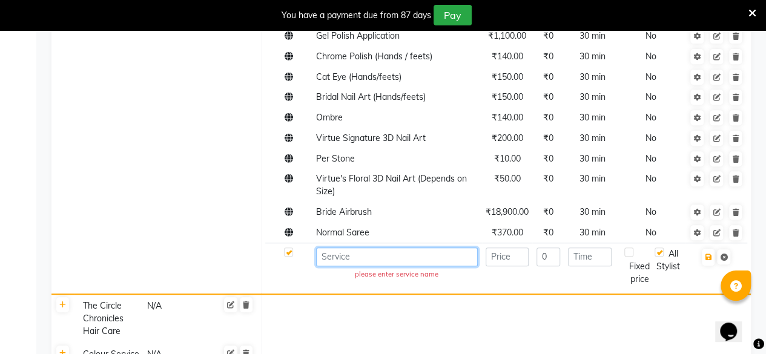
paste input "Silk Saree"
type input "Silk Saree"
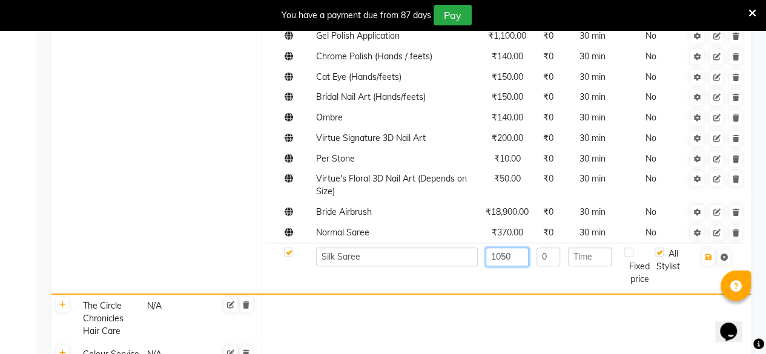
type input "1050"
click at [596, 266] on input "number" at bounding box center [590, 257] width 44 height 19
type input "30"
click at [711, 261] on icon "button" at bounding box center [707, 257] width 7 height 7
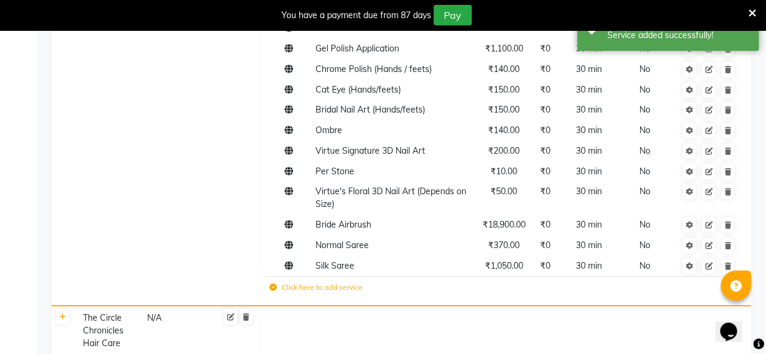
click at [269, 294] on td "Click here to add service" at bounding box center [412, 289] width 295 height 25
click at [271, 284] on icon at bounding box center [272, 287] width 7 height 7
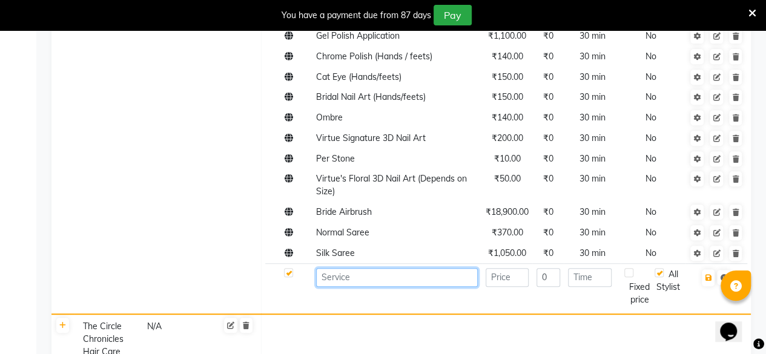
click at [346, 286] on input at bounding box center [397, 277] width 162 height 19
paste input "Bride [PERSON_NAME]"
type input "Bride [PERSON_NAME]"
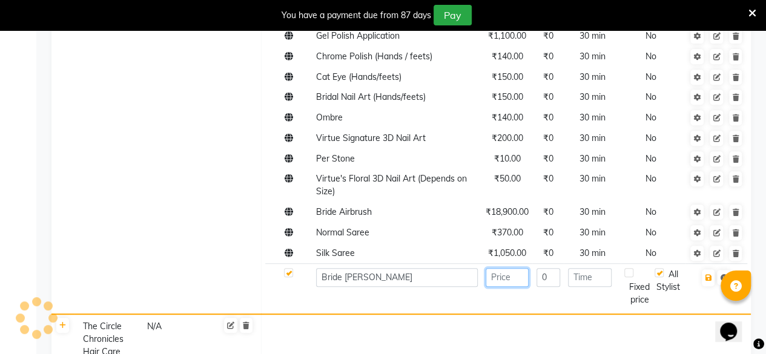
click at [516, 284] on input "number" at bounding box center [506, 277] width 43 height 19
type input "1250"
click at [594, 287] on input "number" at bounding box center [590, 277] width 44 height 19
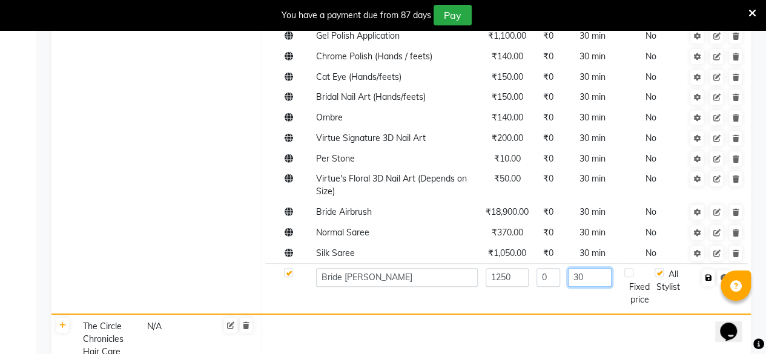
type input "30"
click at [708, 284] on button "button" at bounding box center [707, 277] width 13 height 17
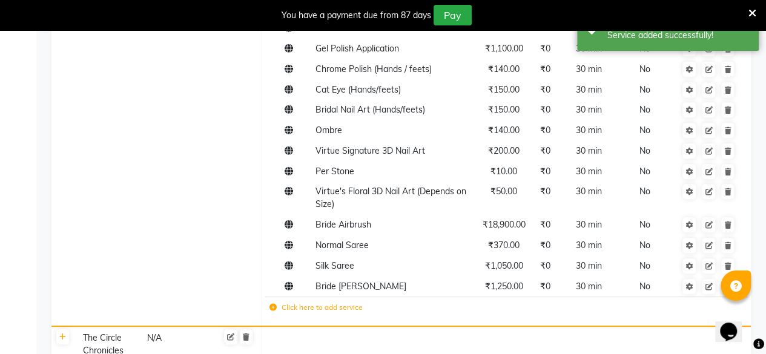
scroll to position [2585, 0]
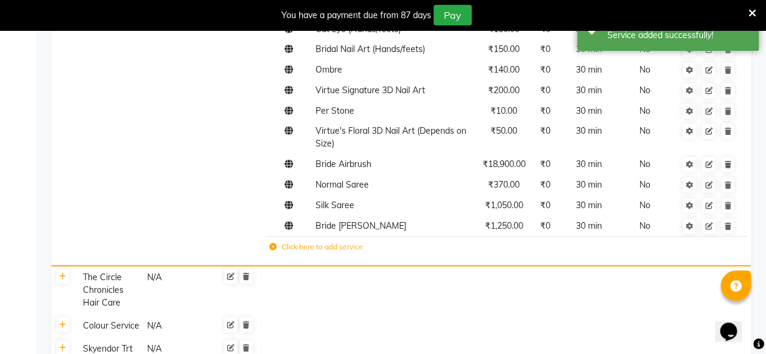
click at [274, 253] on td "Click here to add service" at bounding box center [412, 248] width 295 height 25
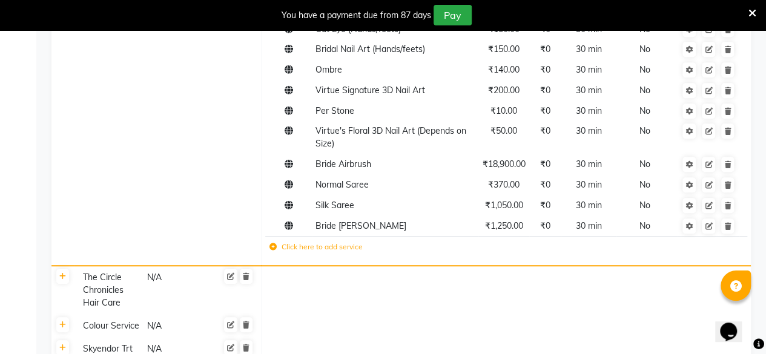
click at [274, 252] on td "Click here to add service" at bounding box center [412, 248] width 295 height 25
click at [271, 246] on icon at bounding box center [272, 246] width 7 height 7
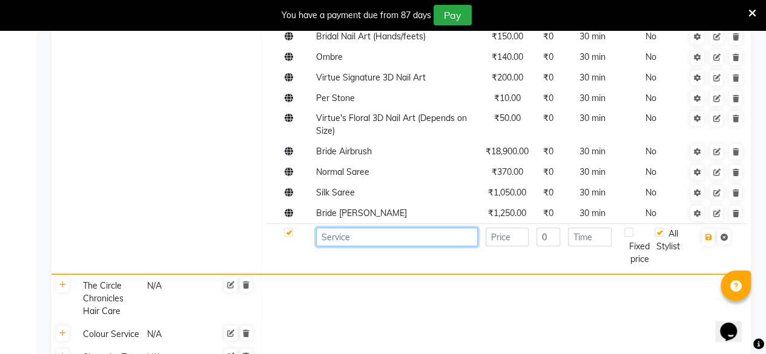
click at [328, 246] on input at bounding box center [397, 237] width 162 height 19
paste input "Box Pleat"
type input "Box Pleat"
click at [498, 246] on input "number" at bounding box center [506, 237] width 43 height 19
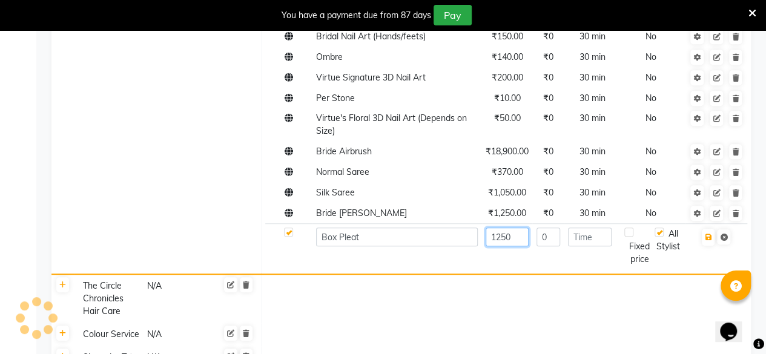
type input "1250"
click at [592, 246] on input "number" at bounding box center [590, 237] width 44 height 19
type input "30"
click at [708, 241] on icon "button" at bounding box center [707, 237] width 7 height 7
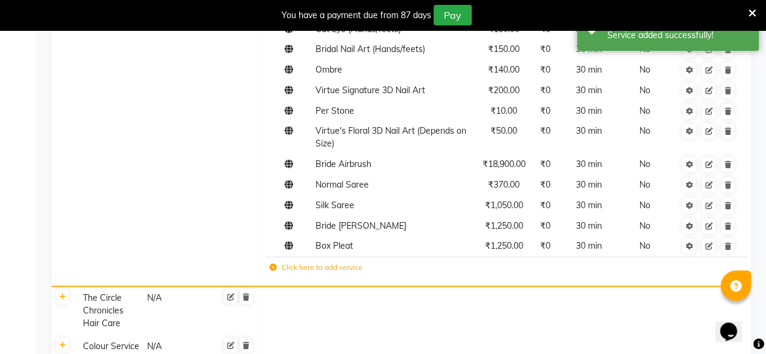
click at [274, 264] on icon at bounding box center [272, 267] width 7 height 7
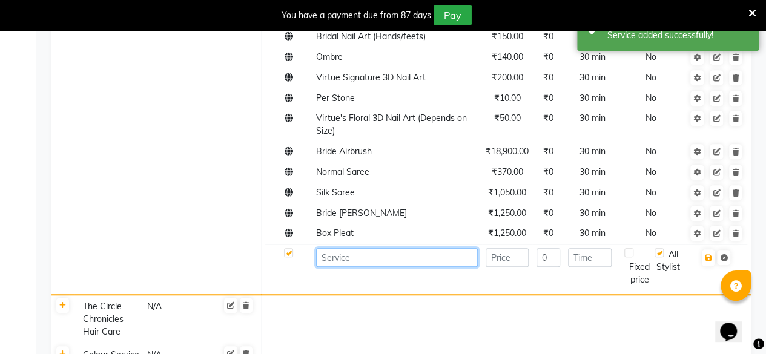
click at [343, 267] on input at bounding box center [397, 257] width 162 height 19
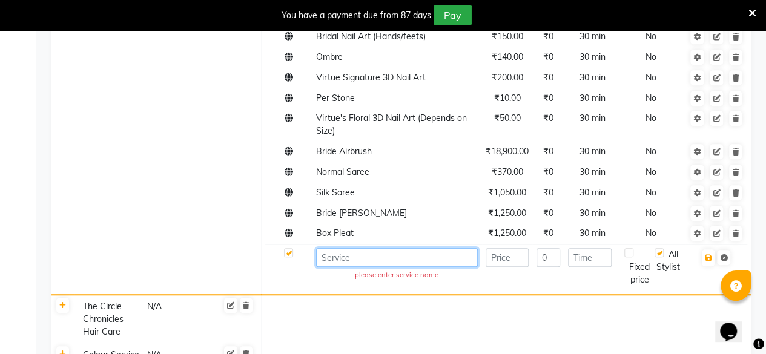
paste input "Bride hd mac (HAIR DO, SAREE DRAPING ,POLISH)"
type input "Bride hd mac (HAIR DO, SAREE DRAPING ,POLISH)"
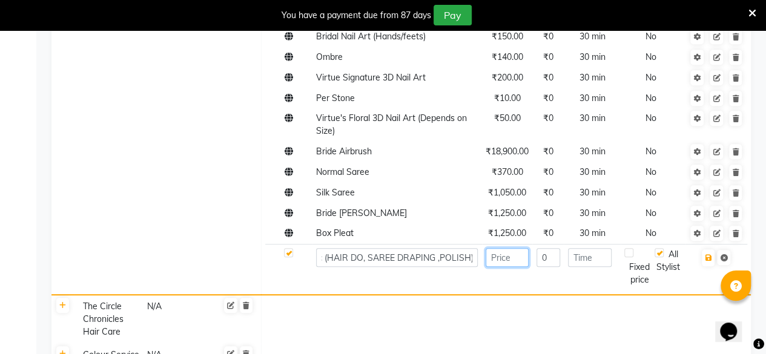
scroll to position [0, 0]
click at [516, 263] on input "number" at bounding box center [506, 257] width 43 height 19
type input "16000"
click at [605, 267] on input "number" at bounding box center [590, 257] width 44 height 19
type input "30"
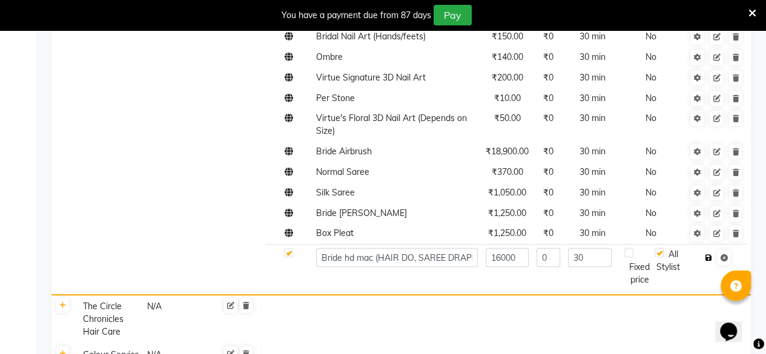
click at [710, 261] on icon "button" at bounding box center [707, 257] width 7 height 7
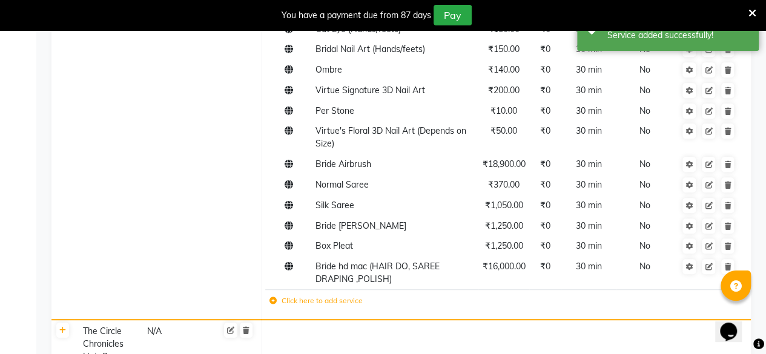
click at [275, 301] on icon at bounding box center [272, 300] width 7 height 7
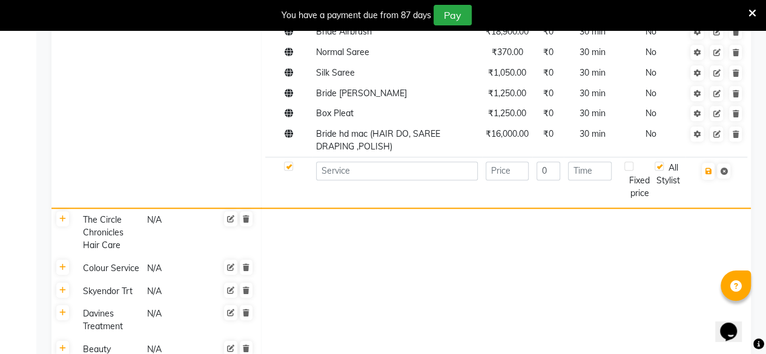
scroll to position [2778, 0]
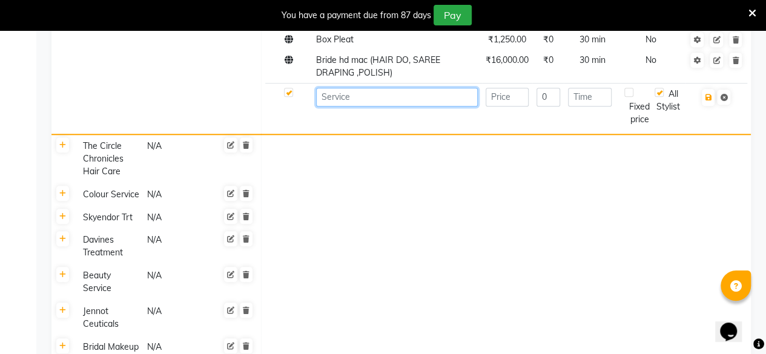
click at [372, 107] on input at bounding box center [397, 97] width 162 height 19
paste input "Hair setting"
type input "Hair setting"
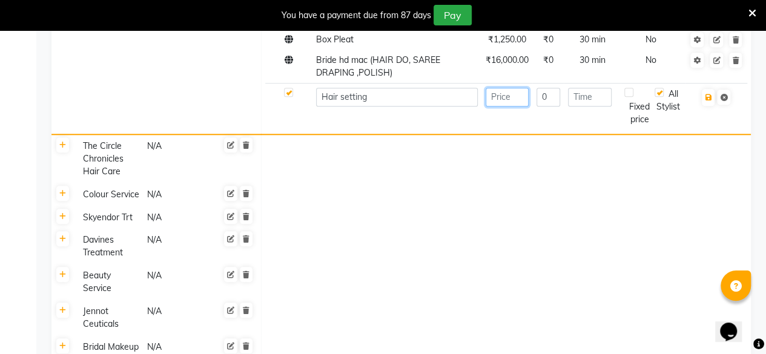
click at [510, 107] on input "number" at bounding box center [506, 97] width 43 height 19
type input "999"
click at [577, 107] on input "number" at bounding box center [590, 97] width 44 height 19
type input "30"
click at [709, 106] on button "button" at bounding box center [707, 97] width 13 height 17
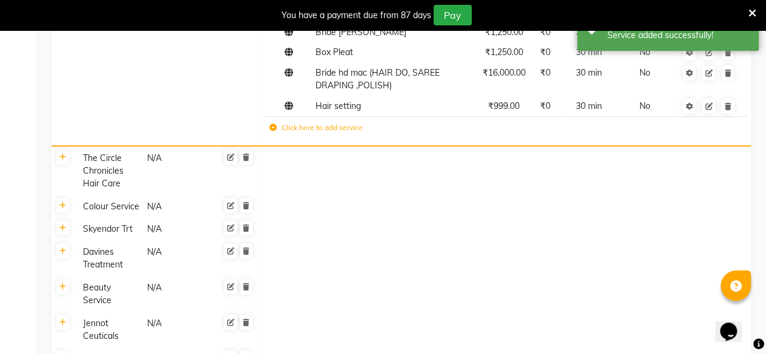
click at [272, 122] on label "Click here to add service" at bounding box center [315, 127] width 93 height 11
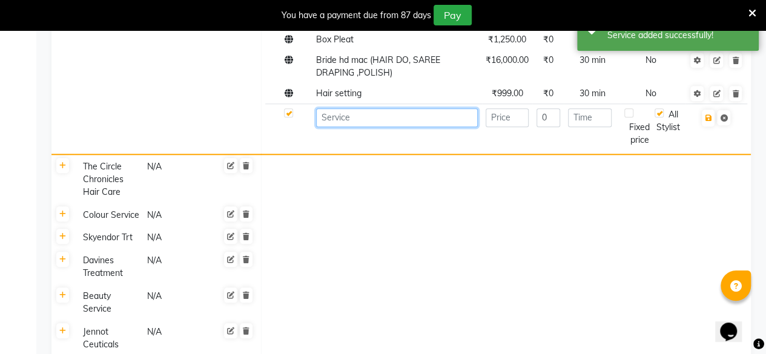
click at [338, 127] on input at bounding box center [397, 117] width 162 height 19
paste input "Full Front/Back"
type input "Full Front/Back"
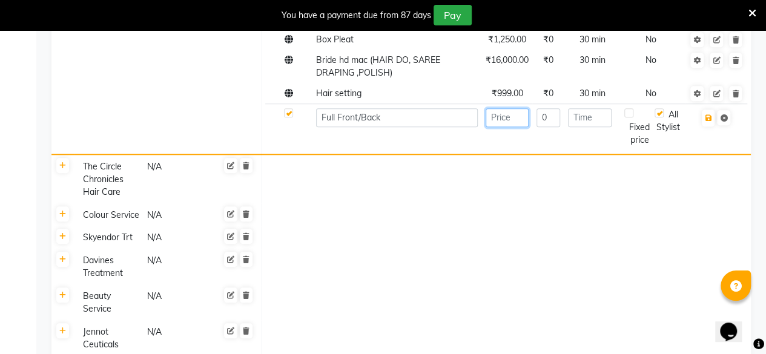
click at [509, 127] on input "number" at bounding box center [506, 117] width 43 height 19
type input "900"
click at [591, 123] on input "number" at bounding box center [590, 117] width 44 height 19
type input "30"
click at [710, 126] on button "button" at bounding box center [707, 118] width 13 height 17
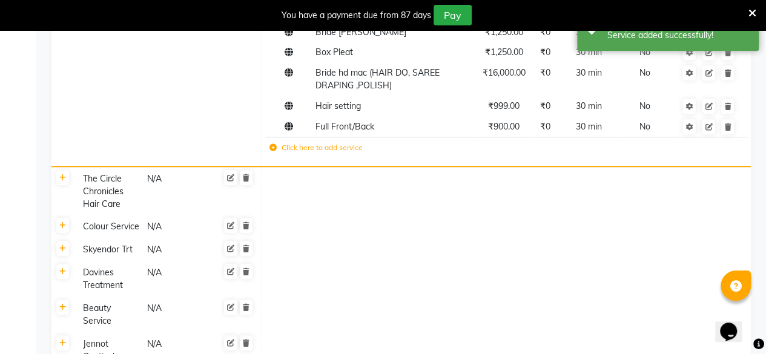
click at [268, 149] on td "Click here to add service" at bounding box center [412, 149] width 295 height 25
click at [273, 151] on icon at bounding box center [272, 147] width 7 height 7
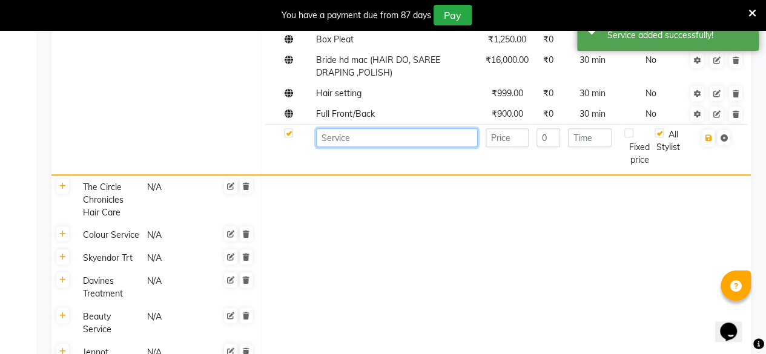
click at [356, 147] on input at bounding box center [397, 137] width 162 height 19
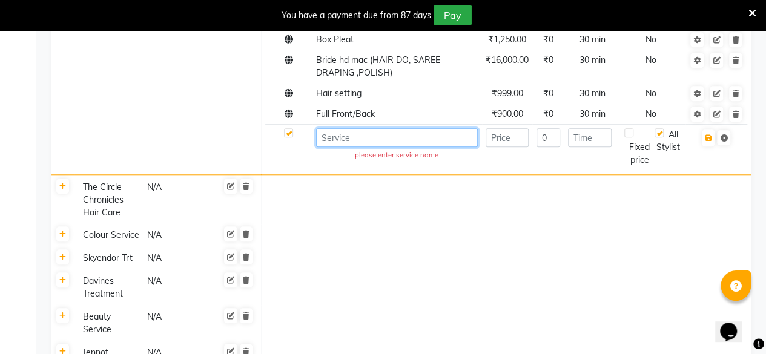
paste input "Smoothening Treatment -[DEMOGRAPHIC_DATA] (ONWORDS)"
type input "Smoothening Treatment -[DEMOGRAPHIC_DATA] (ONWORDS)"
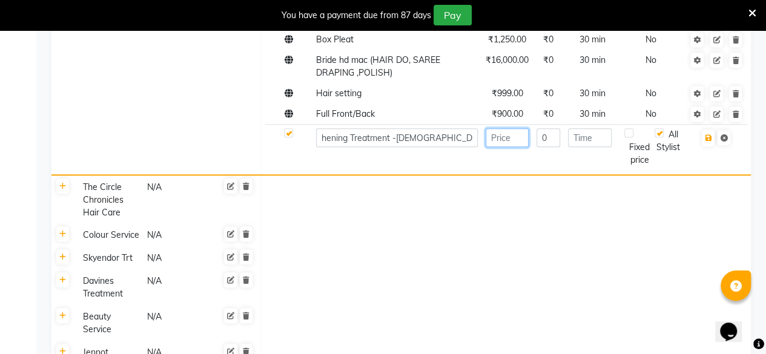
scroll to position [0, 0]
click at [505, 147] on input "number" at bounding box center [506, 137] width 43 height 19
type input "3999"
click at [589, 147] on input "number" at bounding box center [590, 137] width 44 height 19
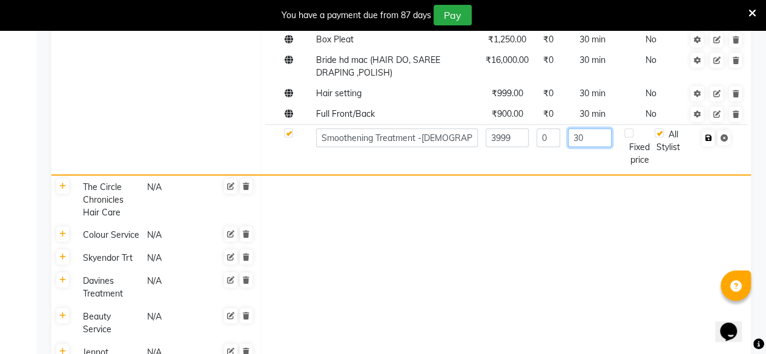
type input "30"
click at [710, 142] on icon "button" at bounding box center [707, 137] width 7 height 7
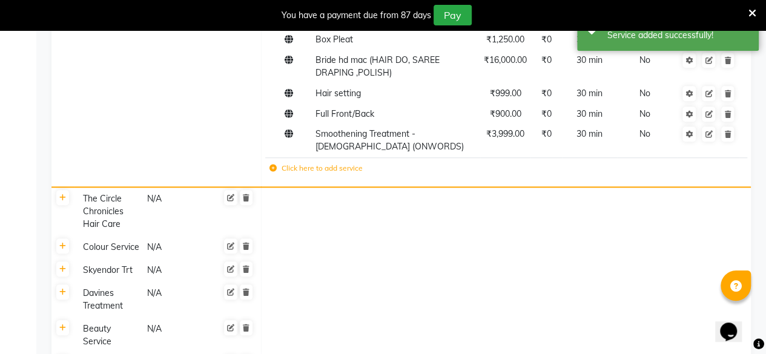
click at [272, 172] on icon at bounding box center [272, 168] width 7 height 7
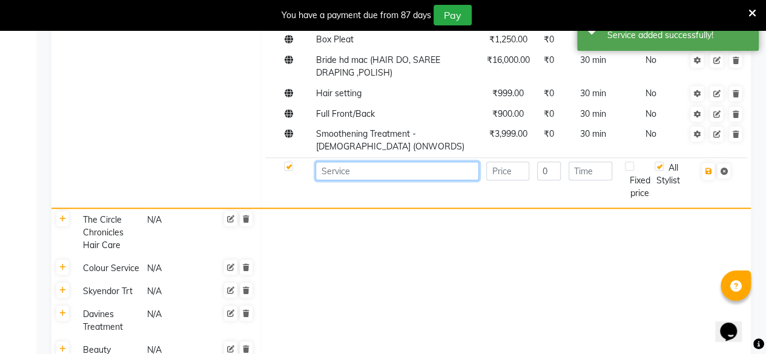
click at [340, 180] on input at bounding box center [396, 171] width 163 height 19
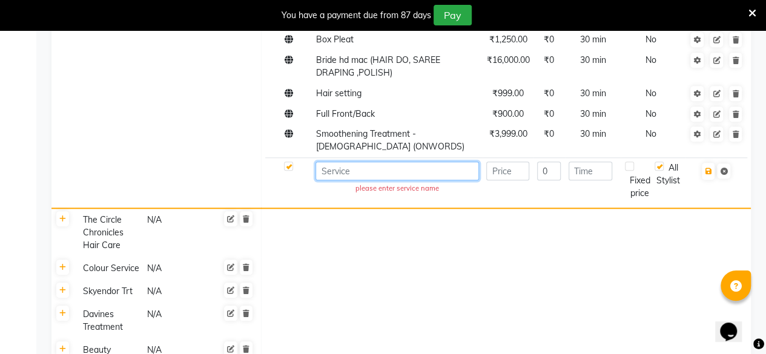
paste input "Virtue's Keradoux-[DEMOGRAPHIC_DATA] (onwards)"
type input "Virtue's Keradoux-[DEMOGRAPHIC_DATA] (onwards)"
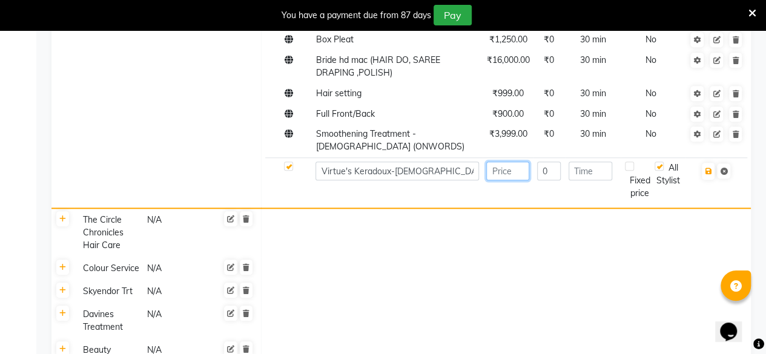
click at [507, 180] on input "number" at bounding box center [507, 171] width 43 height 19
click at [507, 180] on input "4" at bounding box center [507, 171] width 43 height 19
type input "4999"
click at [588, 180] on input "number" at bounding box center [590, 171] width 44 height 19
type input "30"
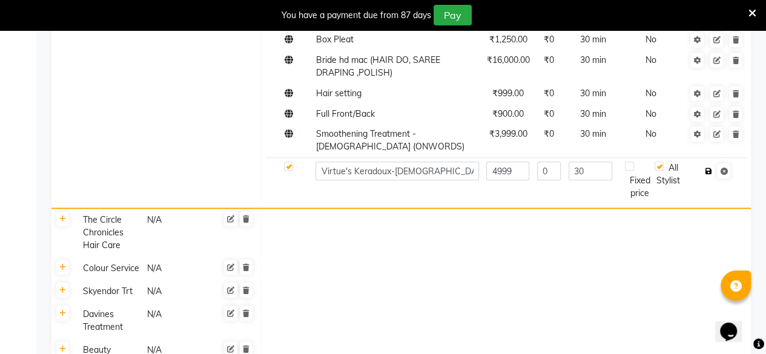
click at [707, 180] on button "button" at bounding box center [707, 171] width 13 height 17
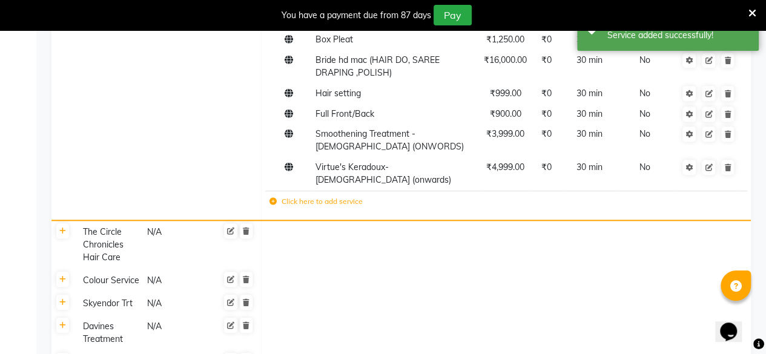
click at [274, 206] on td "Click here to add service" at bounding box center [413, 203] width 297 height 25
click at [270, 197] on label "Click here to add service" at bounding box center [315, 201] width 93 height 11
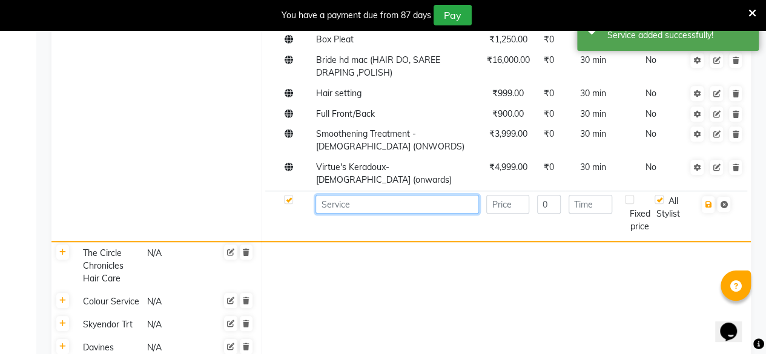
click at [335, 210] on input at bounding box center [396, 204] width 163 height 19
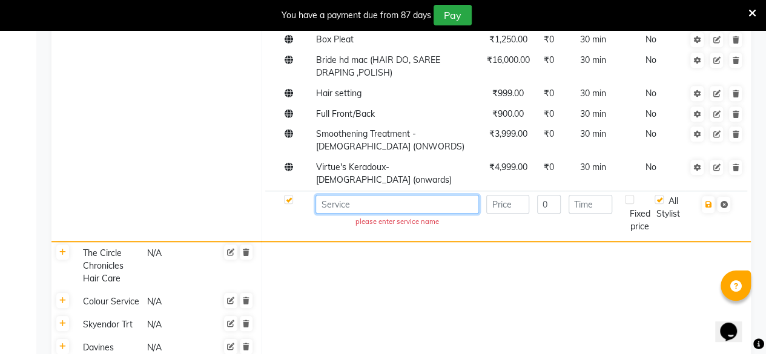
paste input "Tanino [MEDICAL_DATA]-[DEMOGRAPHIC_DATA]"
type input "Tanino [MEDICAL_DATA]-[DEMOGRAPHIC_DATA]"
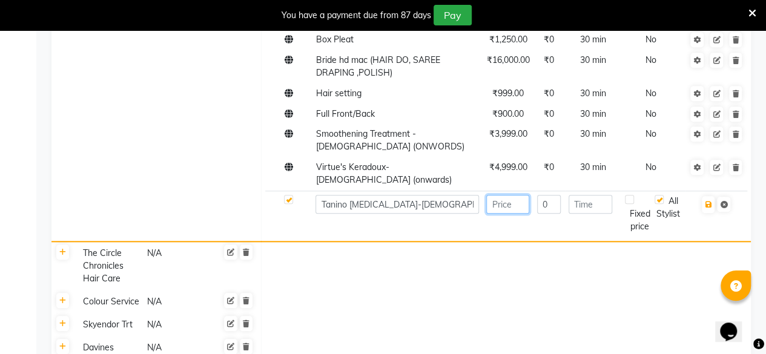
click at [497, 203] on input "number" at bounding box center [507, 204] width 43 height 19
type input "4999"
click at [711, 203] on icon "button" at bounding box center [707, 204] width 7 height 7
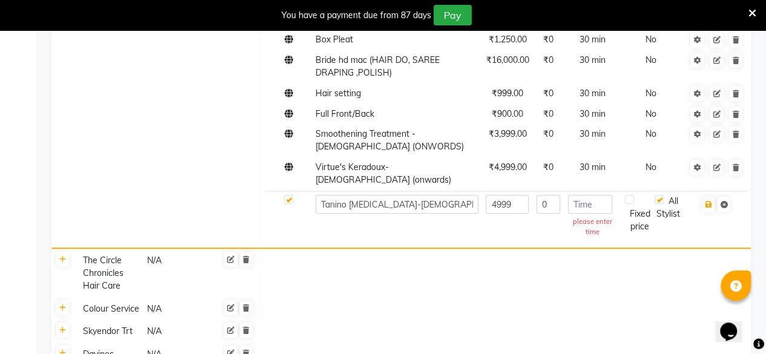
click at [606, 215] on td "please enter time" at bounding box center [592, 217] width 57 height 53
click at [597, 199] on input "number" at bounding box center [590, 204] width 44 height 19
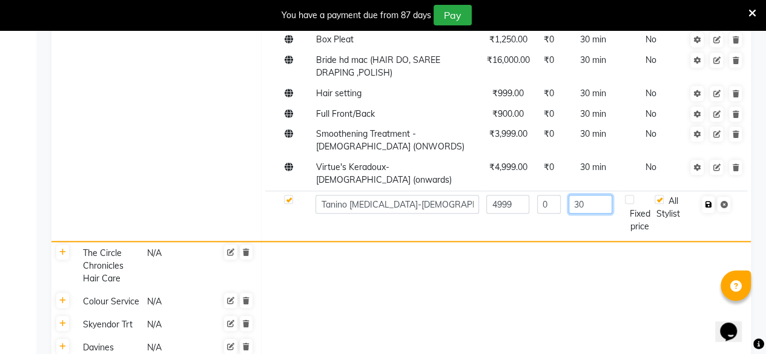
type input "30"
click at [712, 207] on button "button" at bounding box center [707, 204] width 13 height 17
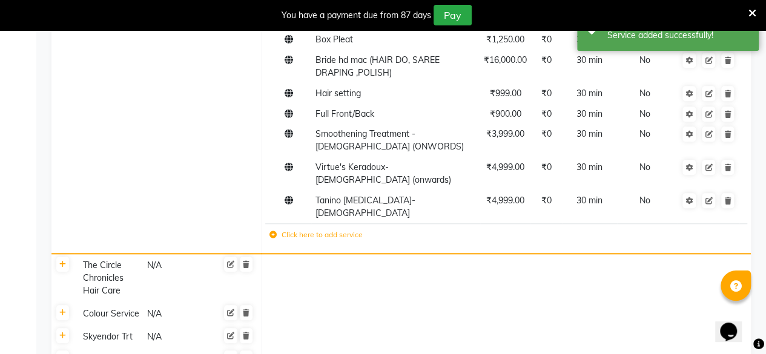
click at [274, 229] on td "Click here to add service" at bounding box center [413, 236] width 297 height 25
click at [274, 228] on td "Click here to add service" at bounding box center [413, 236] width 297 height 25
click at [275, 229] on td "Click here to add service" at bounding box center [413, 236] width 297 height 25
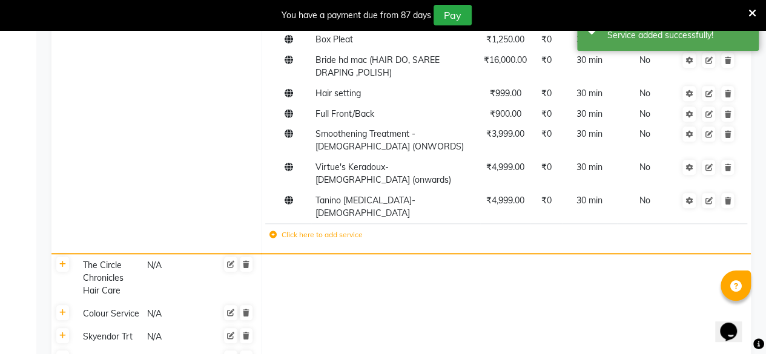
drag, startPoint x: 275, startPoint y: 229, endPoint x: 288, endPoint y: 227, distance: 12.8
click at [276, 229] on td "Click here to add service" at bounding box center [413, 236] width 297 height 25
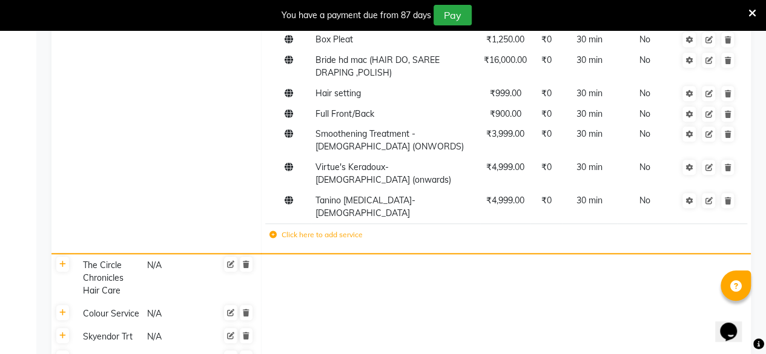
click at [271, 231] on icon at bounding box center [272, 234] width 7 height 7
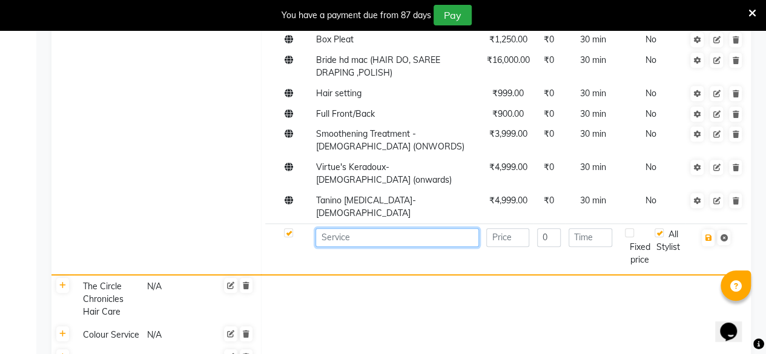
click at [368, 233] on input at bounding box center [396, 237] width 163 height 19
paste input "Smoothening Treatment [DEMOGRAPHIC_DATA] (onwards)"
type input "Smoothening Treatment [DEMOGRAPHIC_DATA] (onwards)"
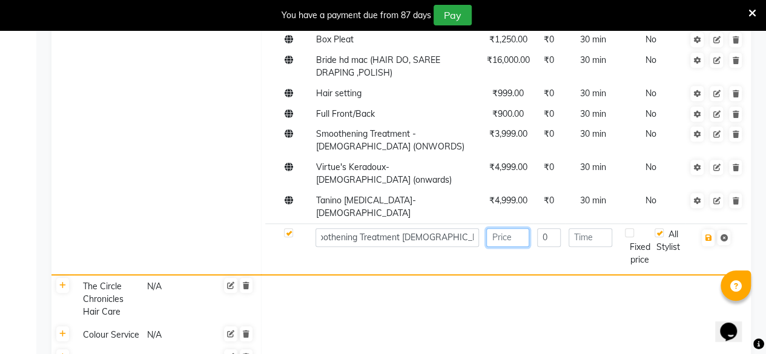
scroll to position [0, 0]
click at [519, 228] on input "number" at bounding box center [507, 237] width 43 height 19
type input "4999"
click at [597, 228] on input "number" at bounding box center [590, 237] width 44 height 19
type input "30"
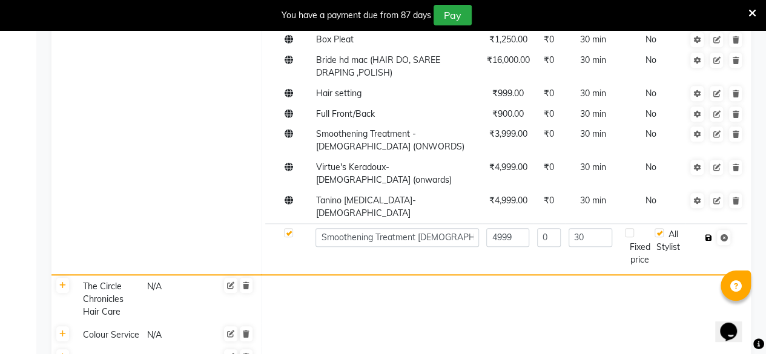
click at [707, 234] on icon "button" at bounding box center [707, 237] width 7 height 7
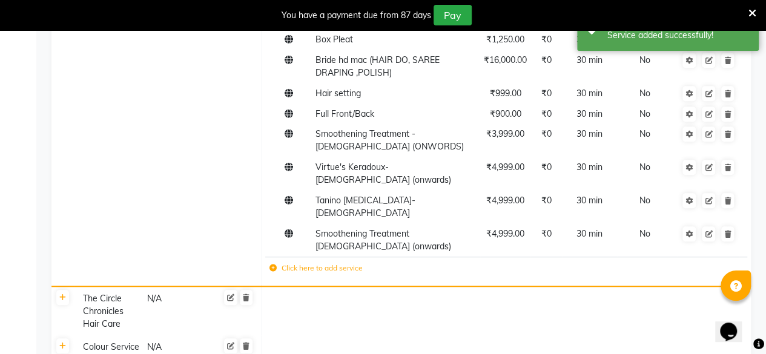
click at [271, 264] on icon at bounding box center [272, 267] width 7 height 7
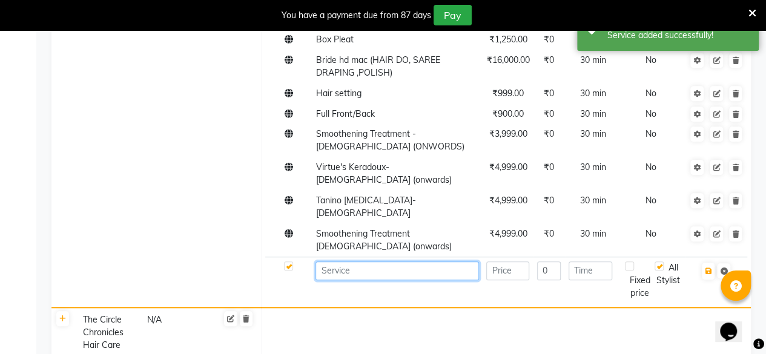
click at [327, 261] on input at bounding box center [396, 270] width 163 height 19
paste input "Virtue's Keradoux [DEMOGRAPHIC_DATA](onwards)"
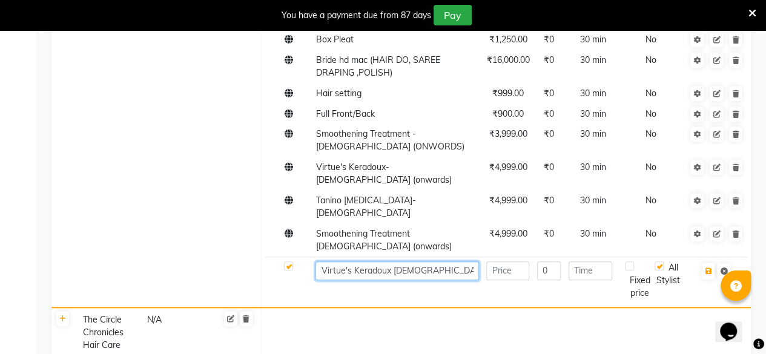
type input "Virtue's Keradoux [DEMOGRAPHIC_DATA](onwards)"
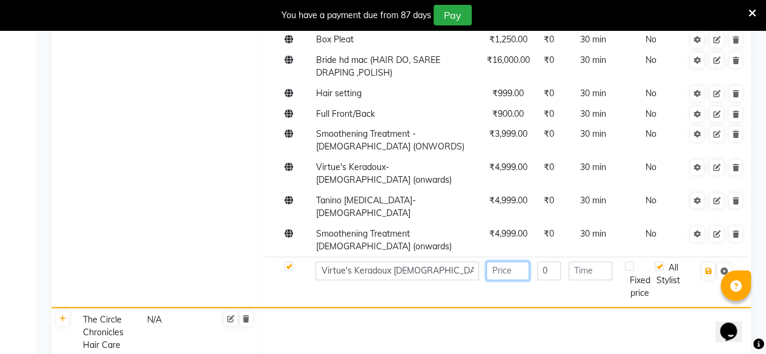
click at [503, 261] on input "number" at bounding box center [507, 270] width 43 height 19
type input "5999"
click at [569, 261] on input "number" at bounding box center [590, 270] width 44 height 19
type input "30"
click at [712, 263] on button "button" at bounding box center [707, 271] width 13 height 17
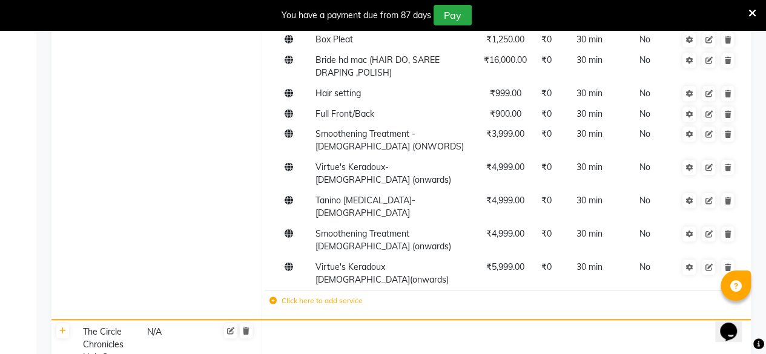
click at [274, 290] on td "Click here to add service" at bounding box center [413, 302] width 297 height 25
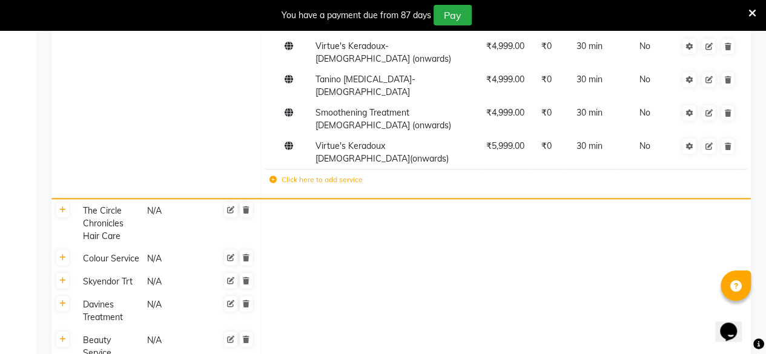
scroll to position [2960, 0]
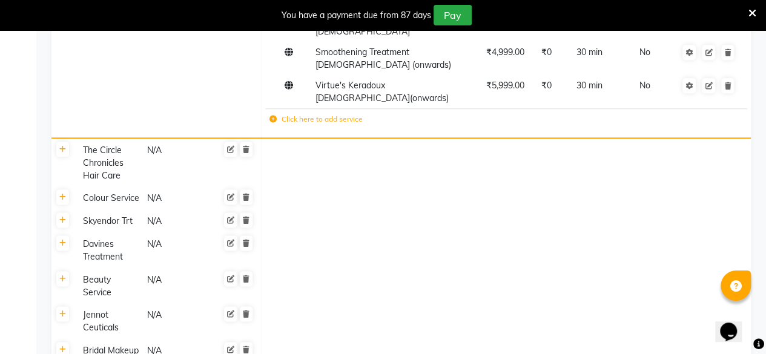
click at [272, 116] on icon at bounding box center [272, 119] width 7 height 7
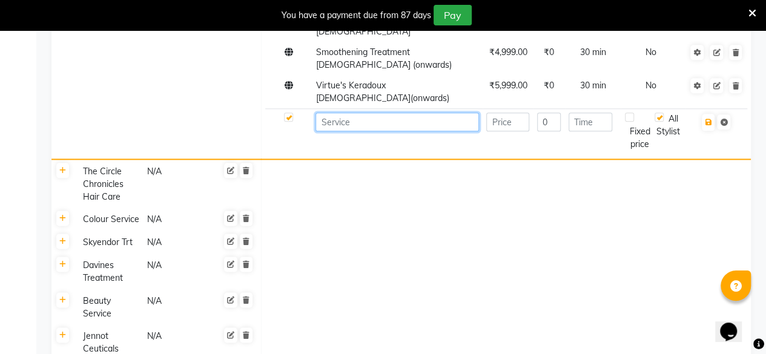
click at [353, 113] on input at bounding box center [396, 122] width 163 height 19
paste input "Tanino [MEDICAL_DATA] [DEMOGRAPHIC_DATA] (onwards)"
type input "Tanino [MEDICAL_DATA] [DEMOGRAPHIC_DATA] (onwards)"
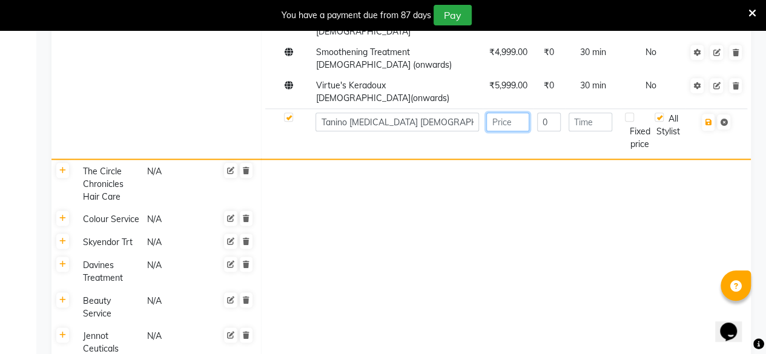
click at [512, 113] on input "number" at bounding box center [507, 122] width 43 height 19
type input "6999"
click at [583, 113] on input "number" at bounding box center [590, 122] width 44 height 19
type input "30"
click at [712, 114] on button "button" at bounding box center [707, 122] width 13 height 17
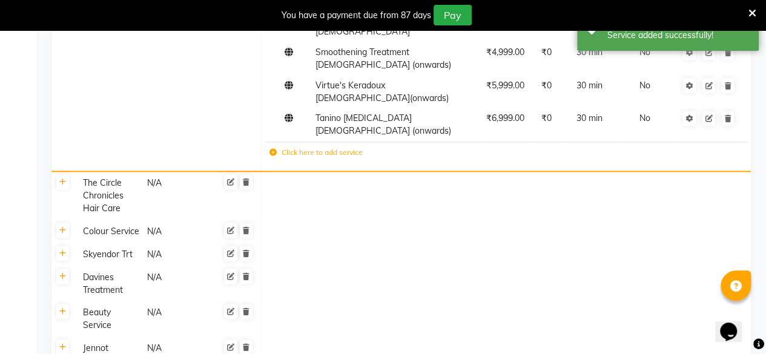
click at [272, 149] on icon at bounding box center [272, 152] width 7 height 7
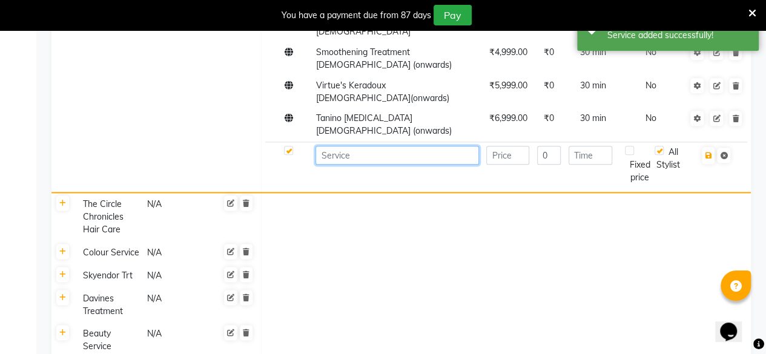
click at [330, 146] on input at bounding box center [396, 155] width 163 height 19
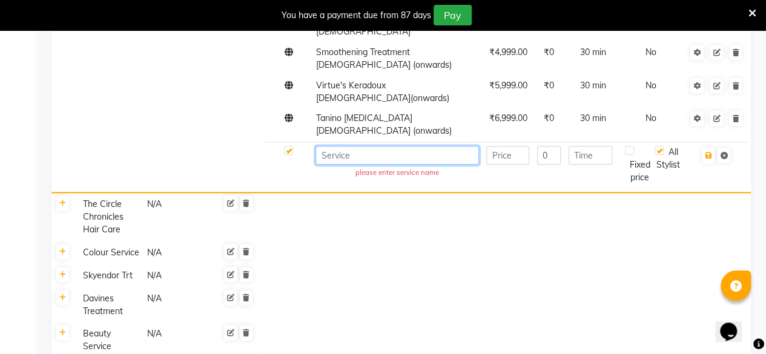
click at [330, 146] on input at bounding box center [396, 155] width 163 height 19
paste input "Add On Along With Chemical Trealment-short"
type input "Add On Along With Chemical Trealment-short"
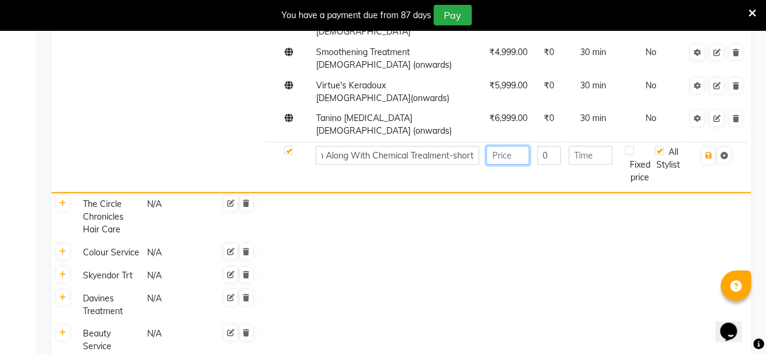
scroll to position [0, 0]
click at [518, 146] on input "number" at bounding box center [507, 155] width 43 height 19
type input "1650"
click at [579, 146] on input "number" at bounding box center [590, 155] width 44 height 19
type input "30"
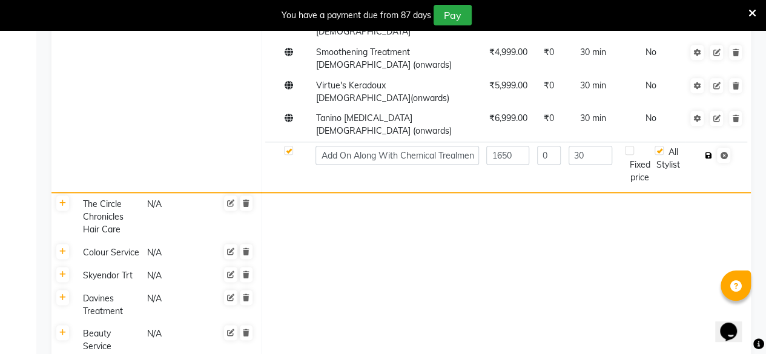
click at [710, 152] on icon "button" at bounding box center [707, 155] width 7 height 7
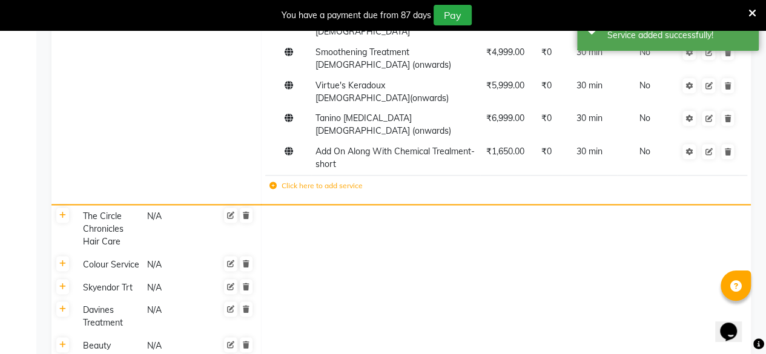
click at [272, 182] on icon at bounding box center [272, 185] width 7 height 7
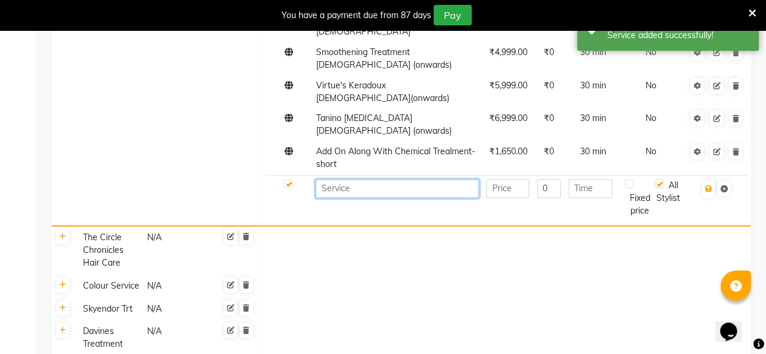
click at [374, 179] on input at bounding box center [396, 188] width 163 height 19
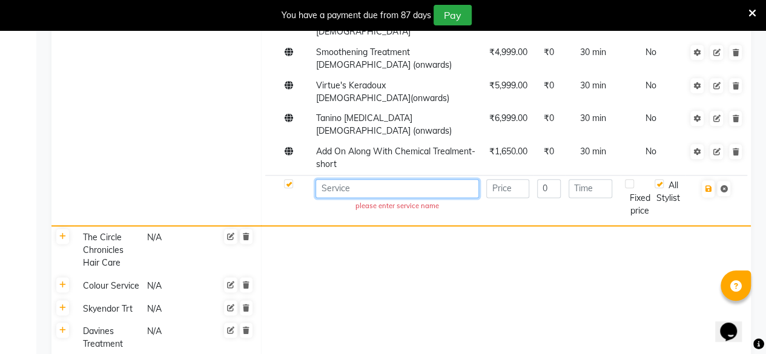
click at [366, 179] on input at bounding box center [396, 188] width 163 height 19
paste input "Add On Along With Chemical Trealment-medium"
type input "Add On Along With Chemical Trealment-medium"
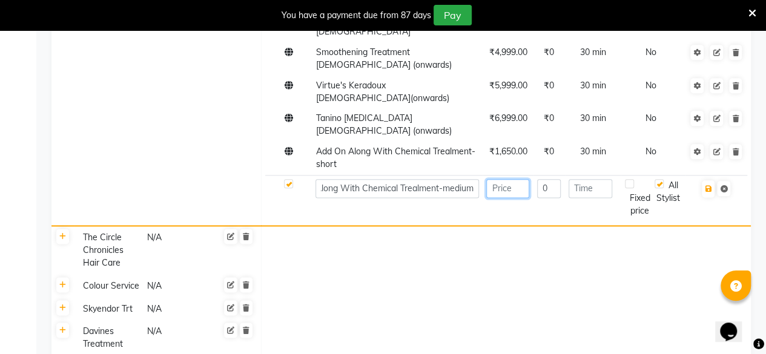
scroll to position [0, 0]
click at [500, 179] on input "number" at bounding box center [507, 188] width 43 height 19
type input "2200"
click at [604, 179] on input "number" at bounding box center [590, 188] width 44 height 19
type input "30"
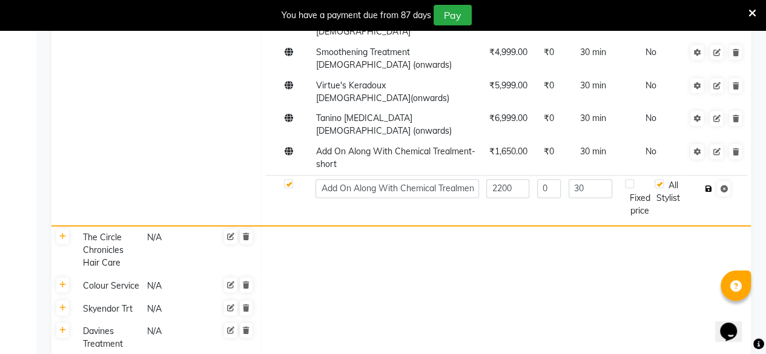
click at [707, 185] on icon "button" at bounding box center [707, 188] width 7 height 7
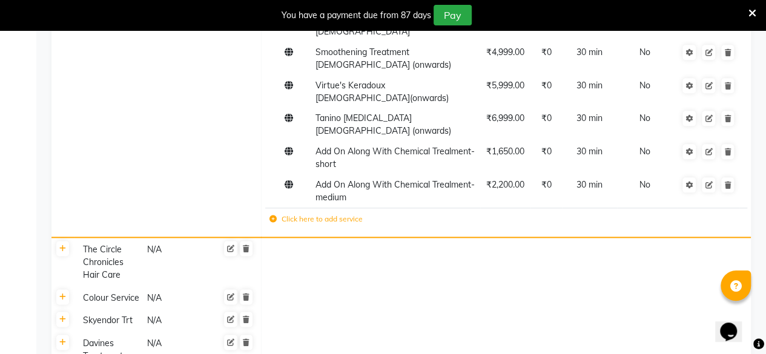
click at [276, 215] on icon at bounding box center [272, 218] width 7 height 7
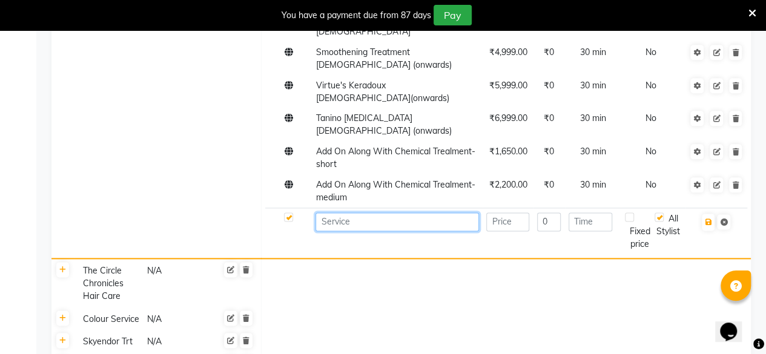
click at [378, 212] on input at bounding box center [396, 221] width 163 height 19
paste input "Add On Along With Chemical Trealment-long"
type input "Add On Along With Chemical Trealment-long"
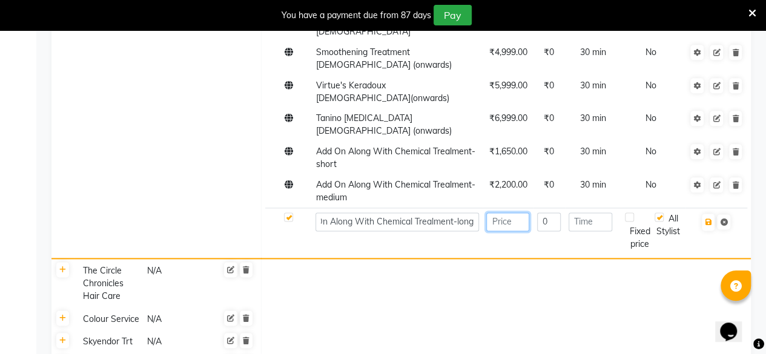
scroll to position [0, 0]
click at [516, 212] on input "number" at bounding box center [507, 221] width 43 height 19
type input "2750"
click at [579, 212] on input "number" at bounding box center [590, 221] width 44 height 19
type input "30"
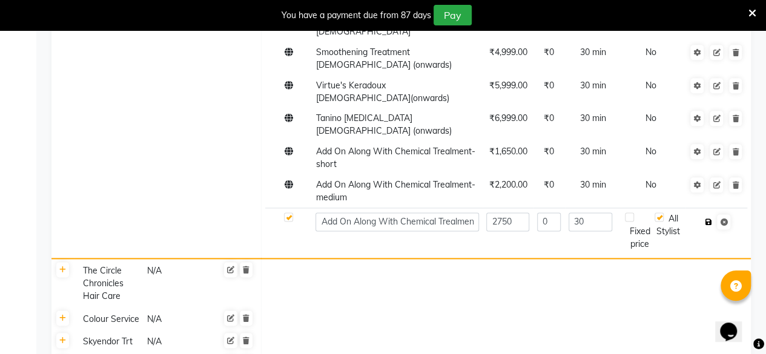
click at [710, 214] on button "button" at bounding box center [707, 222] width 13 height 17
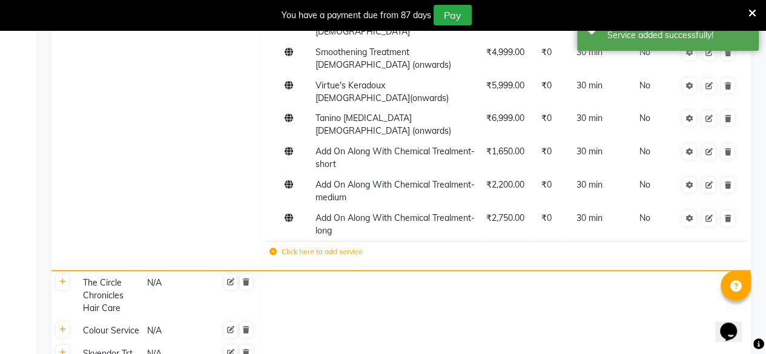
click at [275, 246] on label "Click here to add service" at bounding box center [315, 251] width 93 height 11
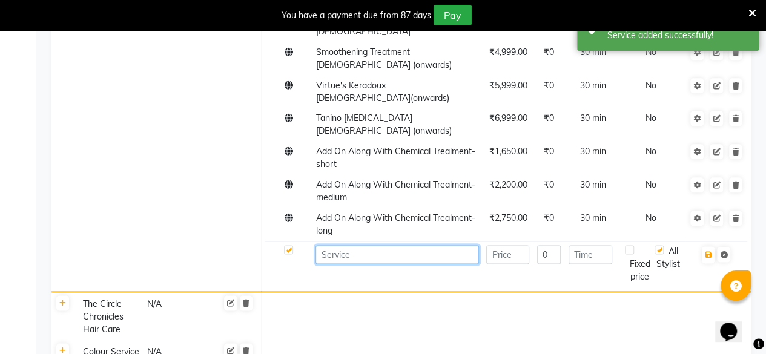
click at [368, 245] on input at bounding box center [396, 254] width 163 height 19
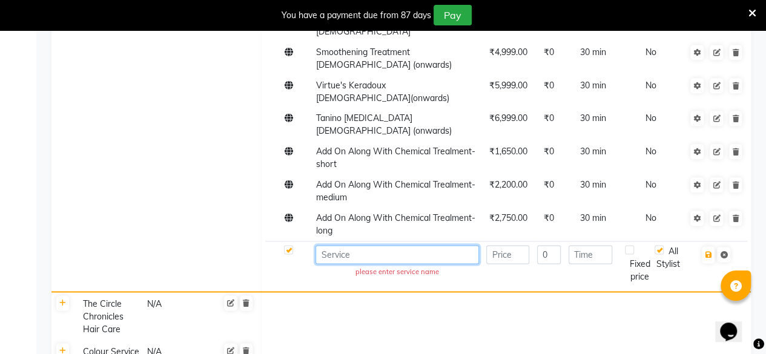
paste input "Olaplex Standalone Treatment-short"
type input "Olaplex Standalone Treatment-short"
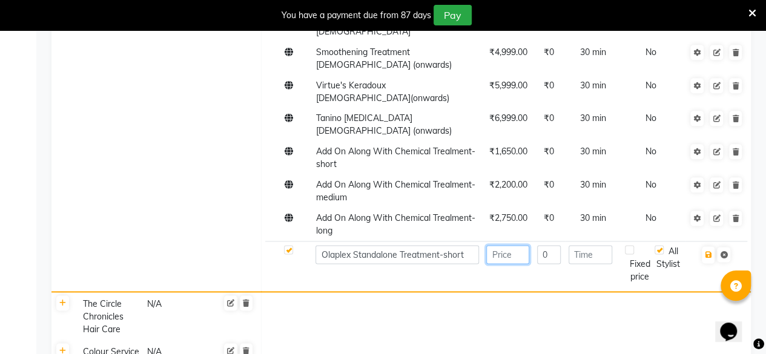
click at [496, 245] on input "number" at bounding box center [507, 254] width 43 height 19
type input "2200"
click at [596, 245] on input "number" at bounding box center [590, 254] width 44 height 19
type input "30"
click at [707, 251] on icon "button" at bounding box center [707, 254] width 7 height 7
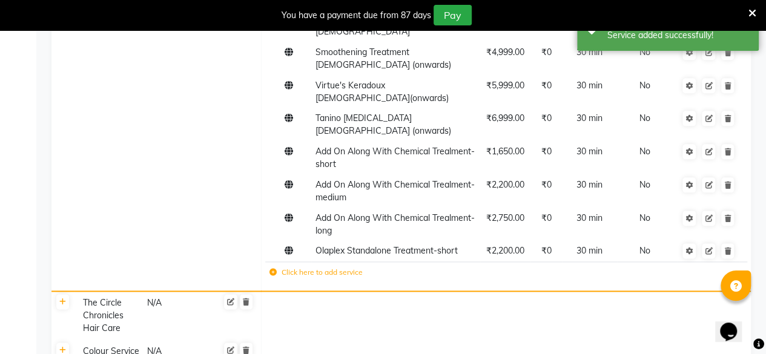
click at [274, 261] on td "Click here to add service" at bounding box center [413, 273] width 297 height 25
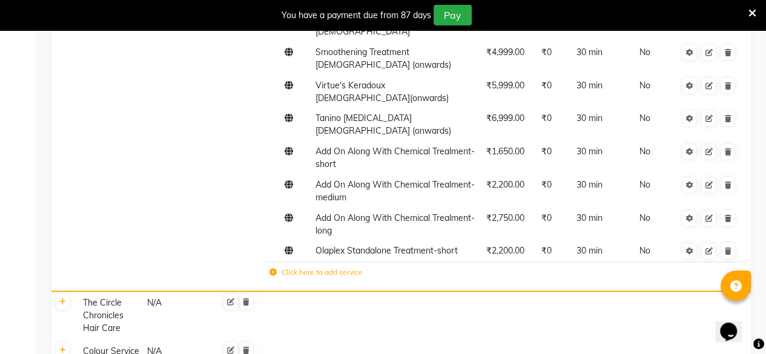
click at [274, 269] on icon at bounding box center [272, 272] width 7 height 7
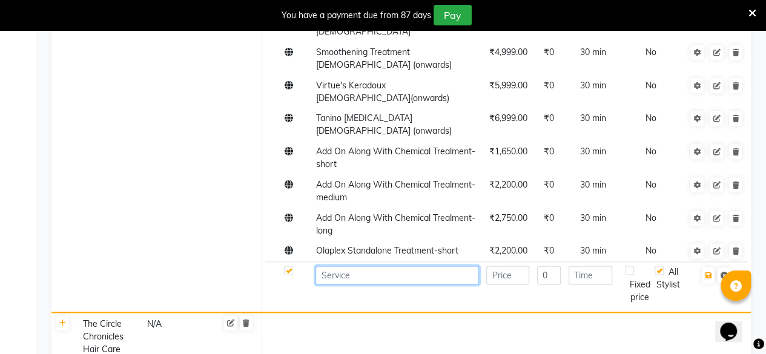
paste input "Olaplex Standalone Treatment-medium"
type input "Olaplex Standalone Treatment-medium"
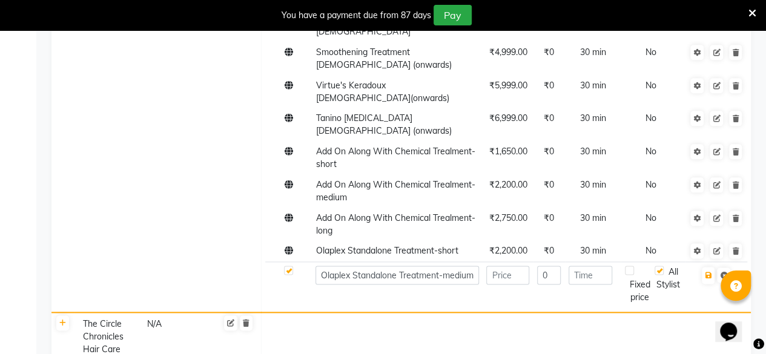
scroll to position [0, 0]
click at [493, 266] on input "number" at bounding box center [507, 275] width 43 height 19
type input "2750"
click at [597, 266] on input "number" at bounding box center [590, 275] width 44 height 19
type input "30"
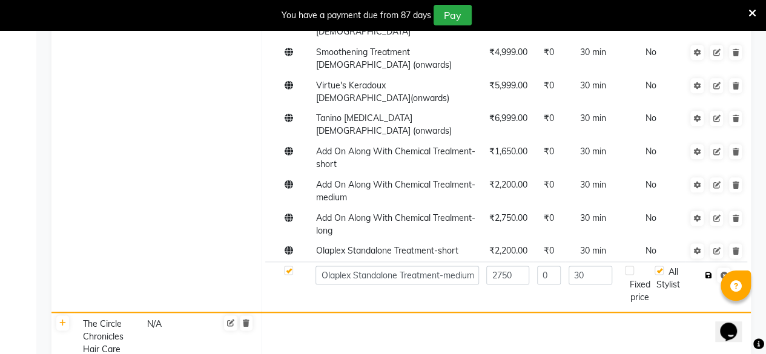
click at [708, 267] on button "button" at bounding box center [707, 275] width 13 height 17
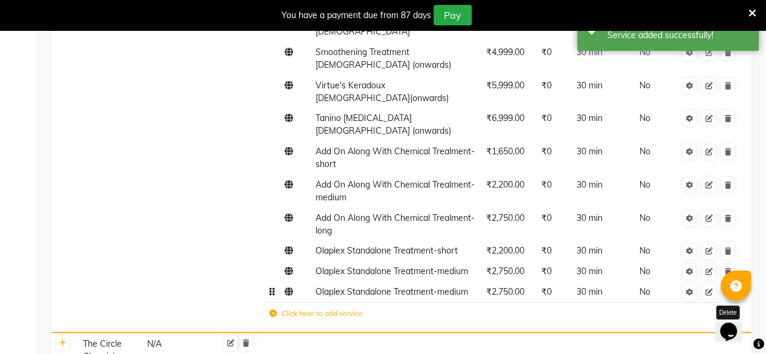
click at [724, 289] on icon at bounding box center [727, 292] width 7 height 7
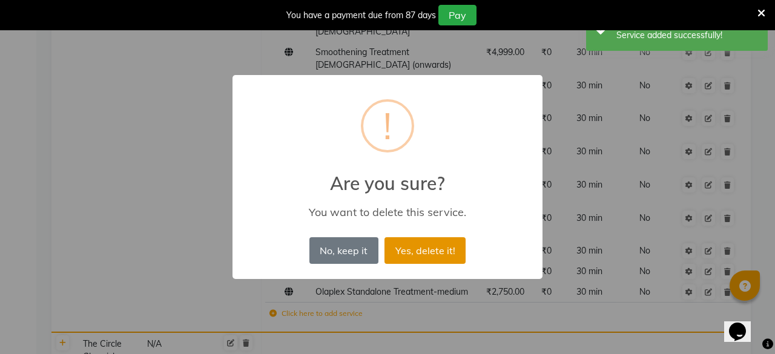
click at [399, 249] on button "Yes, delete it!" at bounding box center [424, 250] width 81 height 27
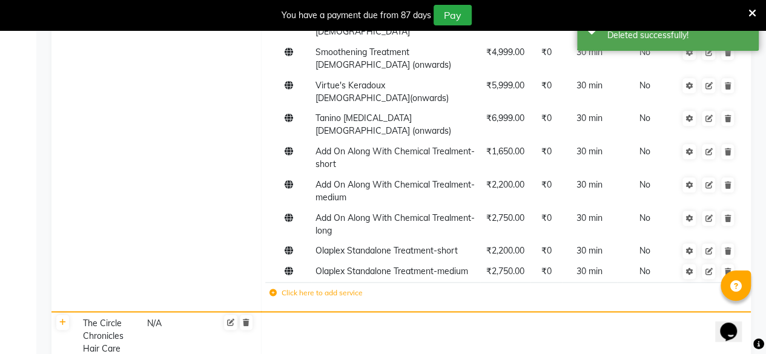
click at [272, 289] on icon at bounding box center [272, 292] width 7 height 7
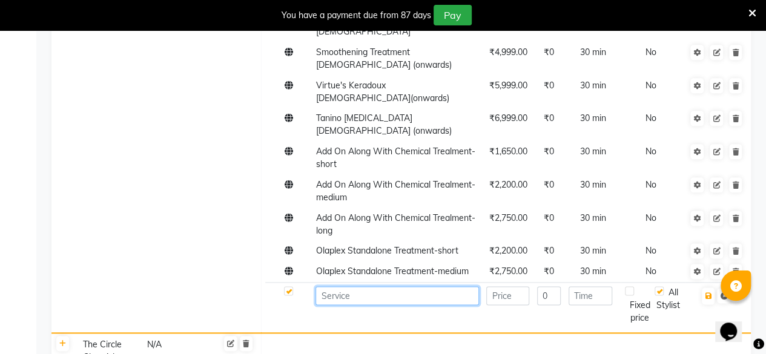
click at [332, 286] on input at bounding box center [396, 295] width 163 height 19
paste input "Olaplex Standalone Treatment-long"
type input "Olaplex Standalone Treatment-long"
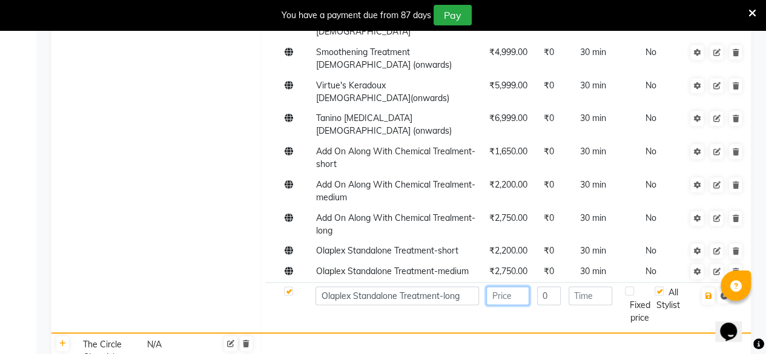
click at [502, 286] on input "number" at bounding box center [507, 295] width 43 height 19
type input "3300"
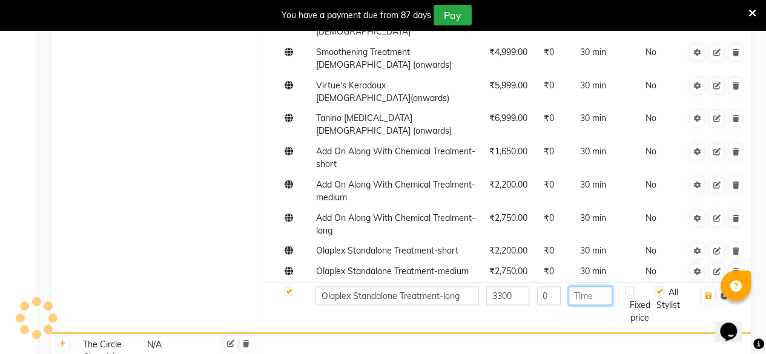
click at [589, 286] on input "number" at bounding box center [590, 295] width 44 height 19
type input "30"
click at [708, 292] on icon "button" at bounding box center [707, 295] width 7 height 7
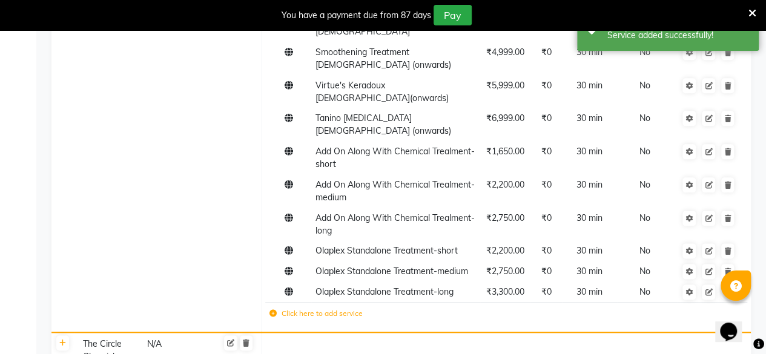
click at [272, 310] on icon at bounding box center [272, 313] width 7 height 7
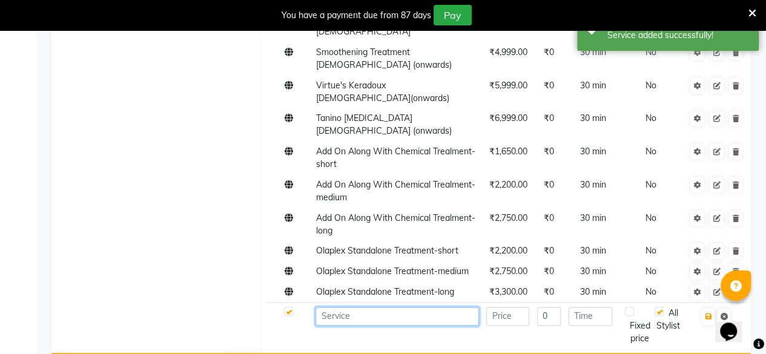
click at [341, 307] on input at bounding box center [396, 316] width 163 height 19
paste input "Olaplex Standolone Treatment with 4 in 1 Mask-short"
type input "Olaplex Standolone Treatment with 4 in 1 Mask-short"
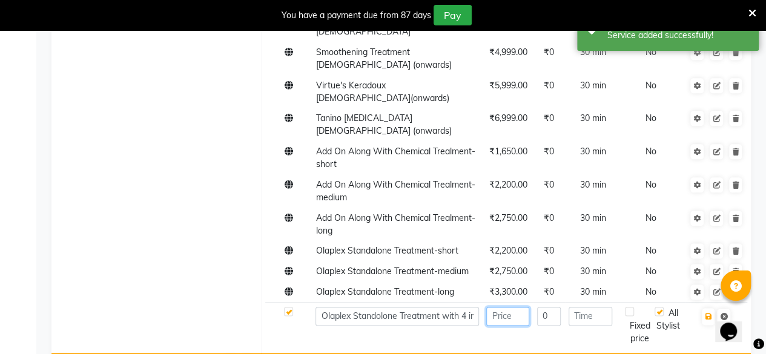
click at [505, 307] on input "number" at bounding box center [507, 316] width 43 height 19
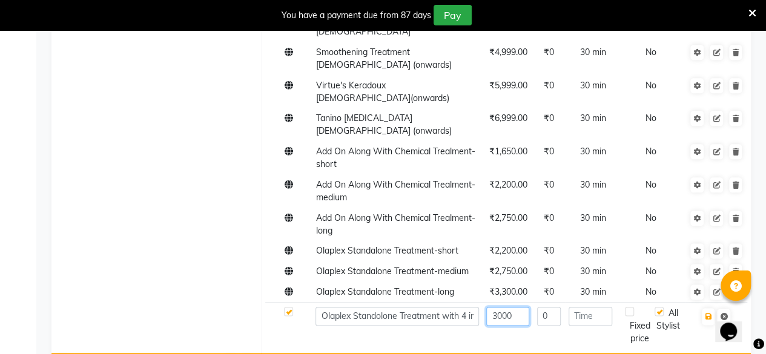
type input "3000"
click at [588, 307] on input "number" at bounding box center [590, 316] width 44 height 19
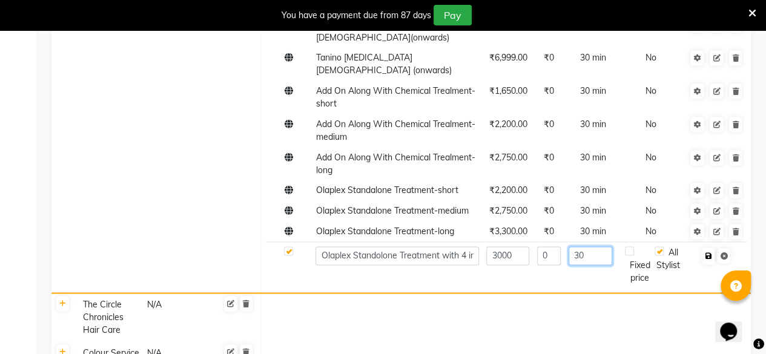
type input "30"
click at [707, 252] on icon "button" at bounding box center [707, 255] width 7 height 7
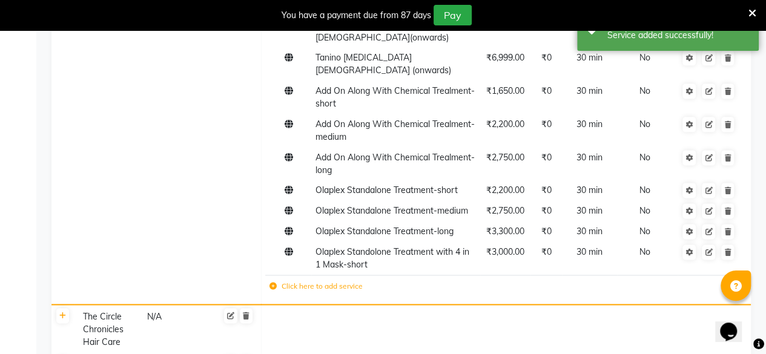
click at [275, 283] on icon at bounding box center [272, 286] width 7 height 7
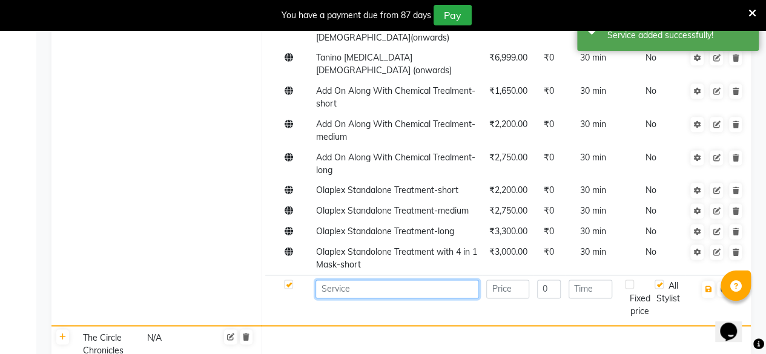
click at [341, 280] on input at bounding box center [396, 289] width 163 height 19
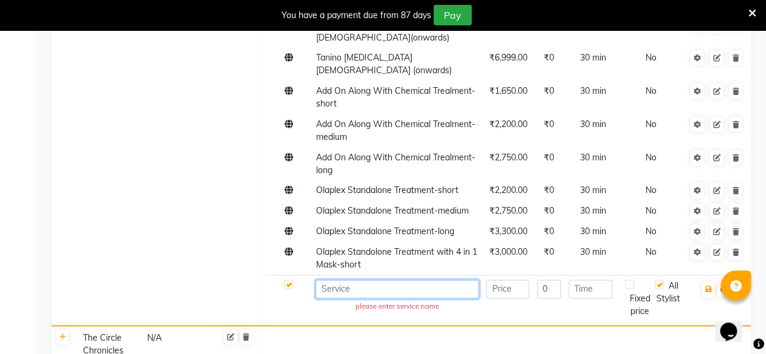
click at [353, 280] on input at bounding box center [396, 289] width 163 height 19
paste input "Olaplex Standolone Treatment with 4 in 1 Mask-medium"
type input "Olaplex Standolone Treatment with 4 in 1 Mask-medium"
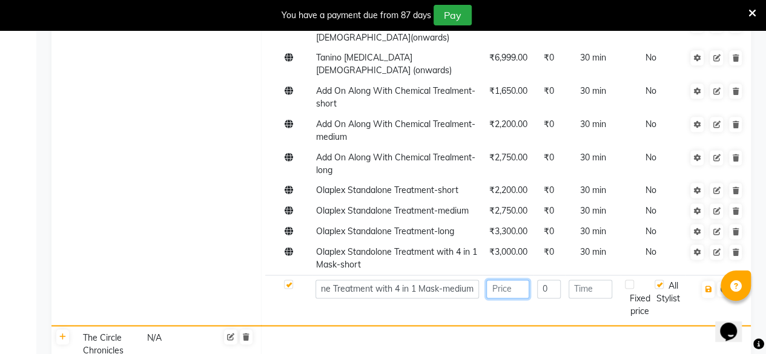
scroll to position [0, 0]
click at [507, 280] on input "number" at bounding box center [507, 289] width 43 height 19
type input "3500"
click at [581, 280] on input "number" at bounding box center [590, 289] width 44 height 19
type input "30"
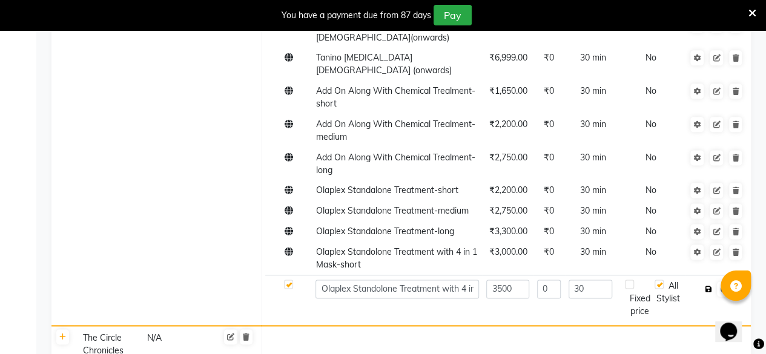
click at [711, 281] on button "button" at bounding box center [707, 289] width 13 height 17
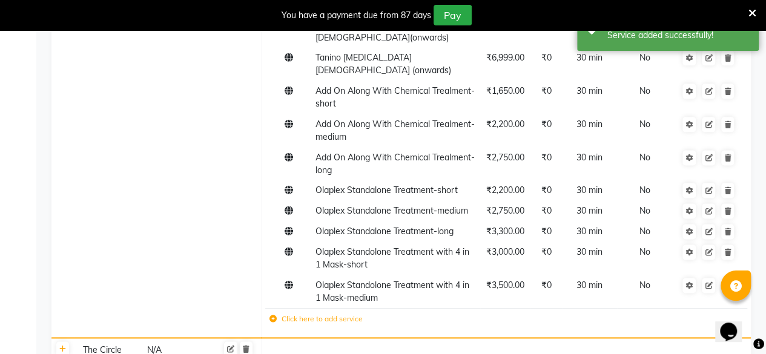
click at [278, 308] on td "Click here to add service" at bounding box center [413, 320] width 297 height 25
click at [275, 308] on td "Click here to add service" at bounding box center [413, 320] width 297 height 25
click at [274, 315] on icon at bounding box center [272, 318] width 7 height 7
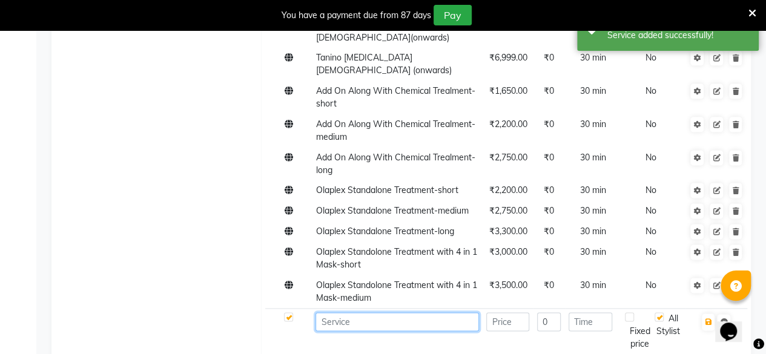
click at [352, 312] on input at bounding box center [396, 321] width 163 height 19
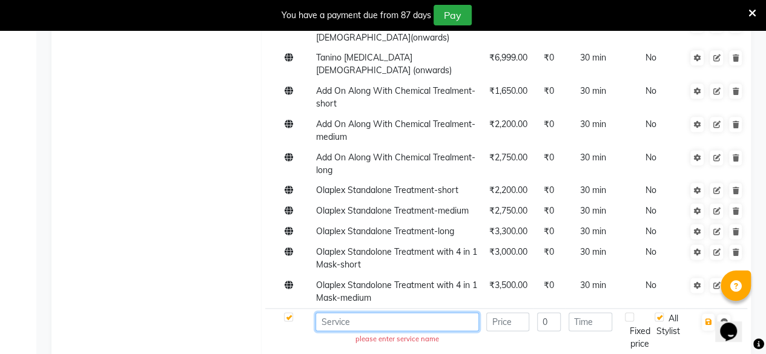
paste input "Olaplex Standolone Treatment with 4 in 1 Mask-long"
type input "Olaplex Standolone Treatment with 4 in 1 Mask-long"
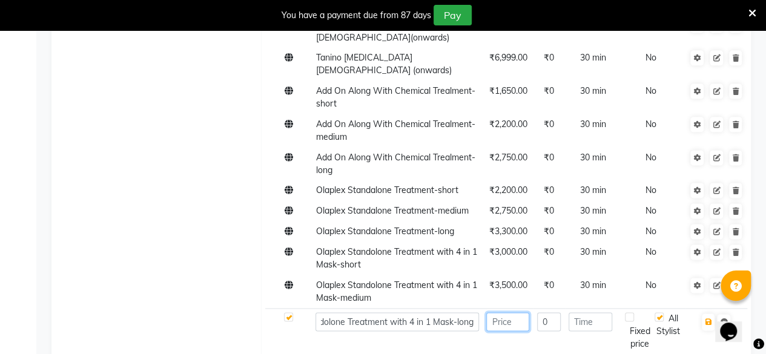
click at [495, 312] on input "number" at bounding box center [507, 321] width 43 height 19
type input "4500"
click at [600, 312] on input "number" at bounding box center [590, 321] width 44 height 19
type input "30"
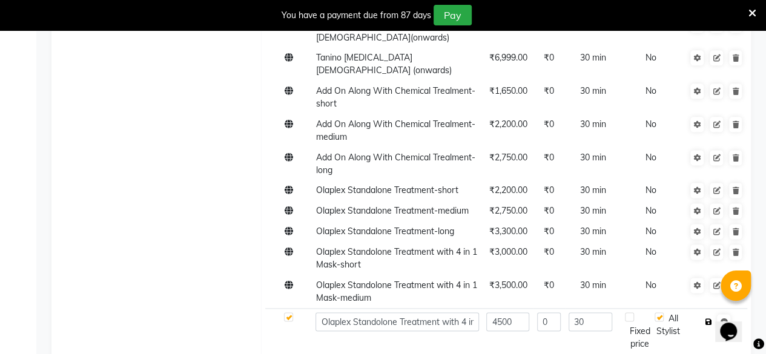
click at [707, 318] on icon "button" at bounding box center [707, 321] width 7 height 7
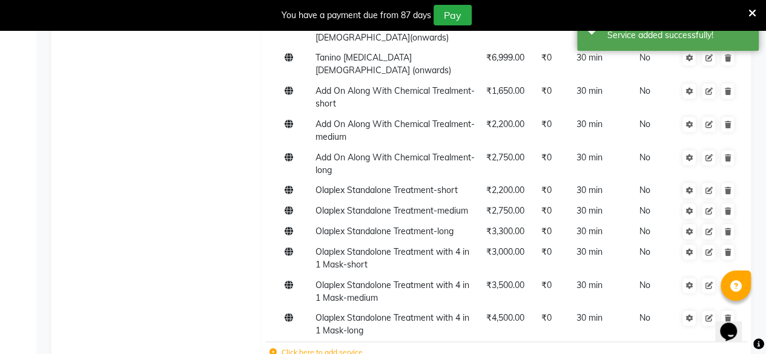
scroll to position [3142, 0]
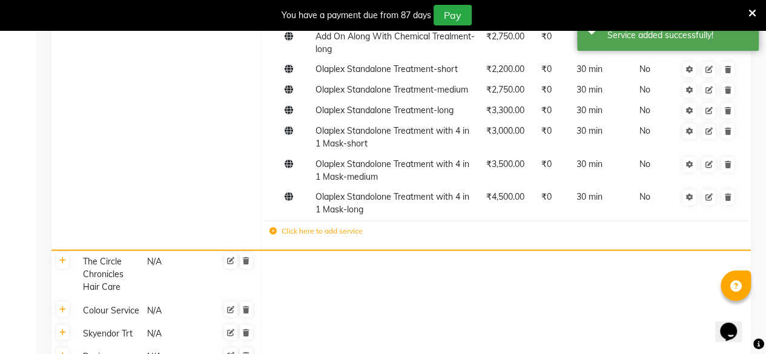
click at [273, 220] on td "Click here to add service" at bounding box center [413, 232] width 297 height 25
click at [274, 220] on td "Click here to add service" at bounding box center [413, 232] width 297 height 25
click at [275, 220] on td "Click here to add service" at bounding box center [413, 232] width 297 height 25
click at [278, 226] on label "Click here to add service" at bounding box center [315, 231] width 93 height 11
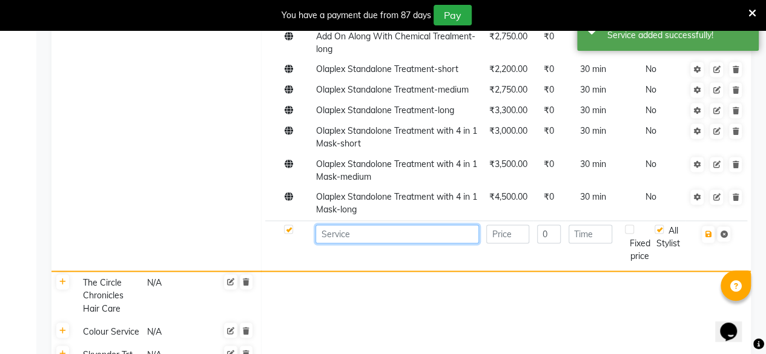
click at [373, 225] on input at bounding box center [396, 234] width 163 height 19
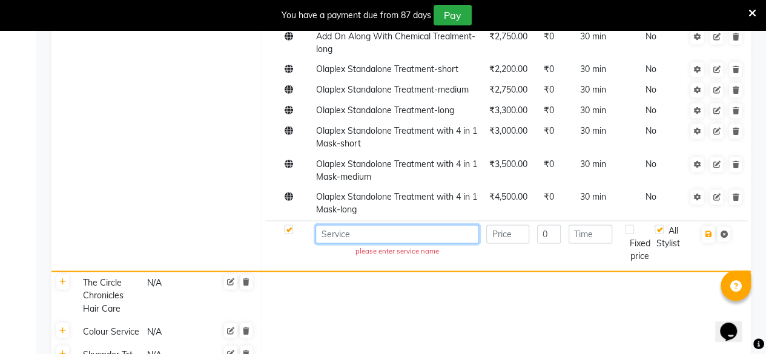
paste input "Tri-bond Treatment-short"
type input "Tri-bond Treatment-short"
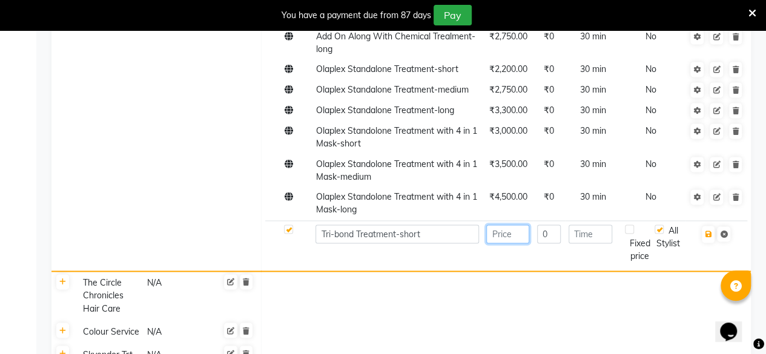
click at [495, 225] on input "number" at bounding box center [507, 234] width 43 height 19
type input "2625"
click at [582, 225] on input "number" at bounding box center [590, 234] width 44 height 19
type input "30"
click at [705, 226] on button "button" at bounding box center [707, 234] width 13 height 17
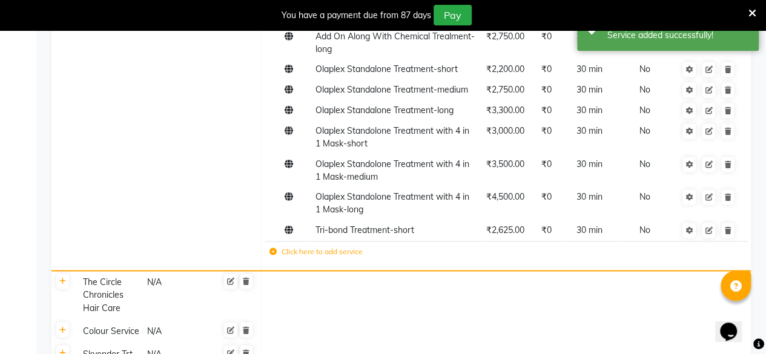
click at [282, 246] on label "Click here to add service" at bounding box center [315, 251] width 93 height 11
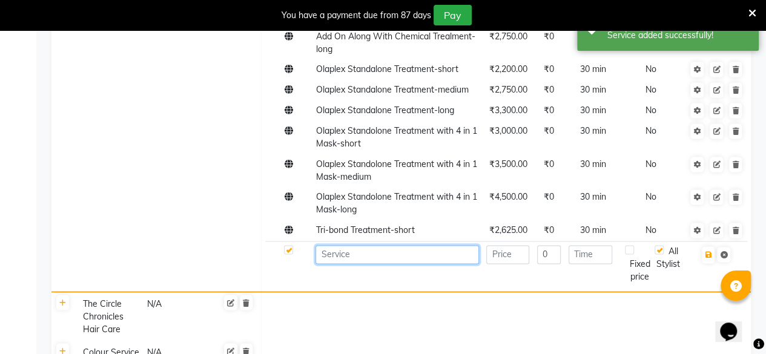
click at [369, 245] on input at bounding box center [396, 254] width 163 height 19
paste input "Tri-bond Treatment-medium"
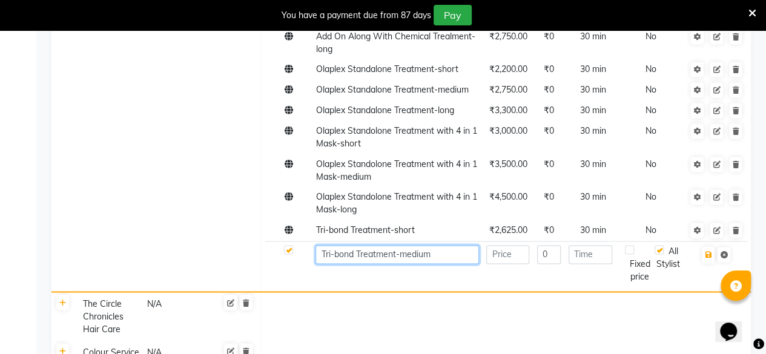
type input "Tri-bond Treatment-medium"
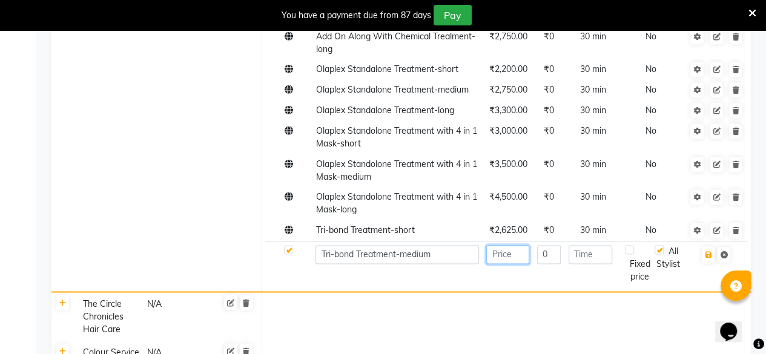
click at [508, 245] on input "number" at bounding box center [507, 254] width 43 height 19
type input "3150"
click at [579, 245] on input "number" at bounding box center [590, 254] width 44 height 19
type input "30"
click at [707, 251] on icon "button" at bounding box center [707, 254] width 7 height 7
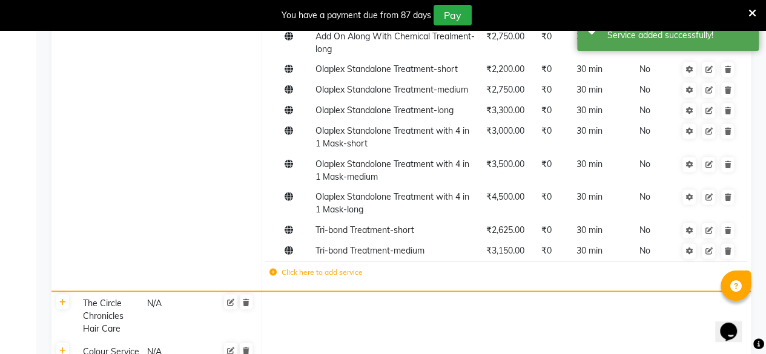
click at [275, 269] on icon at bounding box center [272, 272] width 7 height 7
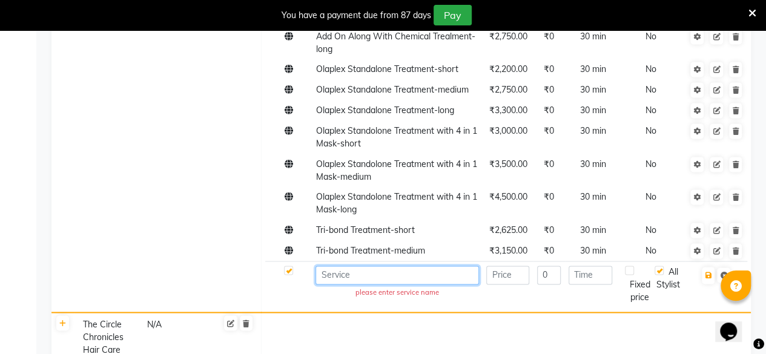
paste input "Tri-bond Treatment-long"
type input "Tri-bond Treatment-long"
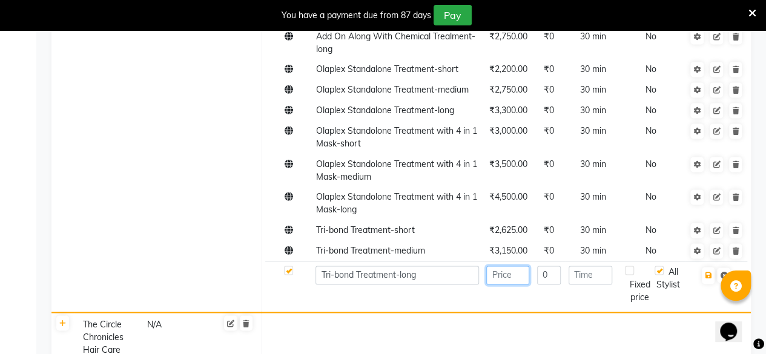
click at [520, 266] on input "number" at bounding box center [507, 275] width 43 height 19
type input "3675"
click at [585, 266] on input "number" at bounding box center [590, 275] width 44 height 19
type input "30"
click at [705, 272] on icon "button" at bounding box center [707, 275] width 7 height 7
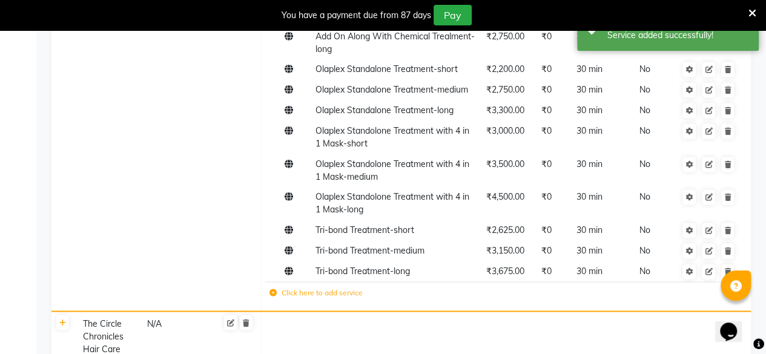
click at [270, 289] on icon at bounding box center [272, 292] width 7 height 7
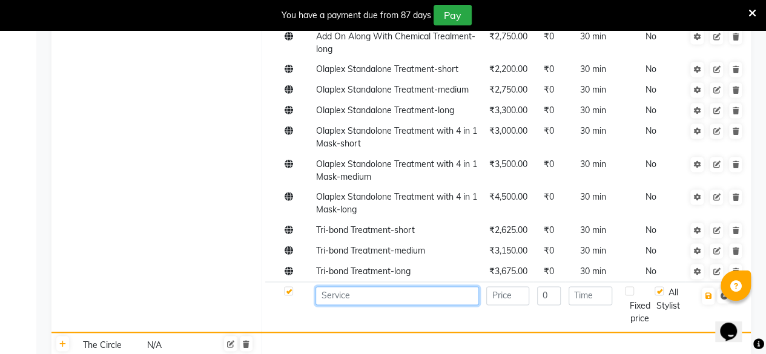
click at [344, 286] on input at bounding box center [396, 295] width 163 height 19
paste input "Filler Therapy"
type input "Filler Therapy"
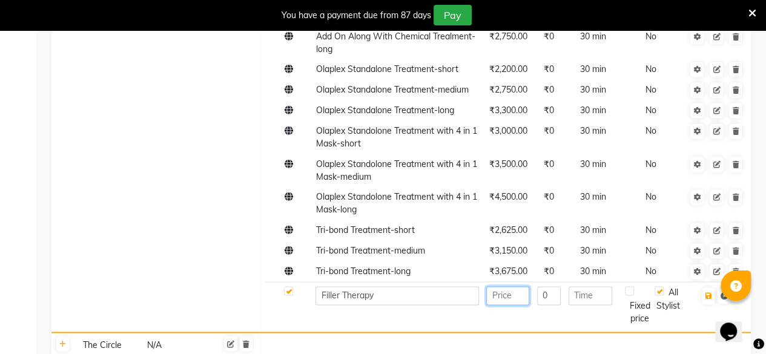
click at [499, 286] on input "number" at bounding box center [507, 295] width 43 height 19
type input "2000"
click at [602, 286] on input "number" at bounding box center [590, 295] width 44 height 19
type input "30"
click at [704, 292] on icon "button" at bounding box center [707, 295] width 7 height 7
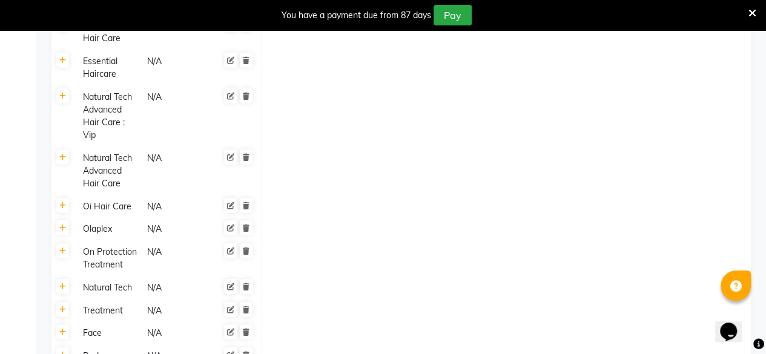
scroll to position [4342, 0]
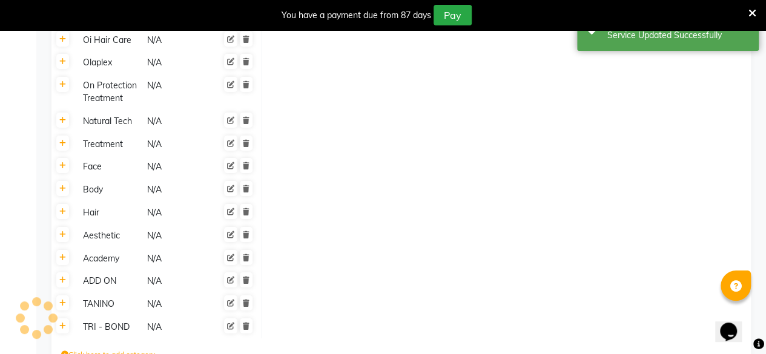
drag, startPoint x: 409, startPoint y: 313, endPoint x: 472, endPoint y: 326, distance: 64.3
